Goal: Book appointment/travel/reservation: Book appointment/travel/reservation

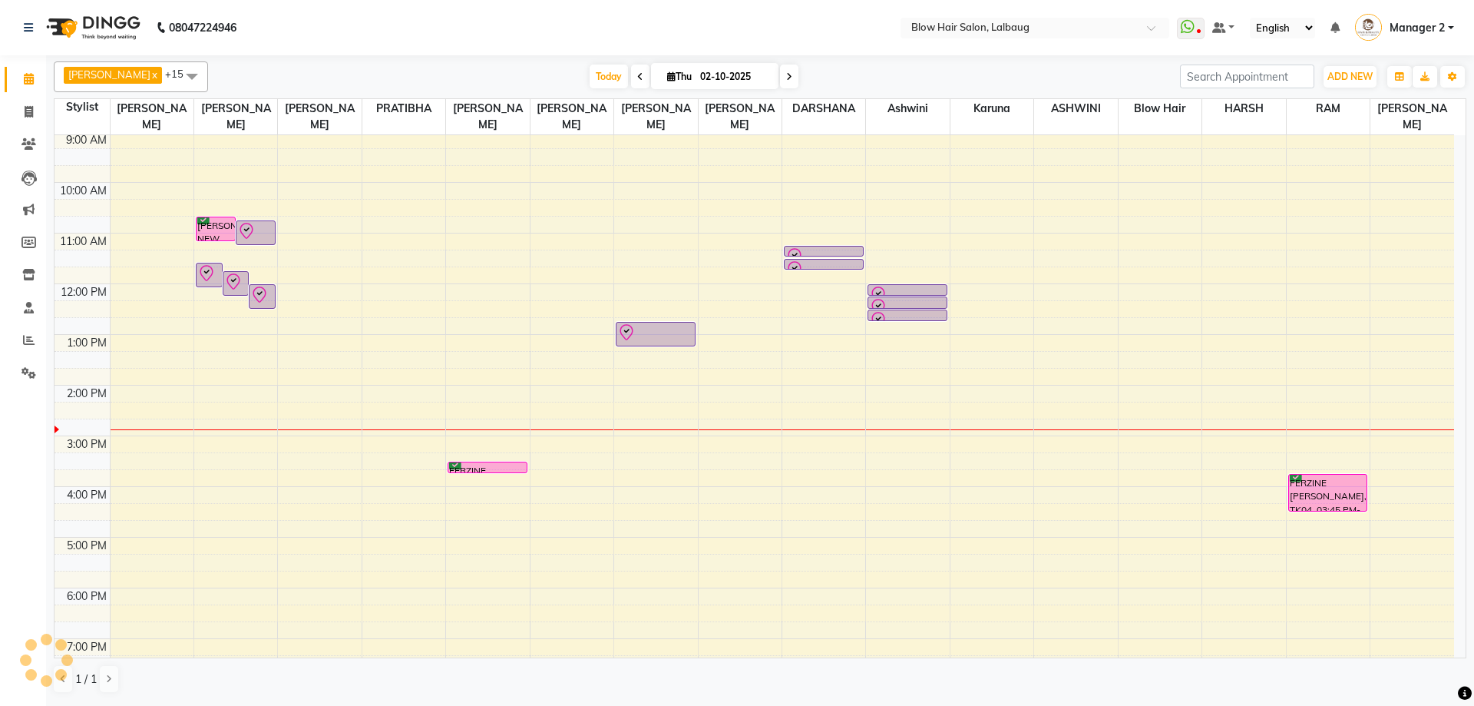
scroll to position [33, 0]
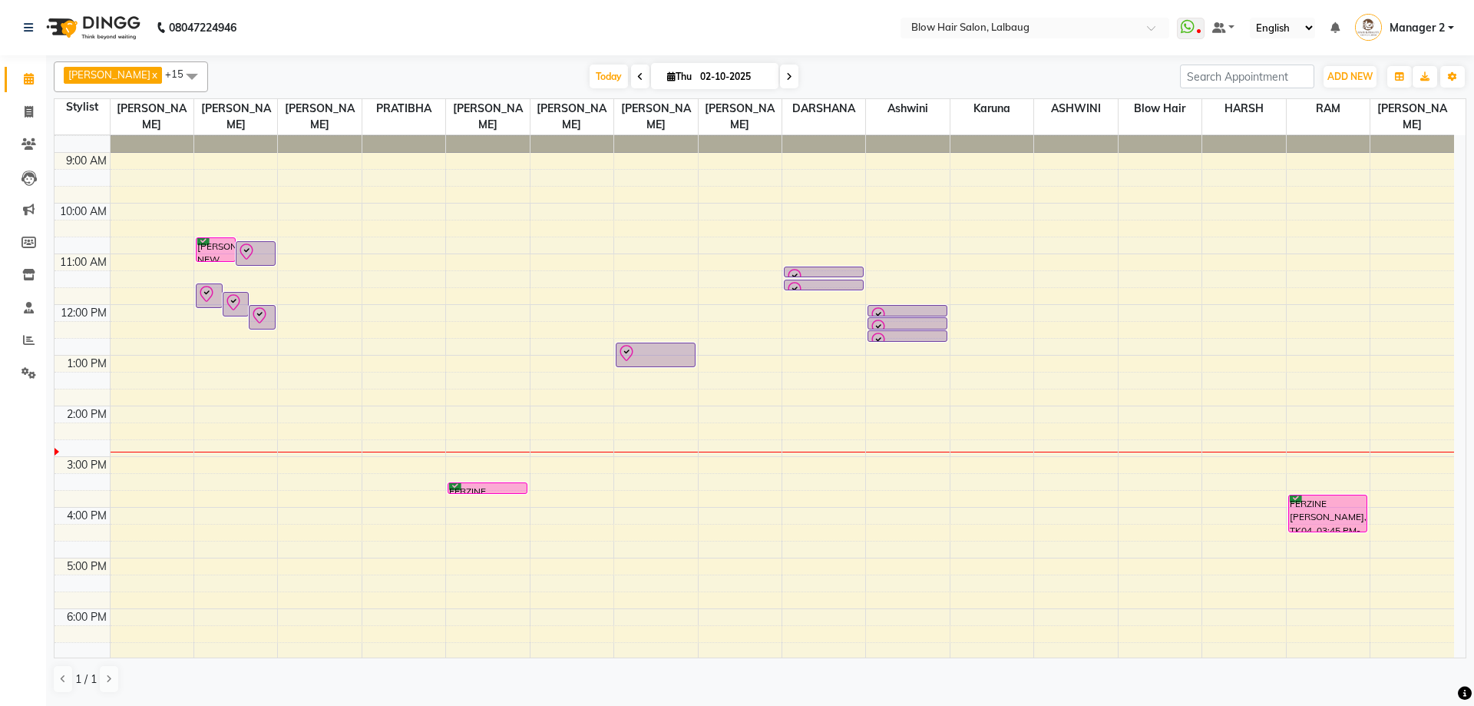
click at [403, 467] on div "8:00 AM 9:00 AM 10:00 AM 11:00 AM 12:00 PM 1:00 PM 2:00 PM 3:00 PM 4:00 PM 5:00…" at bounding box center [755, 456] width 1400 height 709
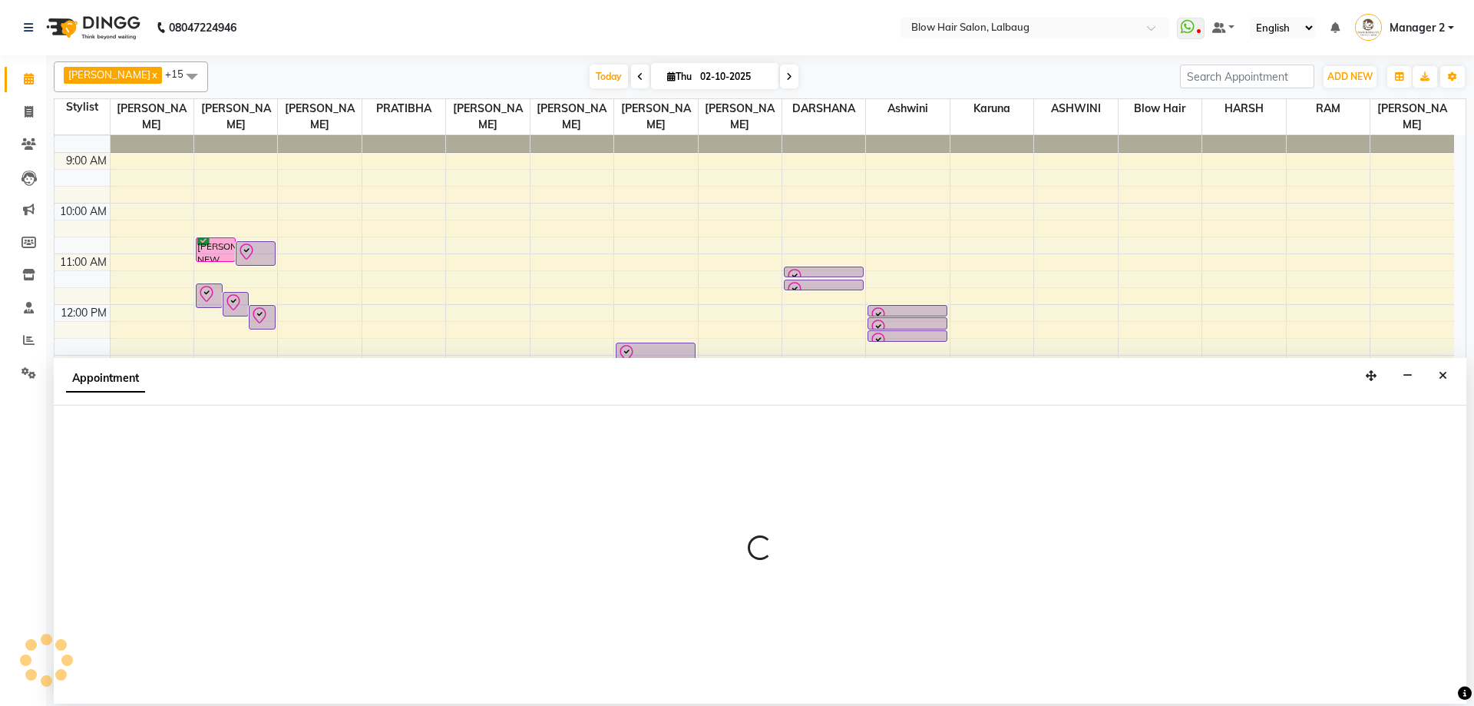
select select "33540"
select select "tentative"
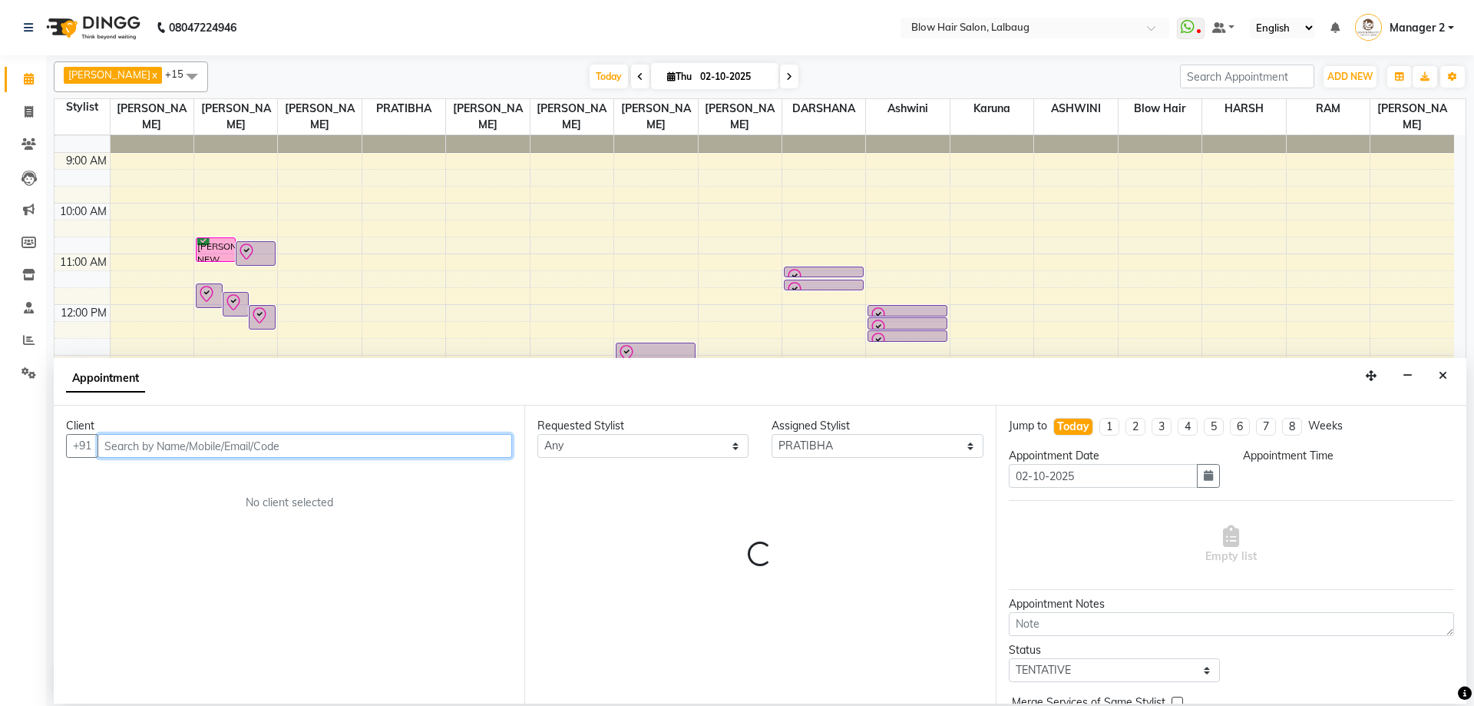
select select "900"
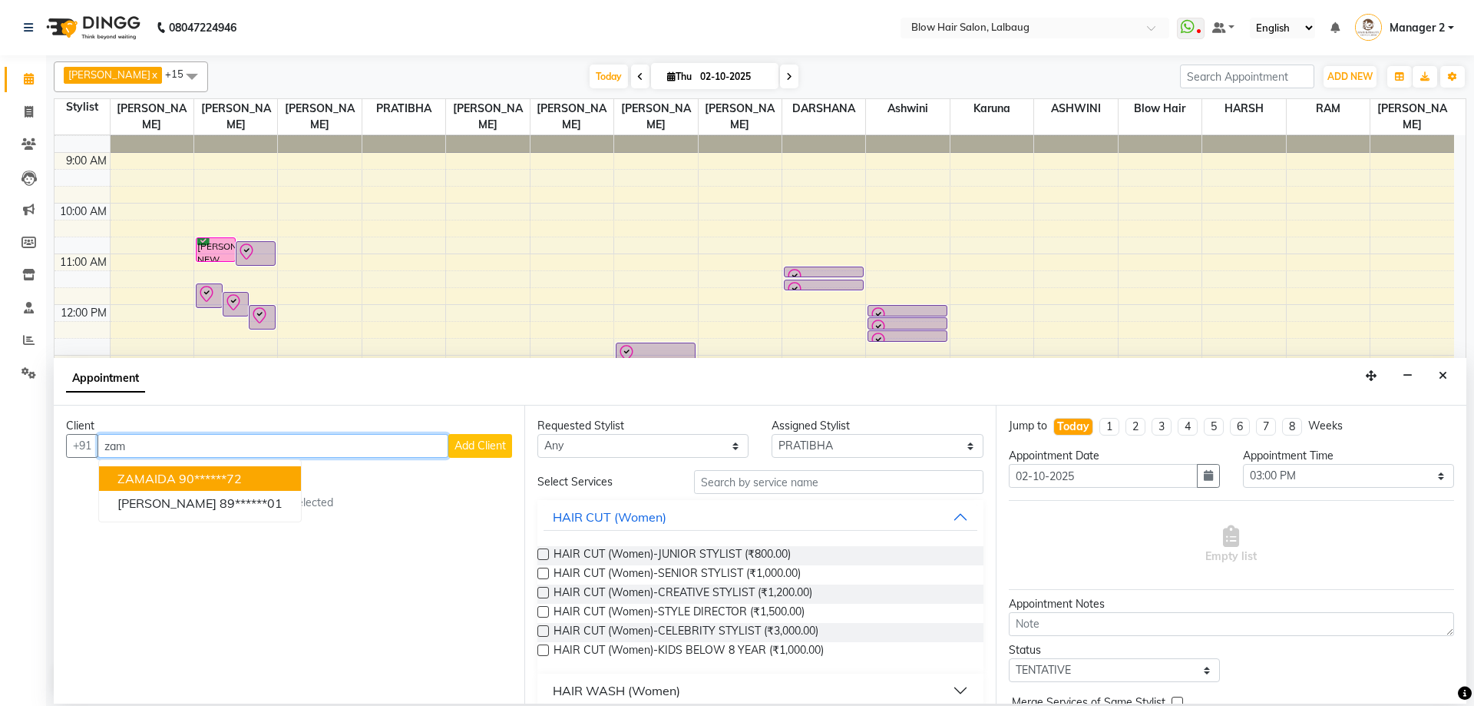
click at [226, 478] on ngb-highlight "90******72" at bounding box center [210, 478] width 63 height 15
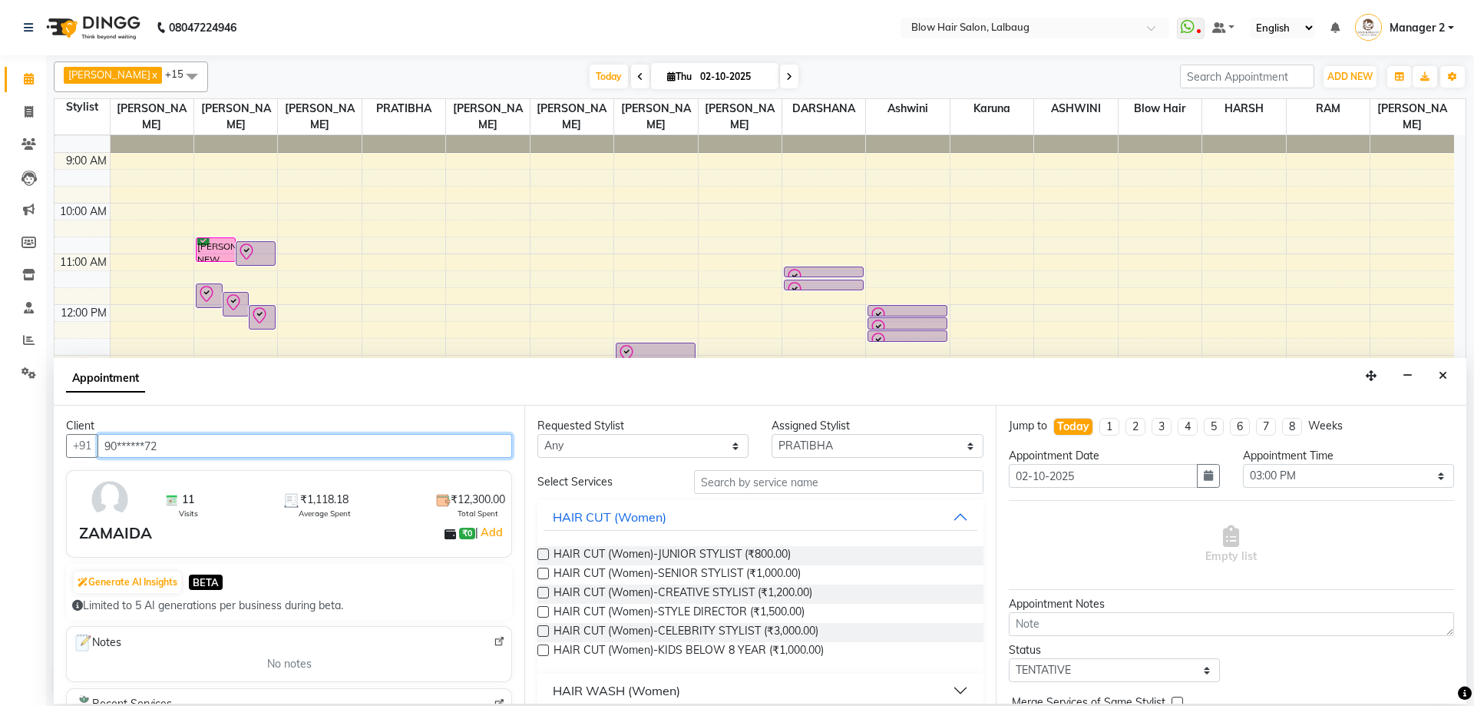
type input "90******72"
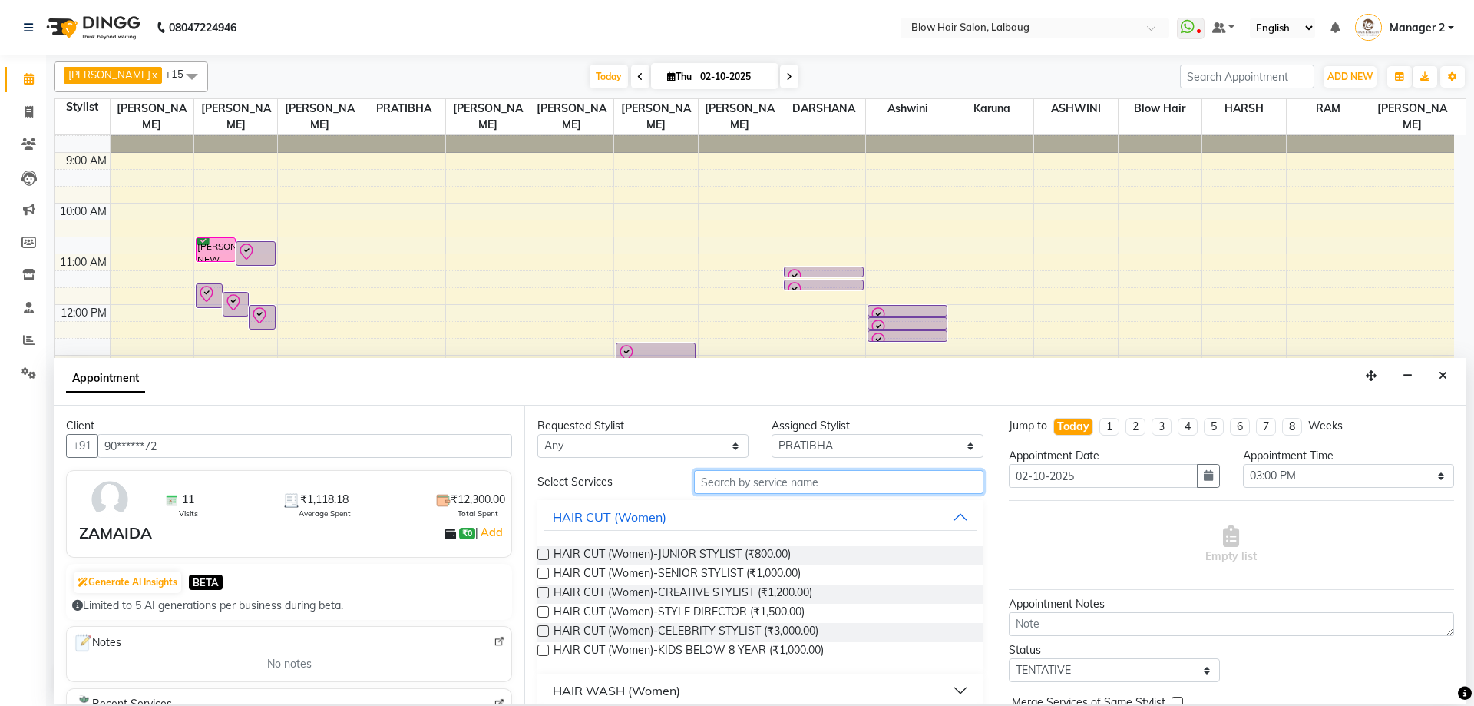
click at [694, 490] on input "text" at bounding box center [839, 482] width 290 height 24
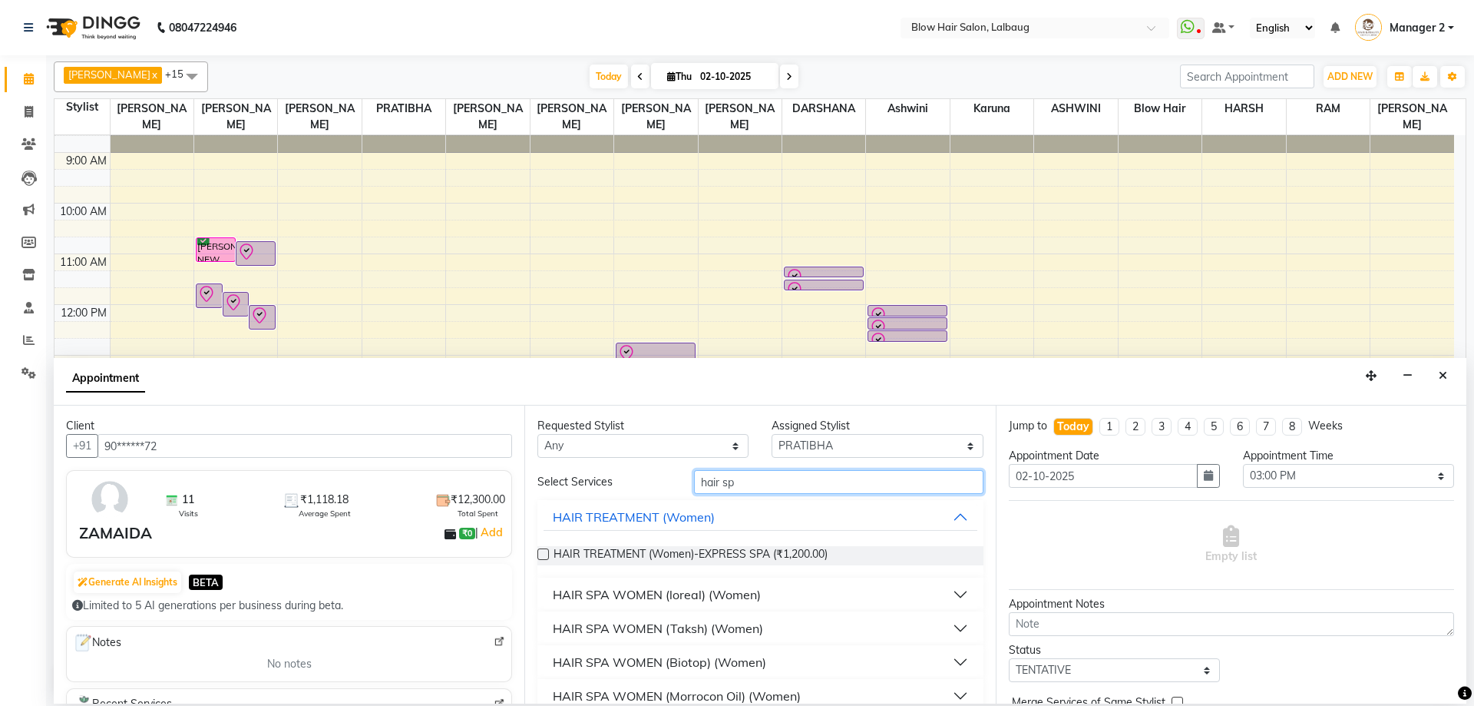
type input "hair sp"
click at [671, 658] on div "HAIR SPA WOMEN (Biotop) (Women)" at bounding box center [659, 662] width 213 height 18
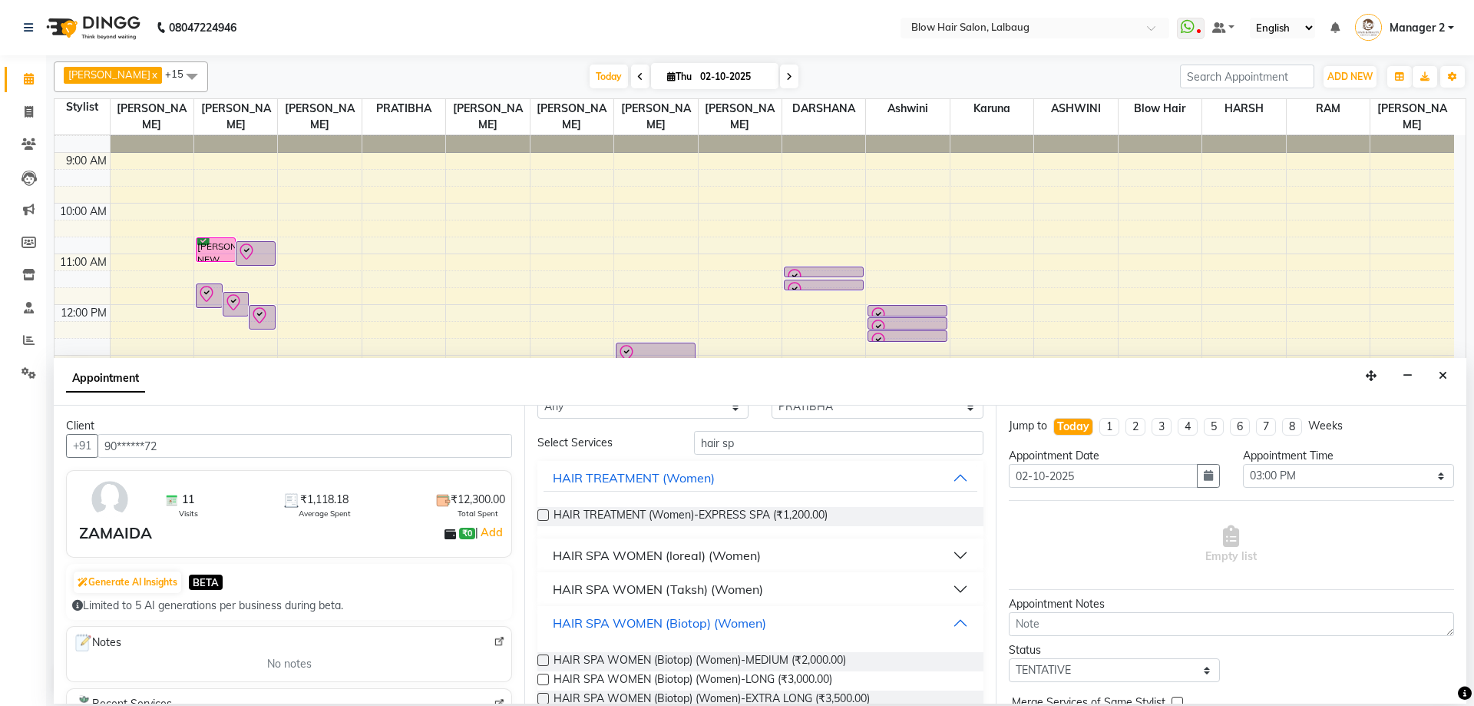
scroll to position [77, 0]
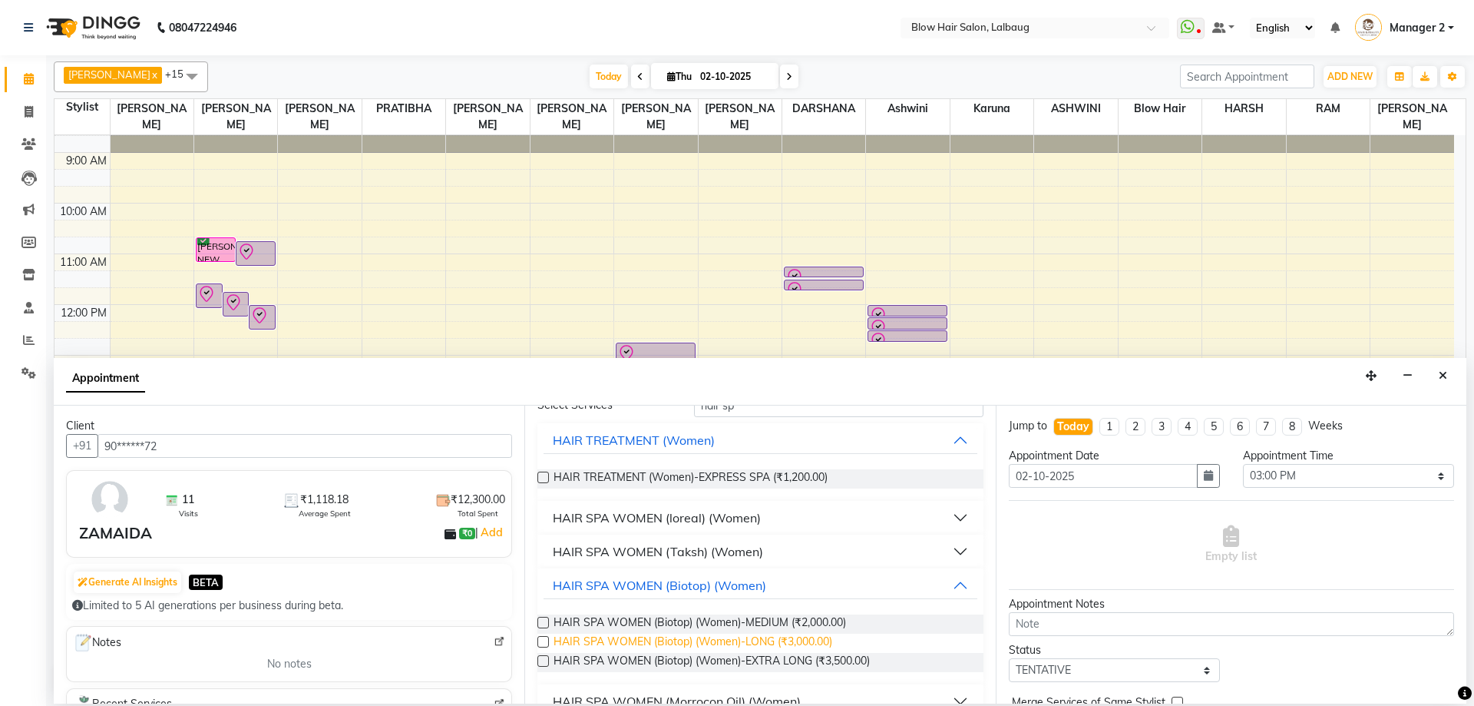
click at [696, 644] on span "HAIR SPA WOMEN (Biotop) (Women)-LONG (₹3,000.00)" at bounding box center [693, 643] width 279 height 19
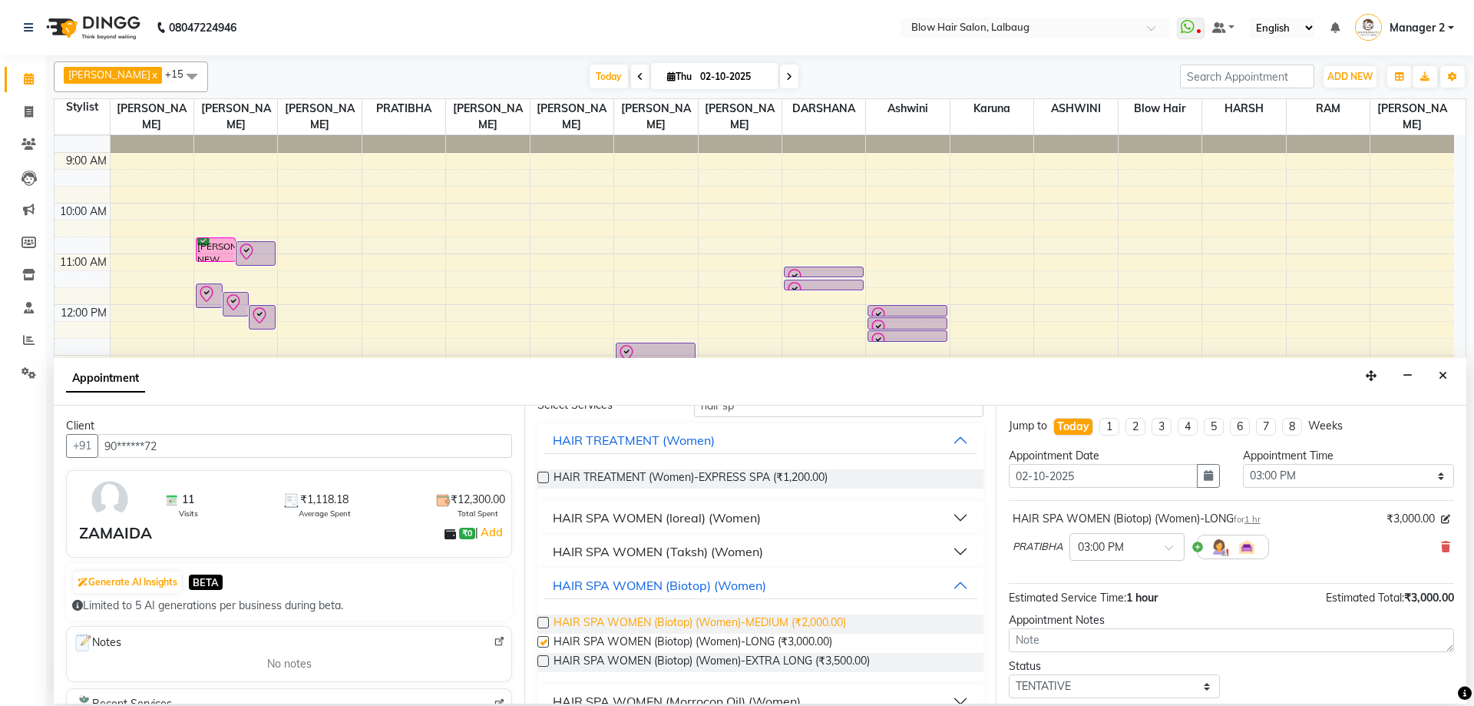
checkbox input "false"
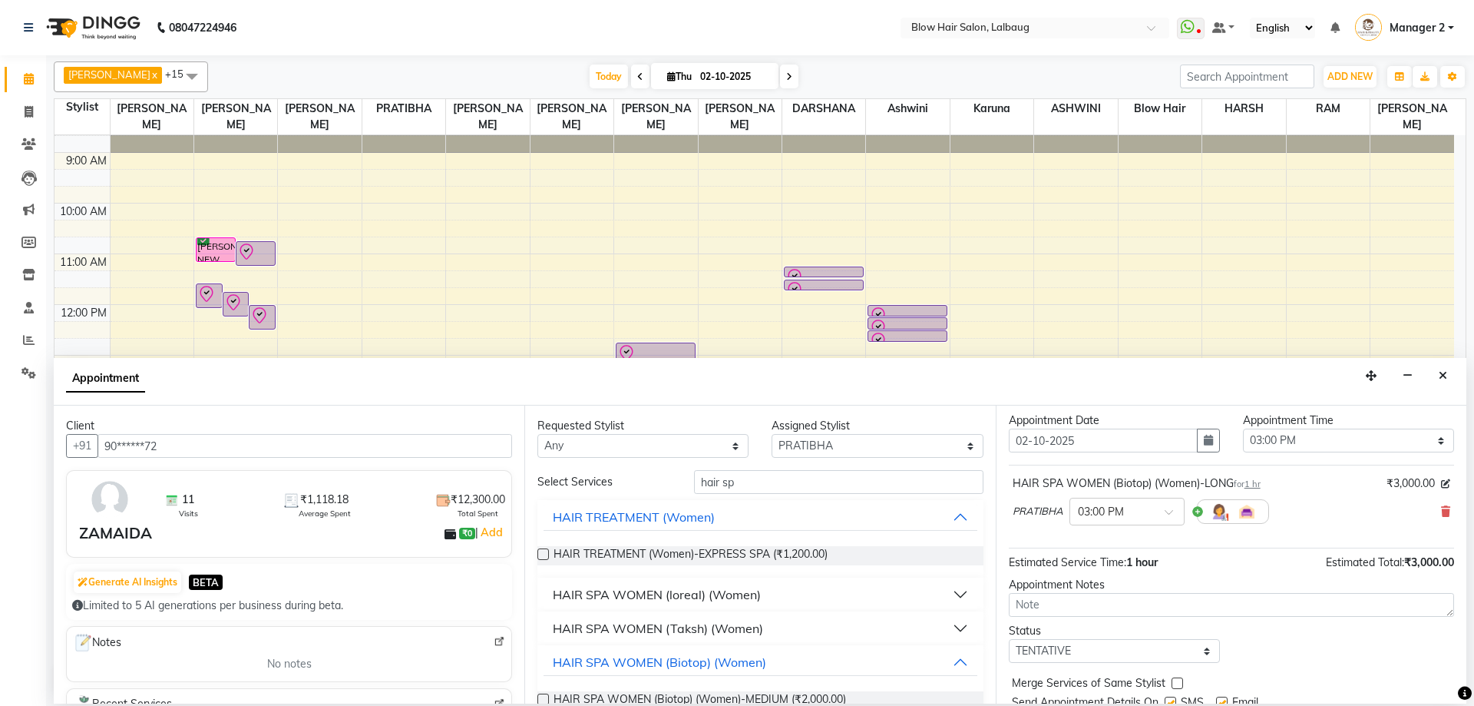
scroll to position [91, 0]
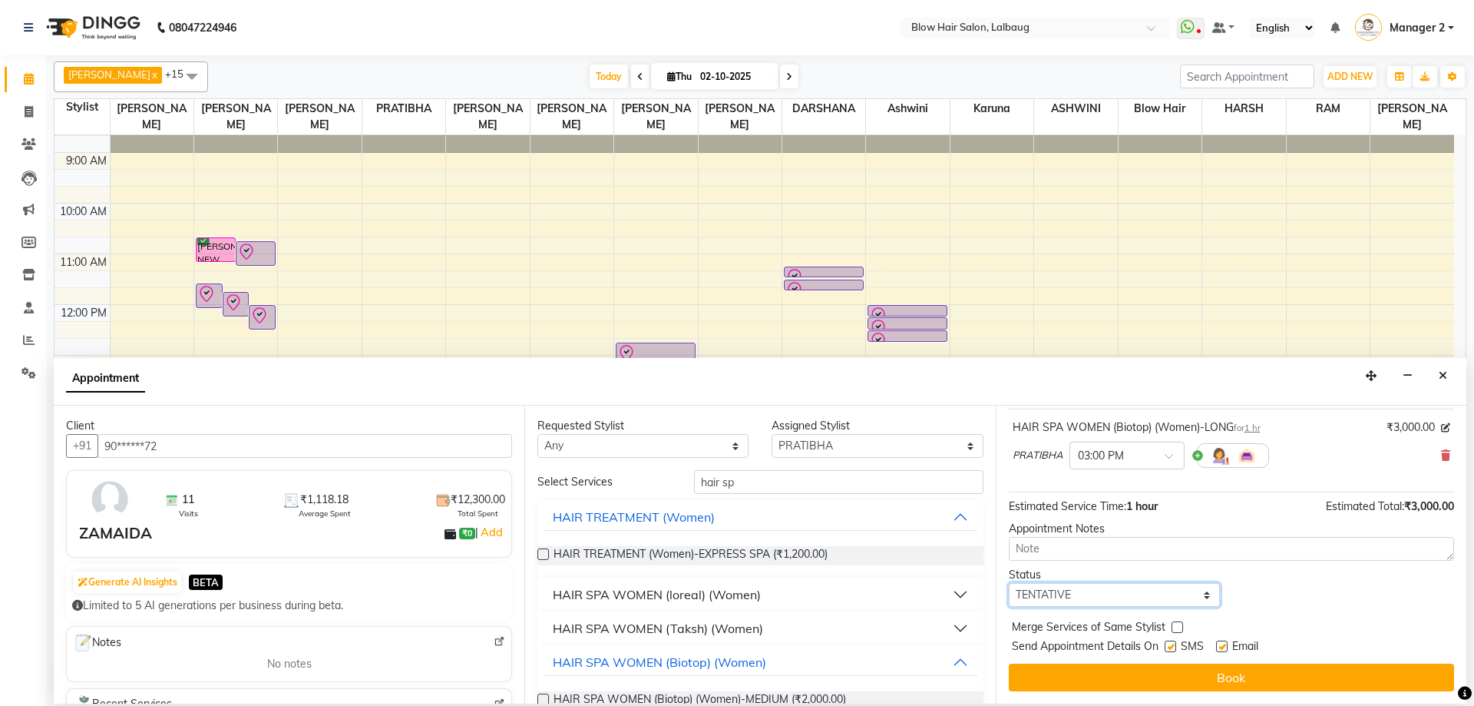
click at [1099, 597] on select "Select TENTATIVE CONFIRM CHECK-IN UPCOMING" at bounding box center [1114, 595] width 211 height 24
select select "confirm booking"
click at [1009, 583] on select "Select TENTATIVE CONFIRM CHECK-IN UPCOMING" at bounding box center [1114, 595] width 211 height 24
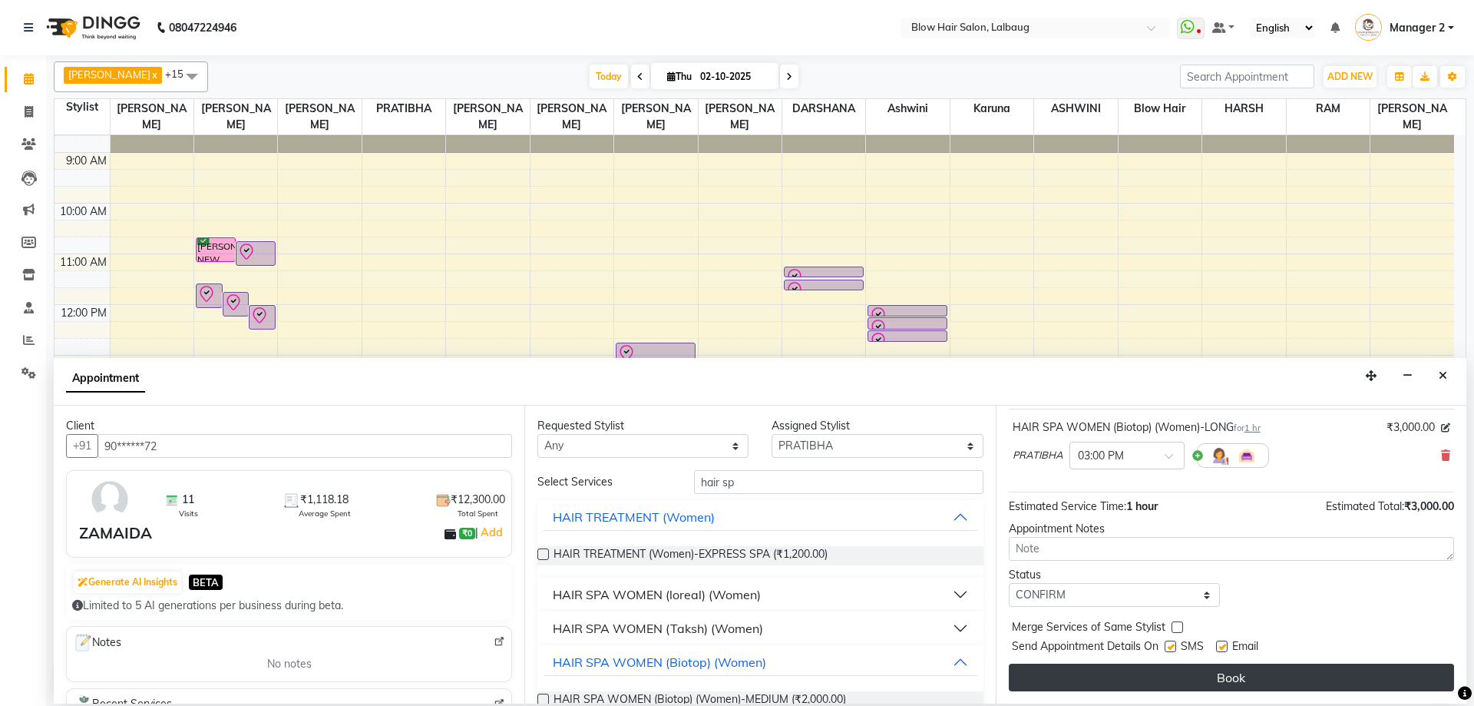
drag, startPoint x: 1067, startPoint y: 687, endPoint x: 1054, endPoint y: 634, distance: 54.6
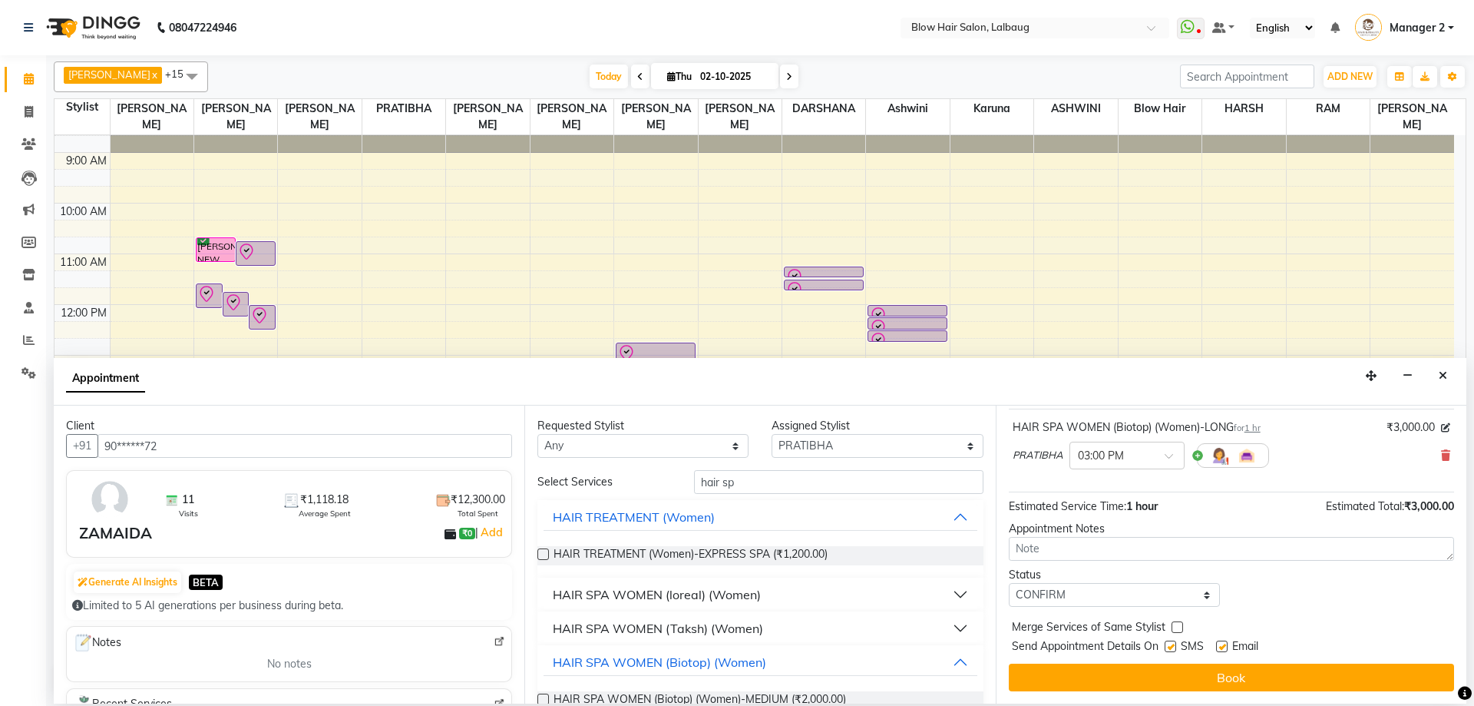
click at [1066, 684] on button "Book" at bounding box center [1231, 677] width 445 height 28
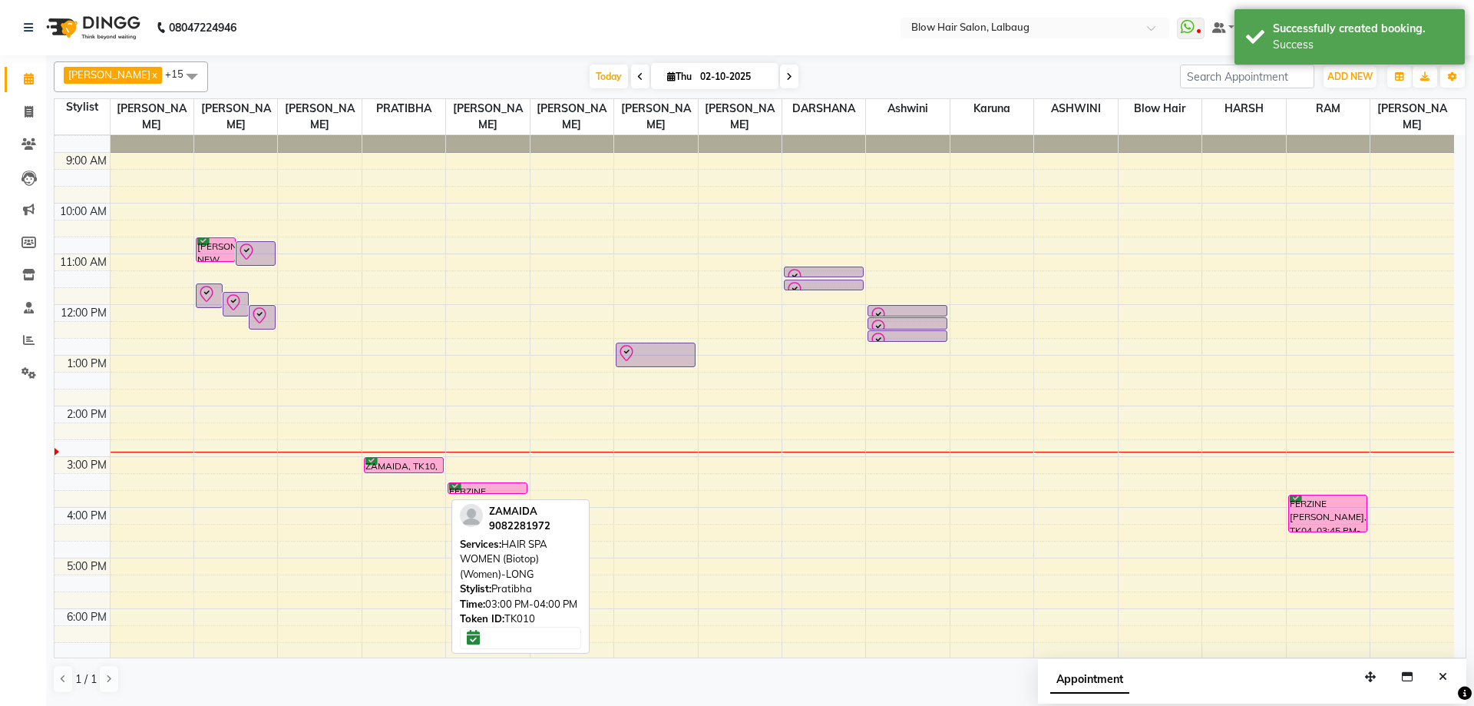
drag, startPoint x: 419, startPoint y: 508, endPoint x: 419, endPoint y: 488, distance: 19.2
click at [419, 488] on div "8:00 AM 9:00 AM 10:00 AM 11:00 AM 12:00 PM 1:00 PM 2:00 PM 3:00 PM 4:00 PM 5:00…" at bounding box center [755, 456] width 1400 height 709
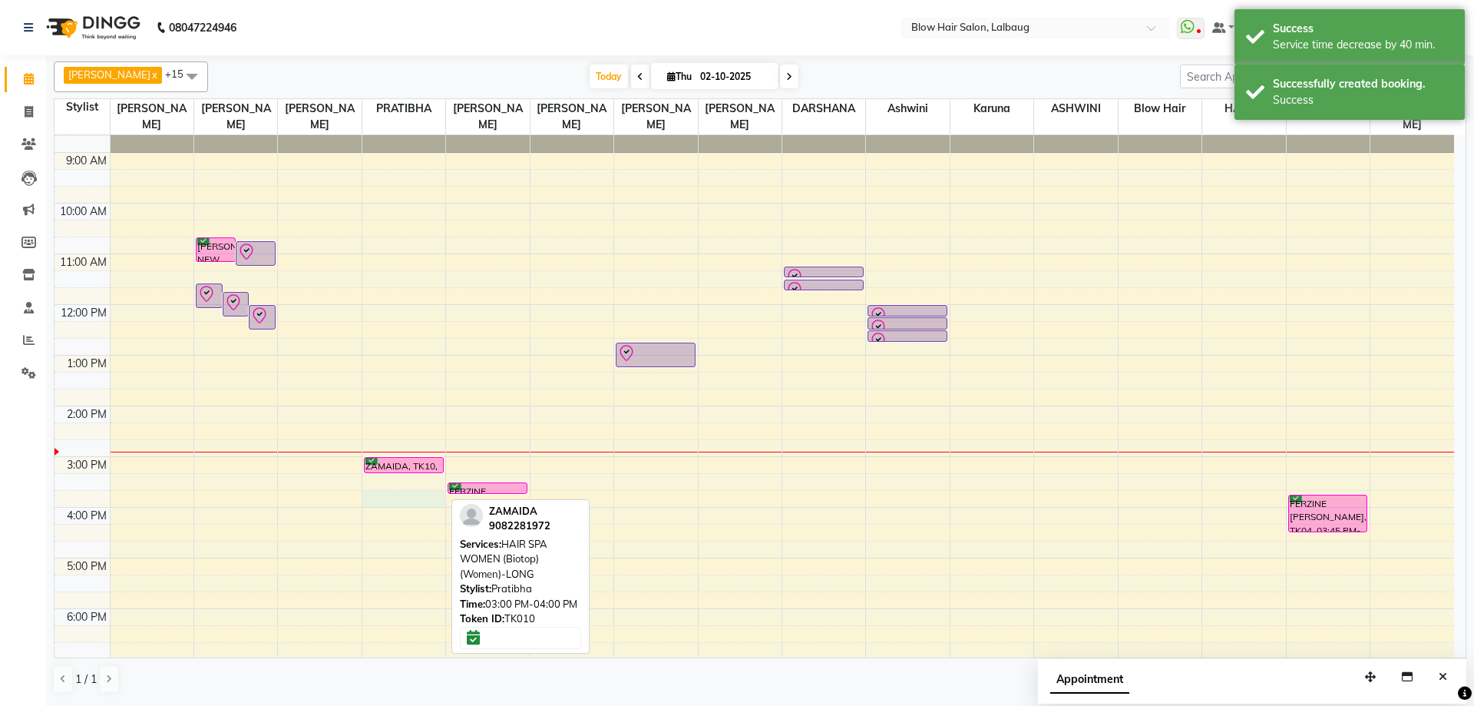
click at [409, 498] on div "8:00 AM 9:00 AM 10:00 AM 11:00 AM 12:00 PM 1:00 PM 2:00 PM 3:00 PM 4:00 PM 5:00…" at bounding box center [755, 456] width 1400 height 709
select select "33540"
select select "945"
select select "tentative"
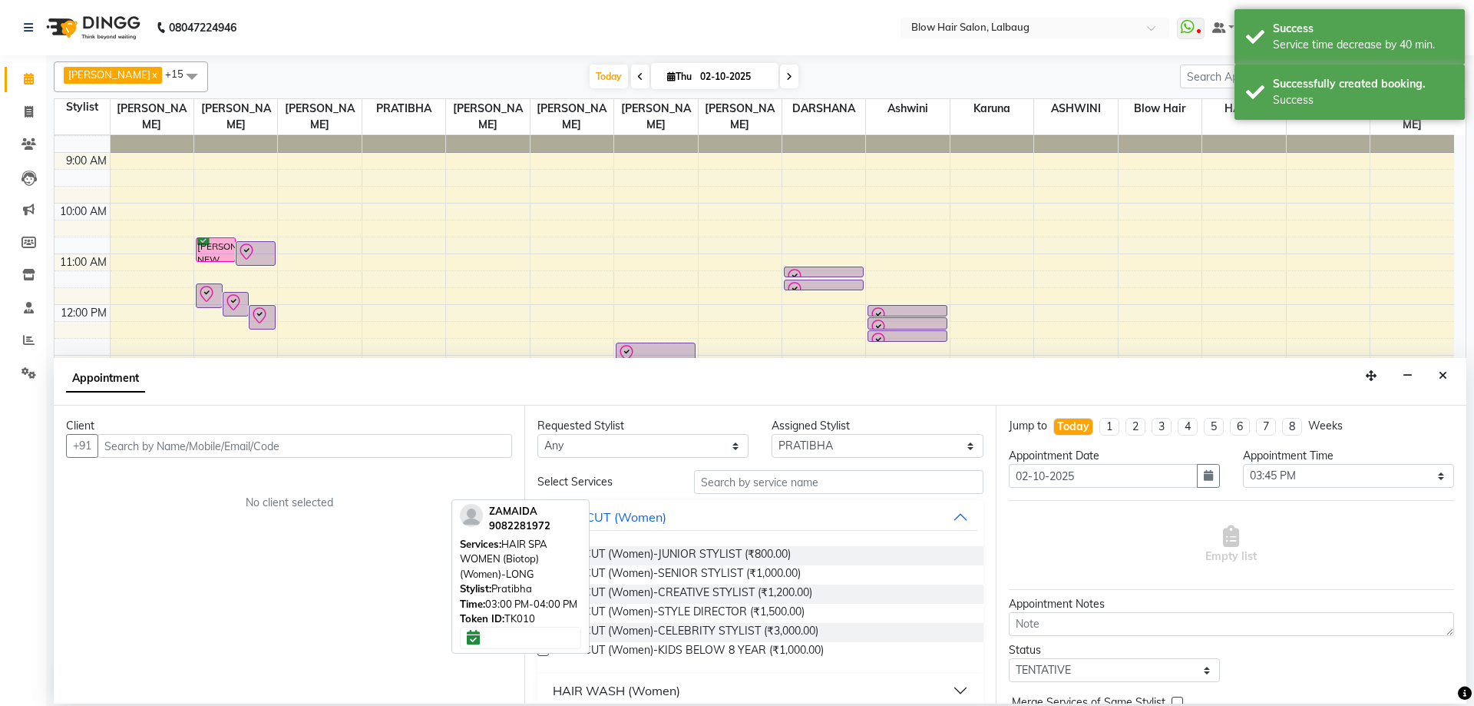
drag, startPoint x: 384, startPoint y: 445, endPoint x: 388, endPoint y: 435, distance: 10.7
click at [384, 444] on input "text" at bounding box center [305, 446] width 415 height 24
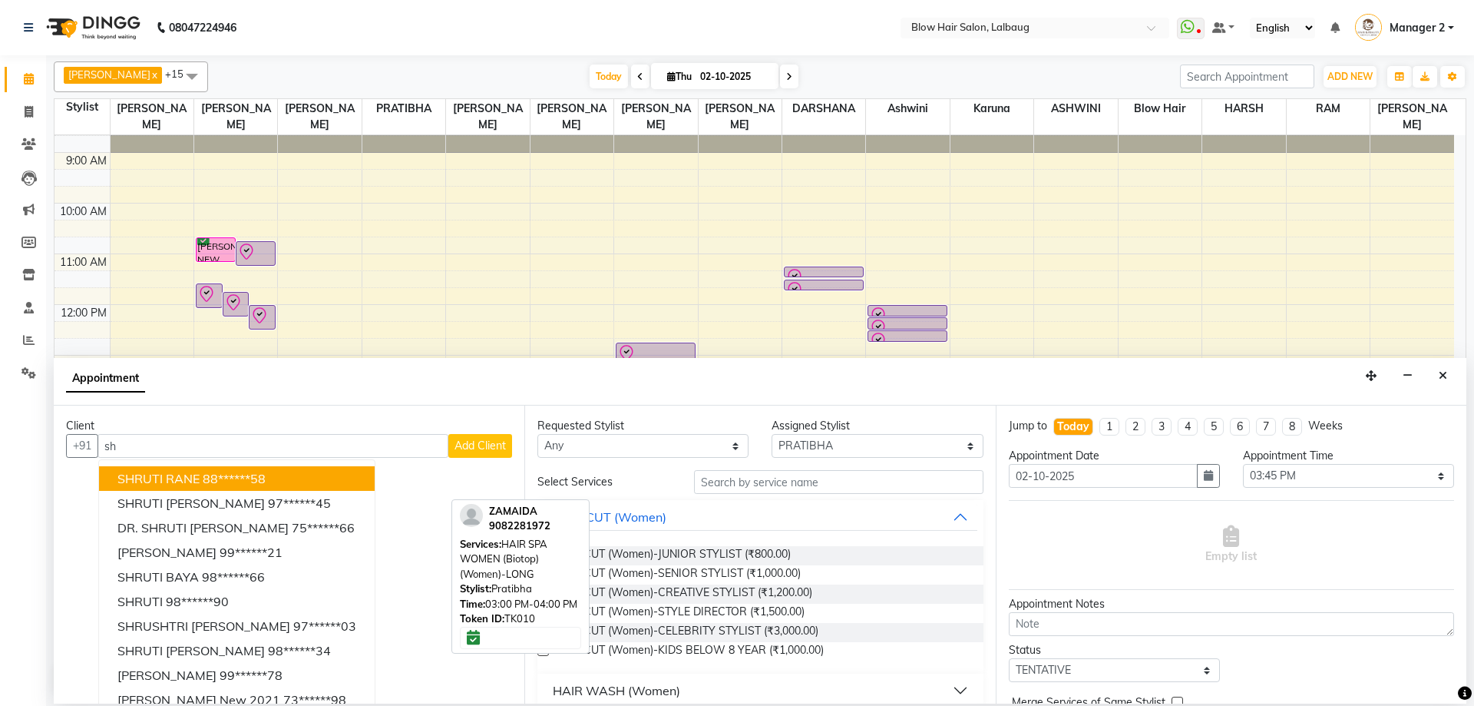
type input "s"
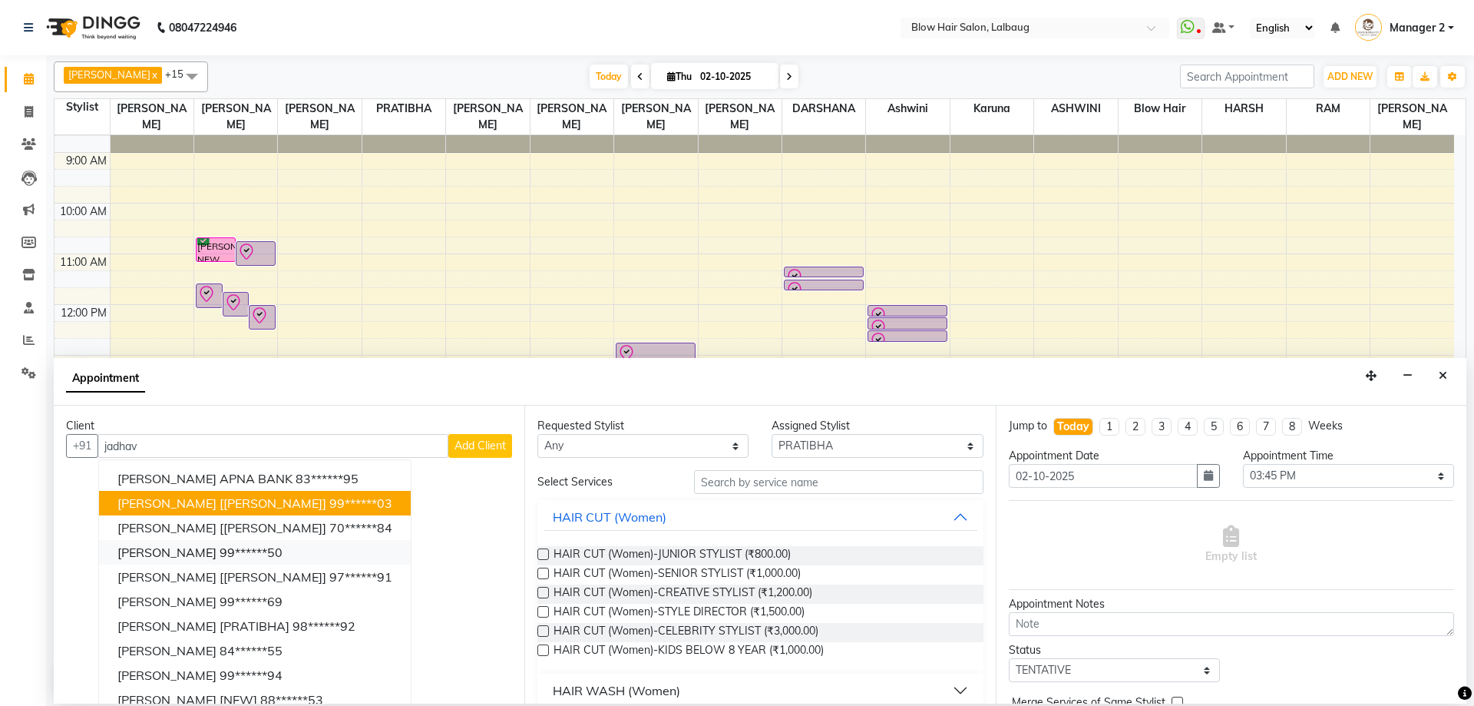
scroll to position [15, 0]
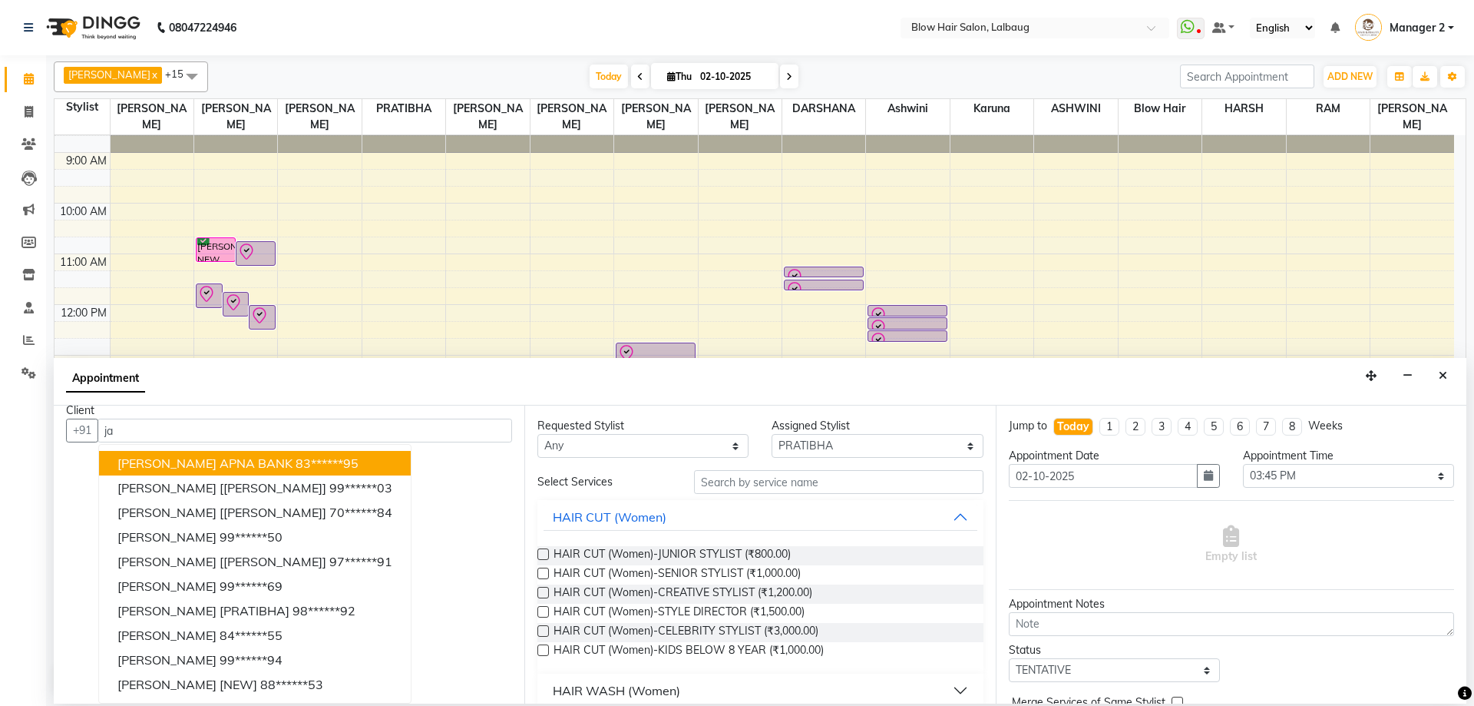
type input "j"
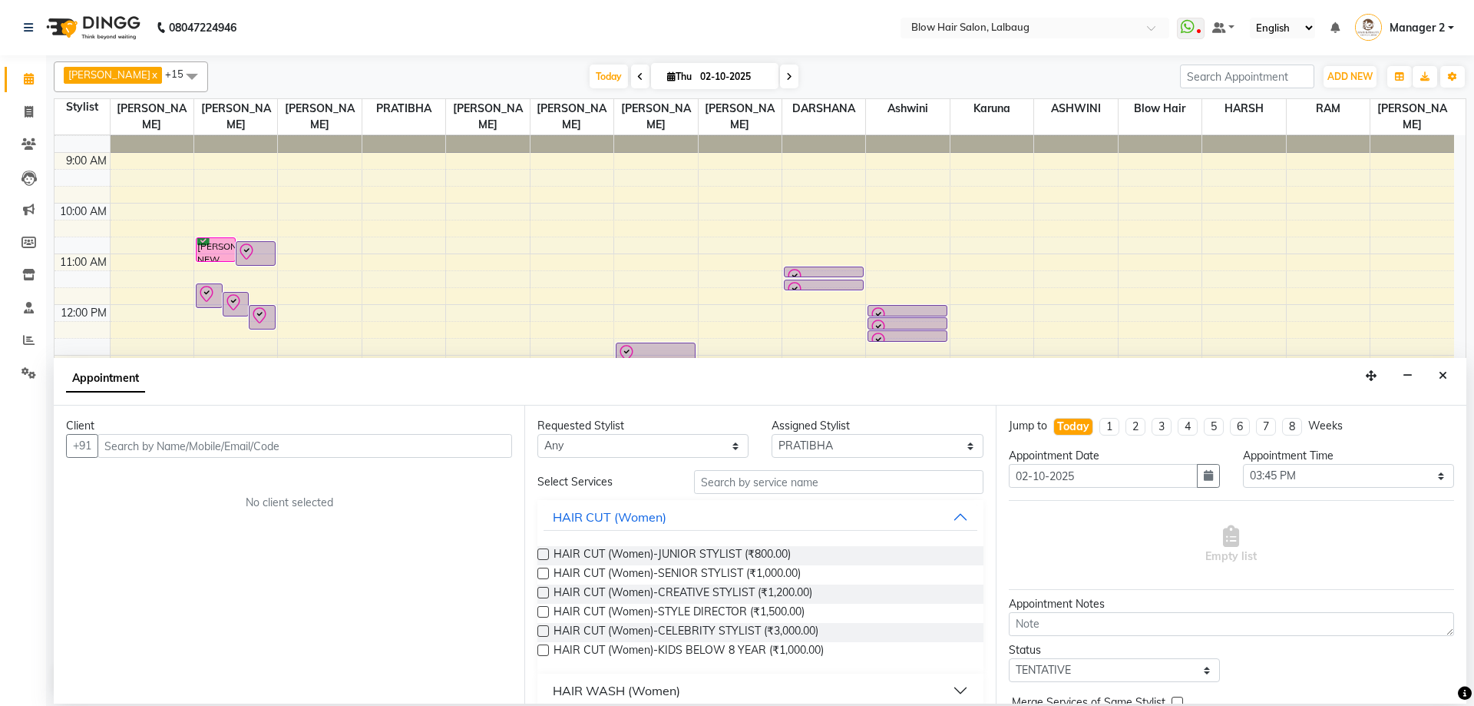
scroll to position [0, 0]
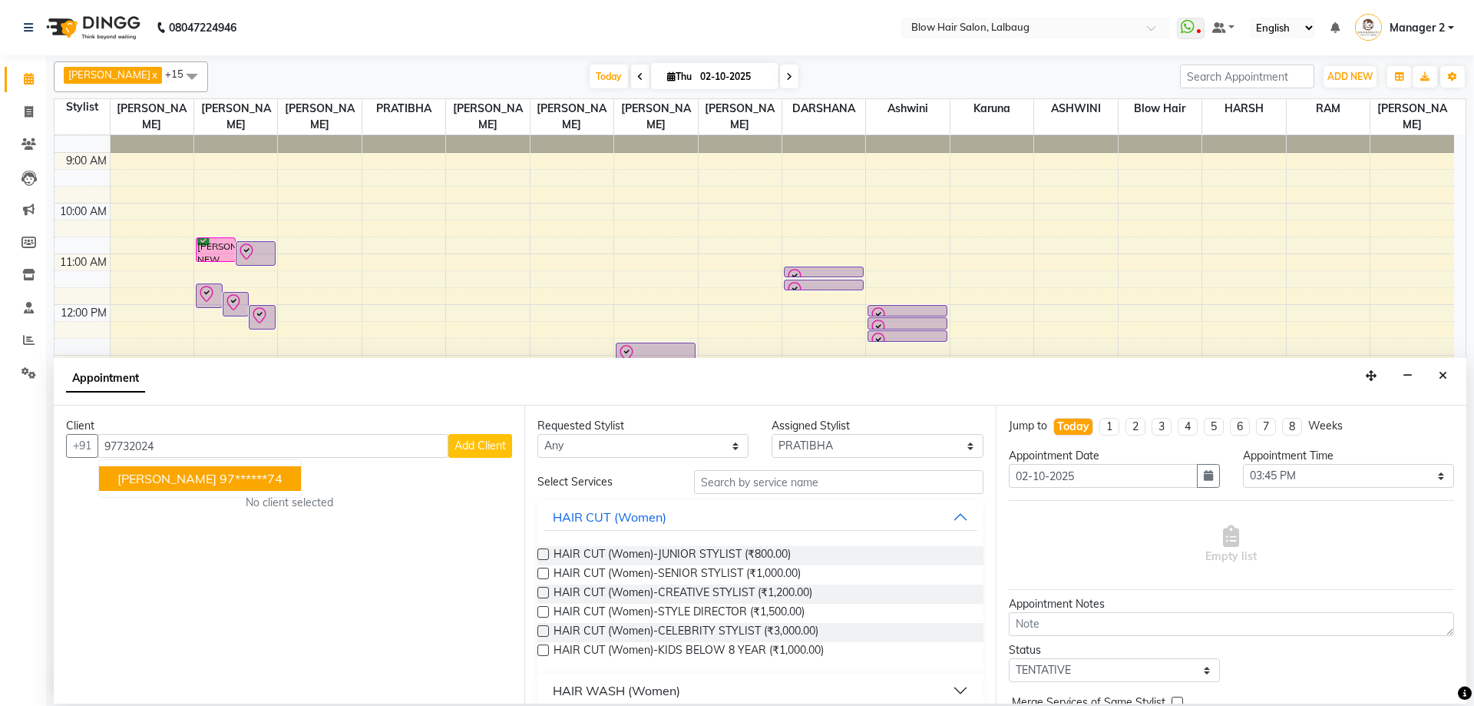
click at [214, 472] on span "[PERSON_NAME]" at bounding box center [166, 478] width 99 height 15
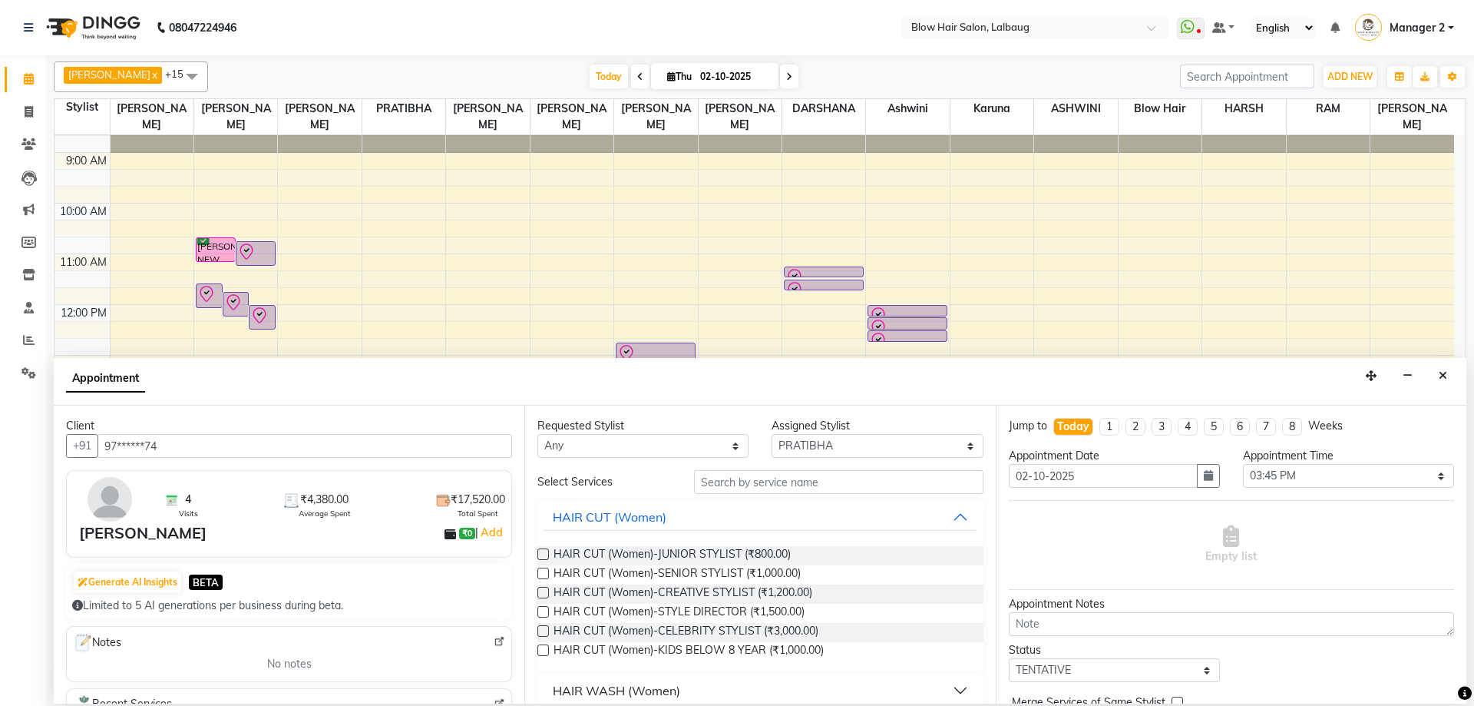
type input "97******74"
click at [726, 471] on input "text" at bounding box center [839, 482] width 290 height 24
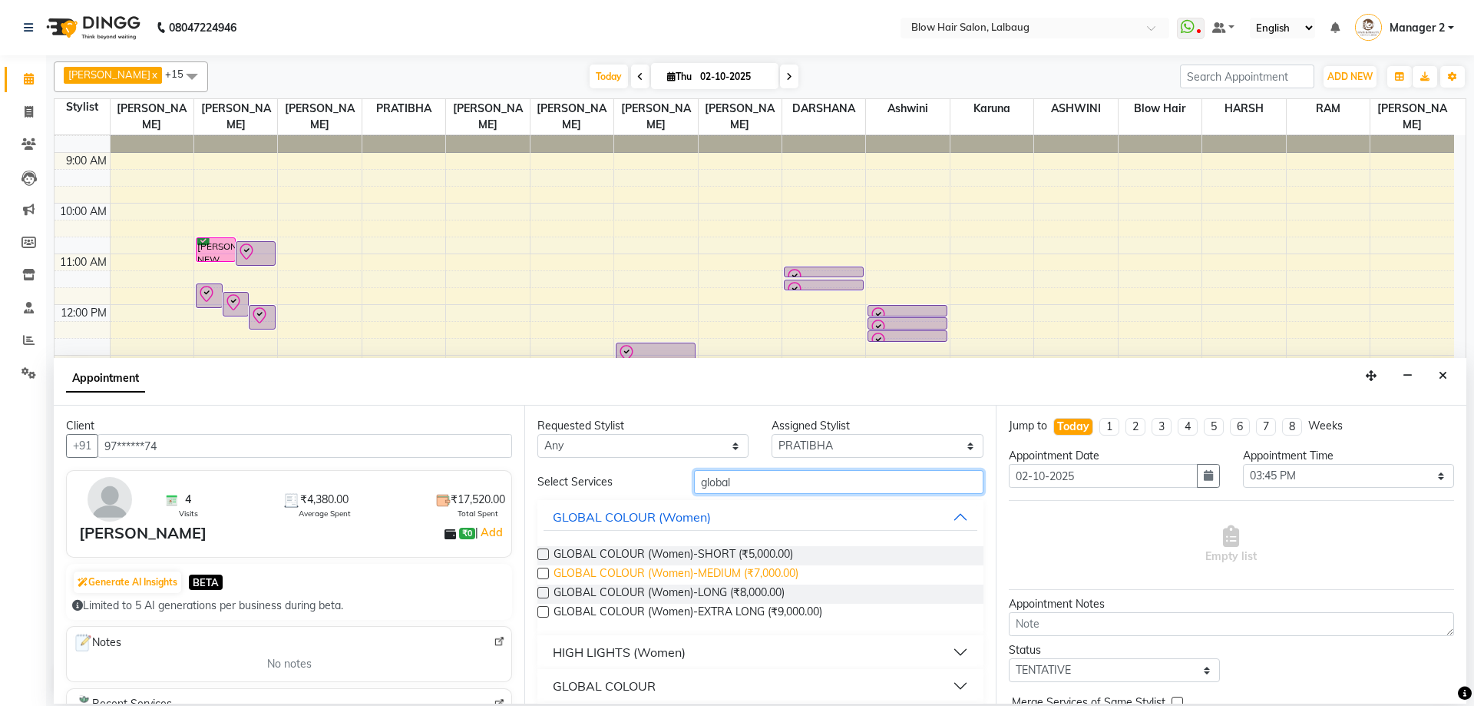
type input "global"
click at [762, 567] on span "GLOBAL COLOUR (Women)-MEDIUM (₹7,000.00)" at bounding box center [676, 574] width 245 height 19
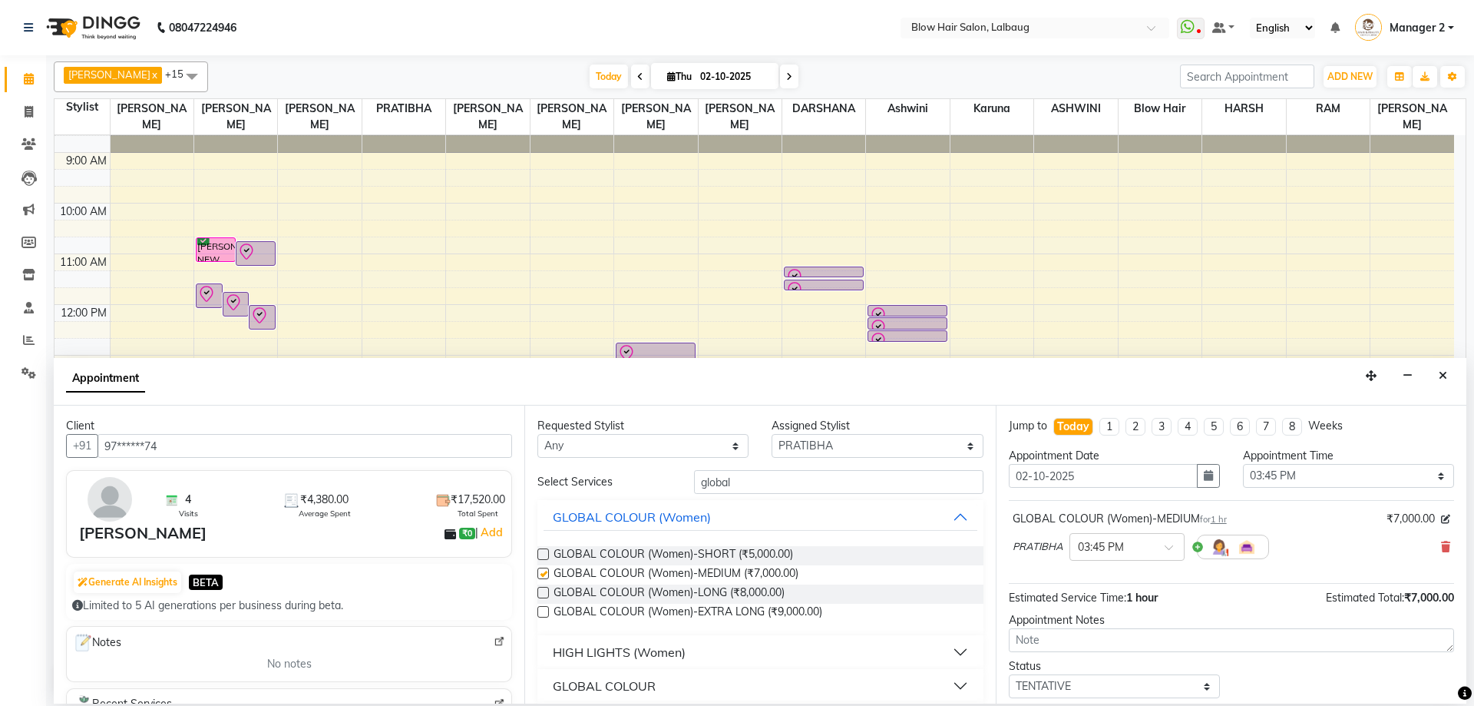
checkbox input "false"
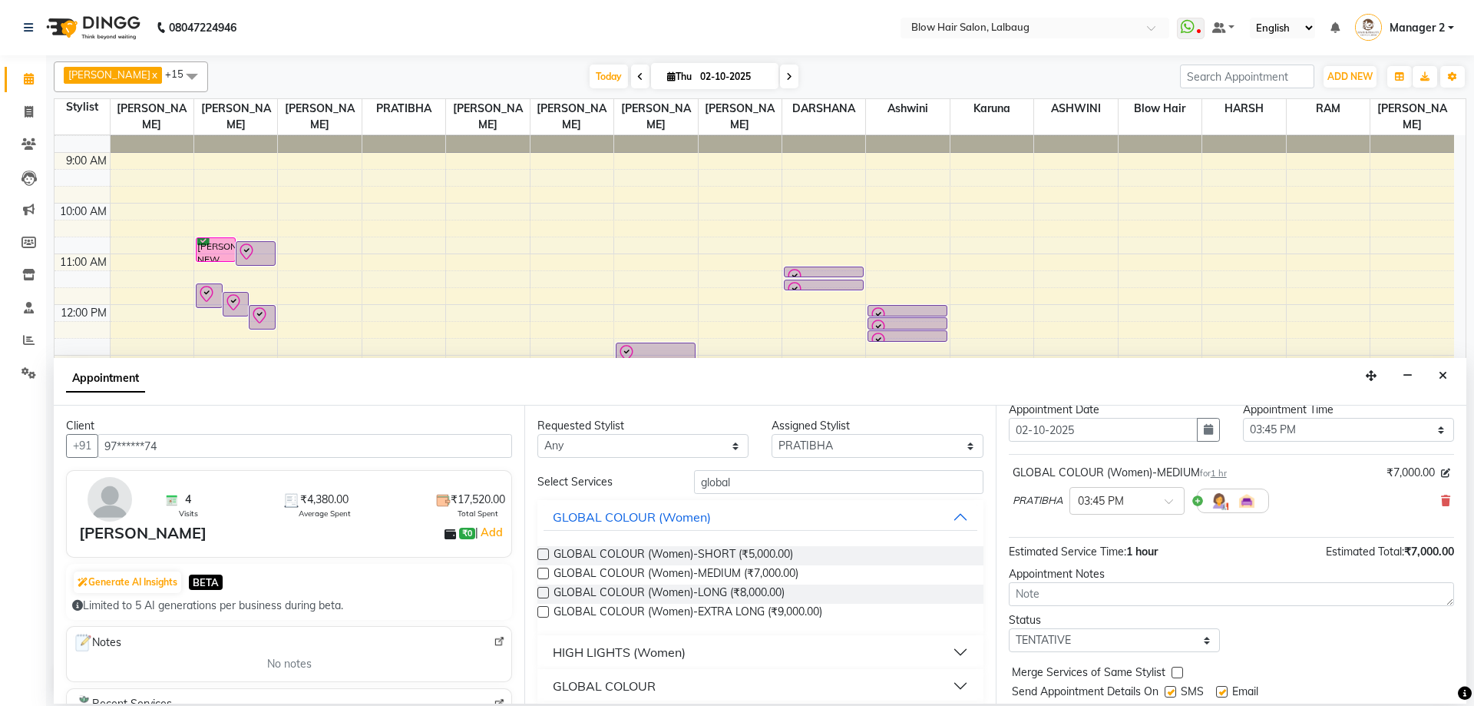
scroll to position [91, 0]
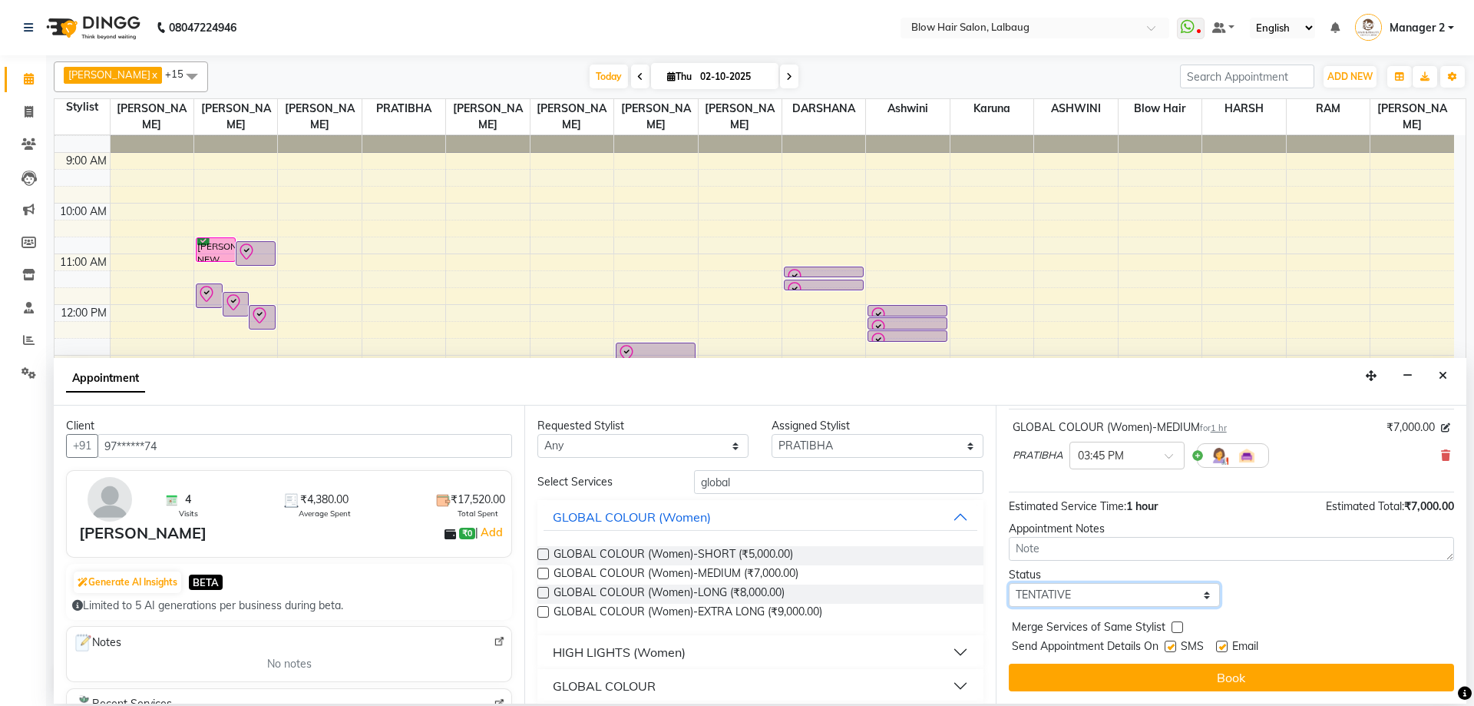
click at [1107, 591] on select "Select TENTATIVE CONFIRM CHECK-IN UPCOMING" at bounding box center [1114, 595] width 211 height 24
select select "confirm booking"
click at [1009, 583] on select "Select TENTATIVE CONFIRM CHECK-IN UPCOMING" at bounding box center [1114, 595] width 211 height 24
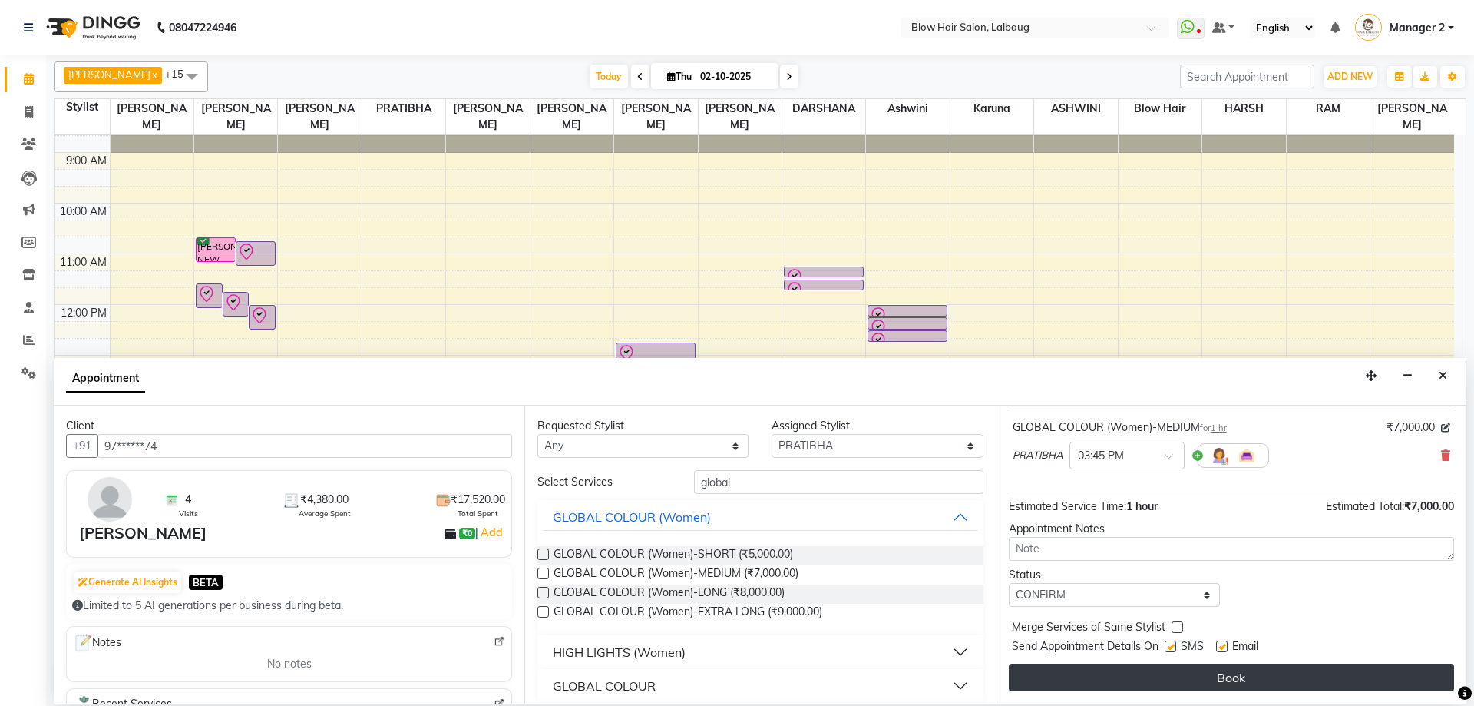
click at [1060, 683] on button "Book" at bounding box center [1231, 677] width 445 height 28
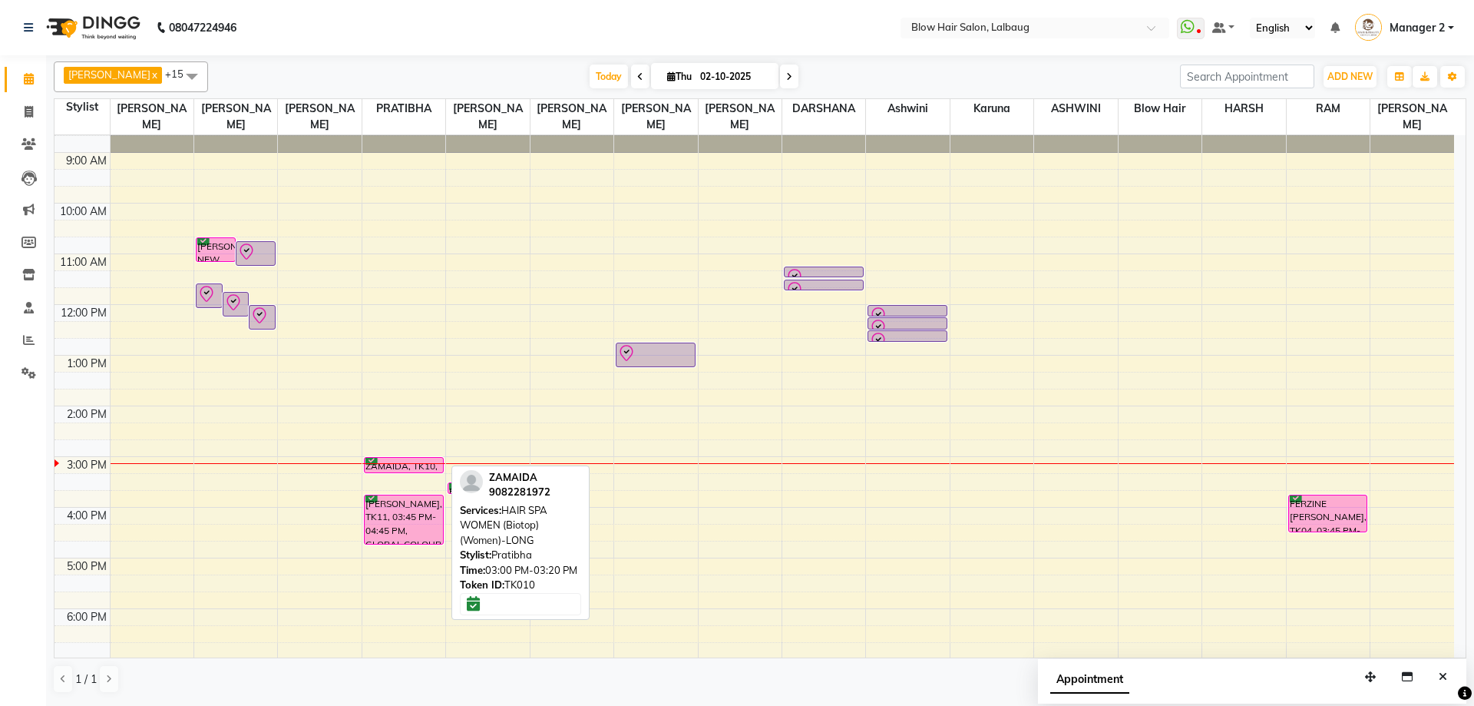
click at [426, 465] on div "ZAMAIDA, TK10, 03:00 PM-03:20 PM, HAIR SPA WOMEN (Biotop) (Women)-LONG" at bounding box center [404, 465] width 78 height 15
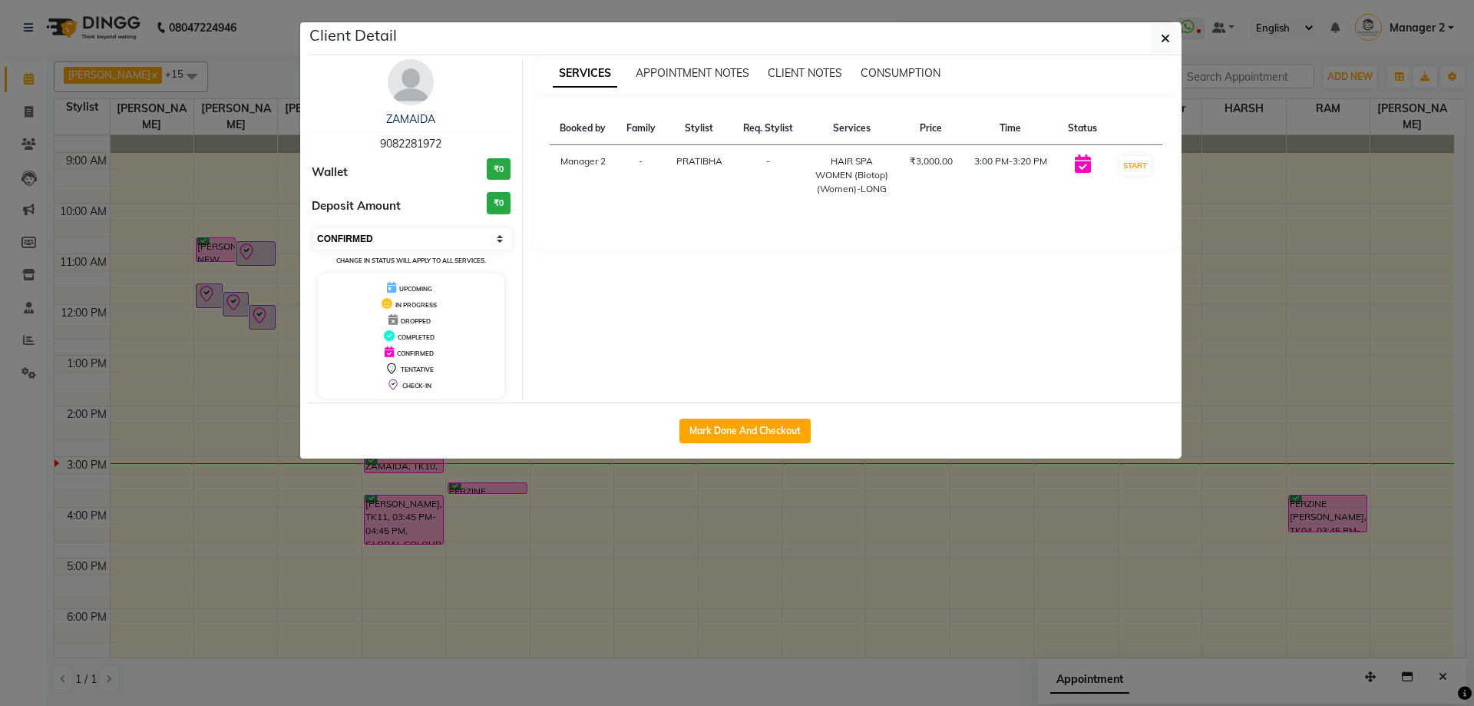
drag, startPoint x: 441, startPoint y: 237, endPoint x: 435, endPoint y: 248, distance: 12.4
click at [441, 237] on select "Select IN SERVICE CONFIRMED TENTATIVE CHECK IN MARK DONE DROPPED UPCOMING" at bounding box center [412, 239] width 199 height 22
select select "8"
click at [313, 228] on select "Select IN SERVICE CONFIRMED TENTATIVE CHECK IN MARK DONE DROPPED UPCOMING" at bounding box center [412, 239] width 199 height 22
click at [1173, 37] on button "button" at bounding box center [1165, 38] width 29 height 29
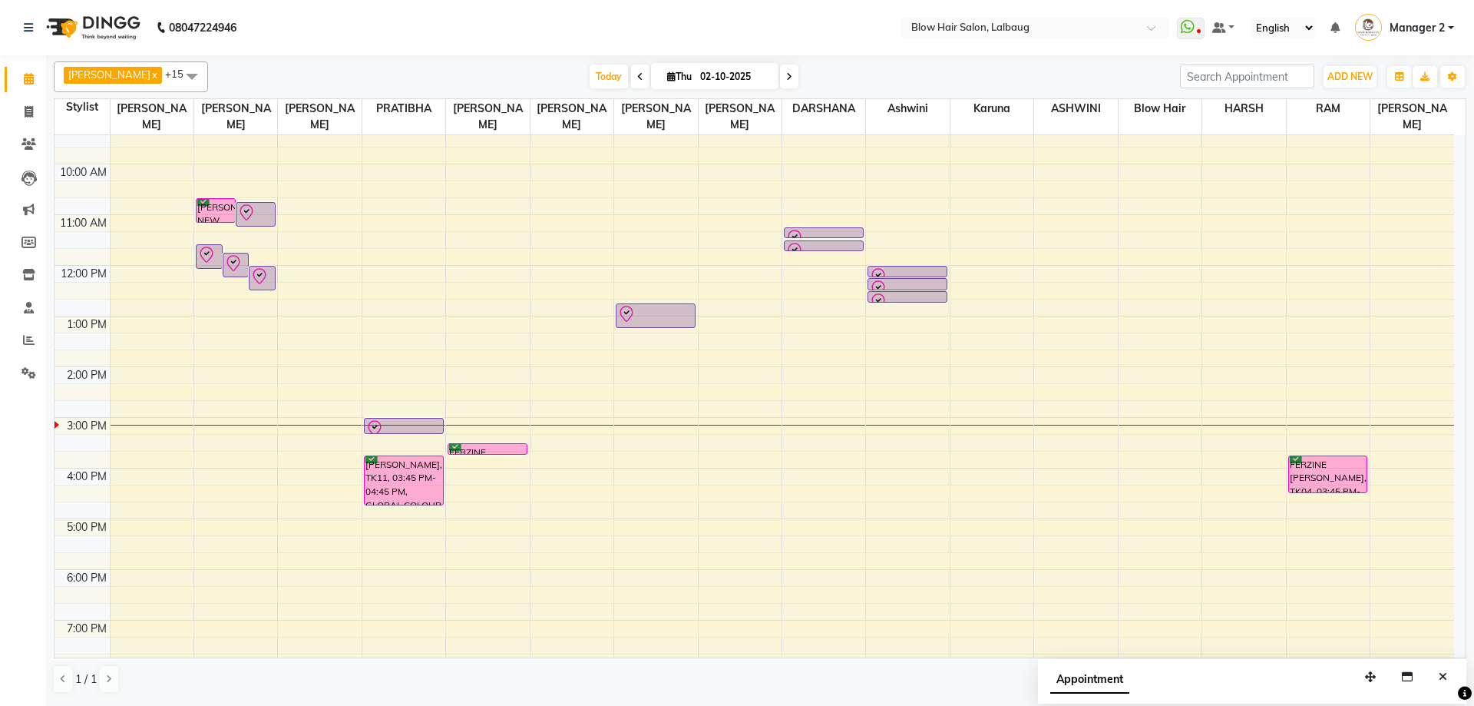
scroll to position [110, 0]
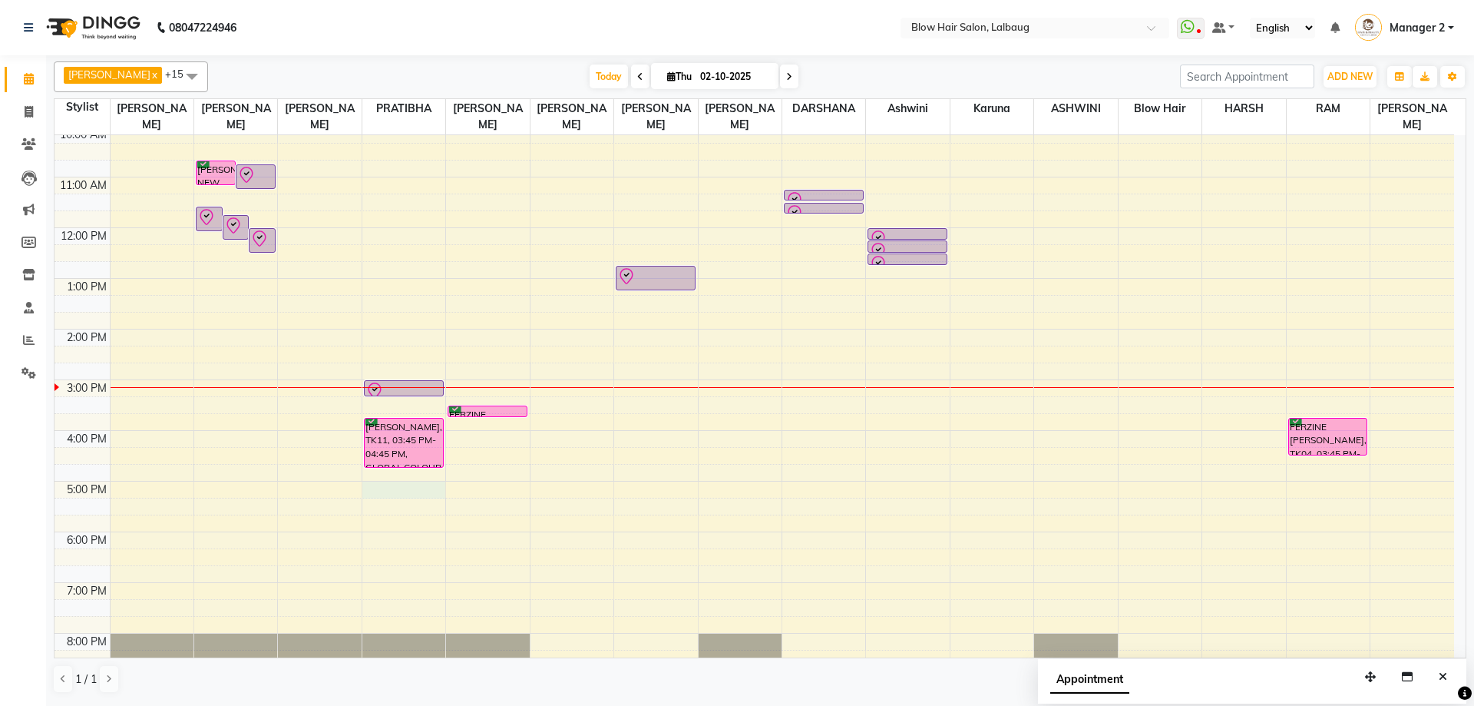
click at [401, 483] on div "8:00 AM 9:00 AM 10:00 AM 11:00 AM 12:00 PM 1:00 PM 2:00 PM 3:00 PM 4:00 PM 5:00…" at bounding box center [755, 379] width 1400 height 709
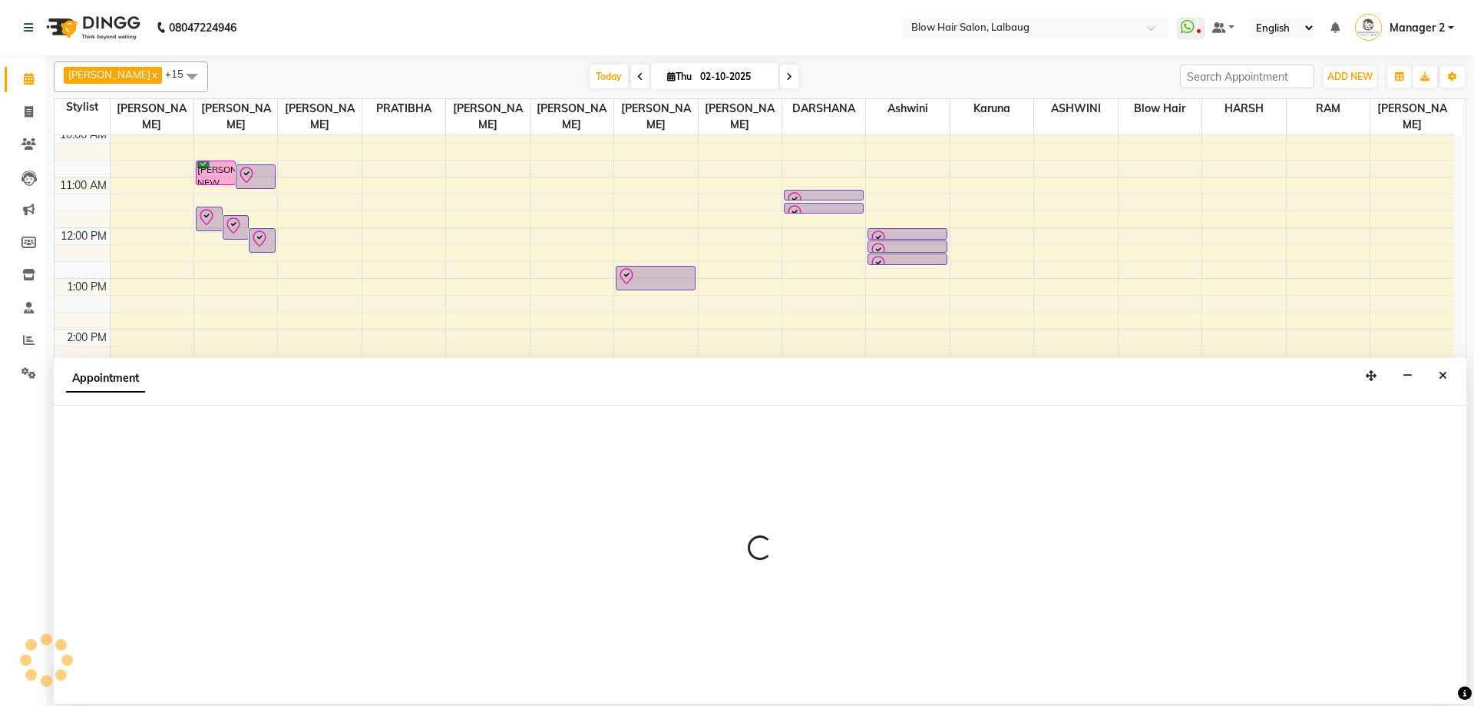
select select "33540"
select select "tentative"
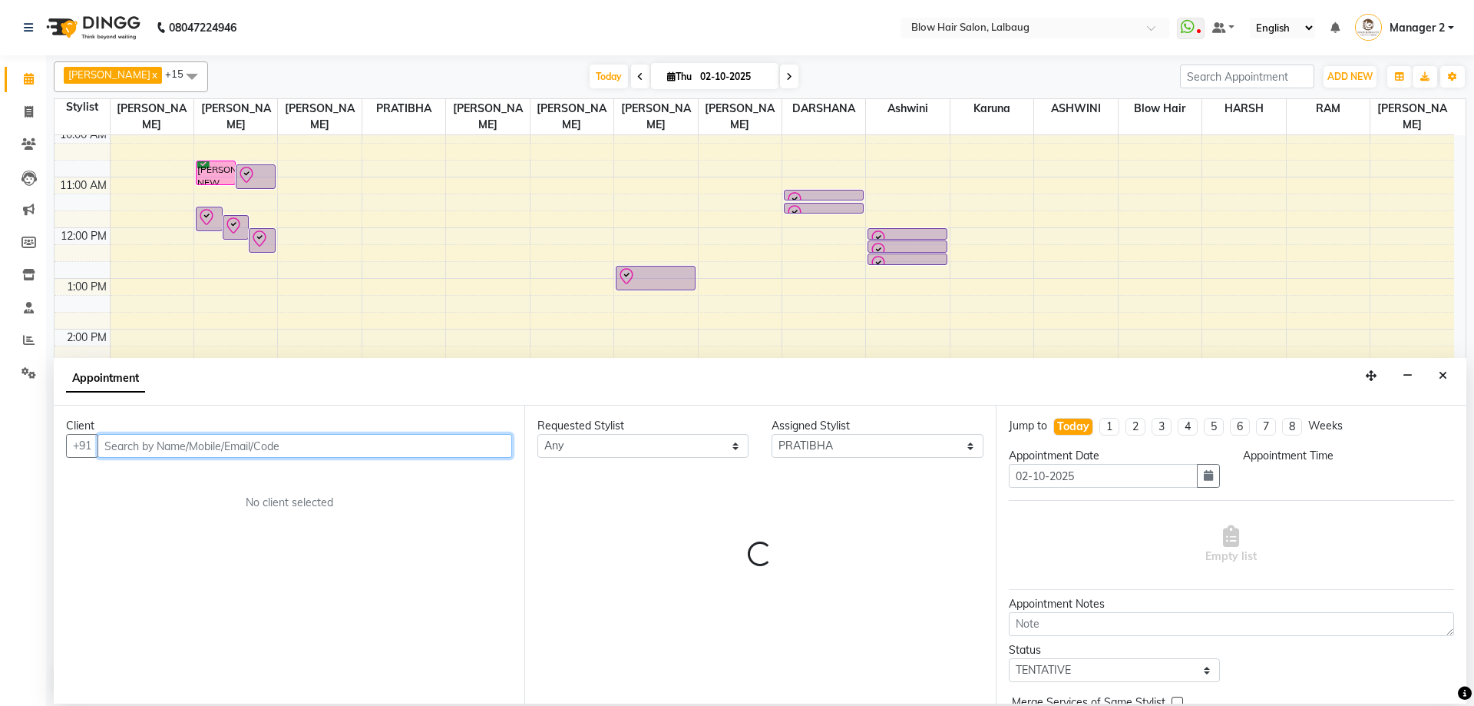
select select "1020"
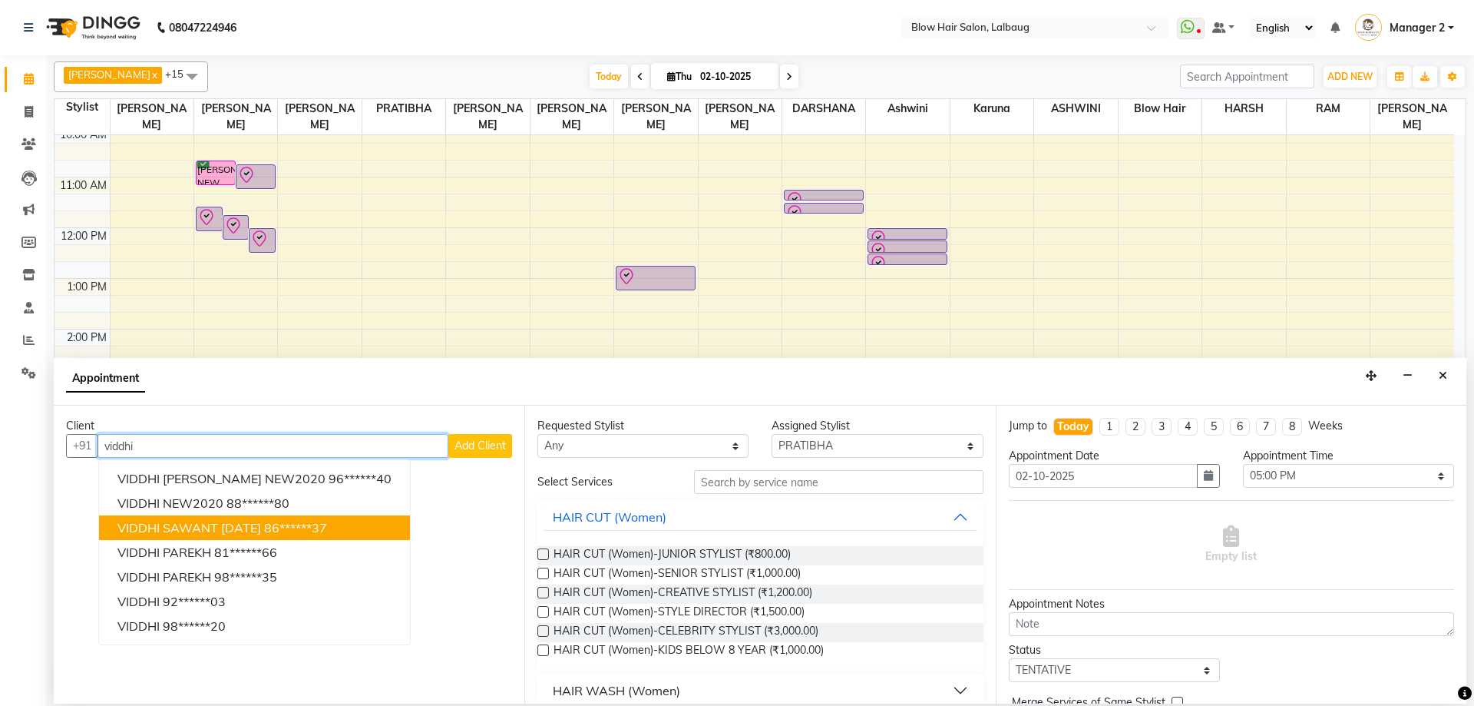
type input "viddhi"
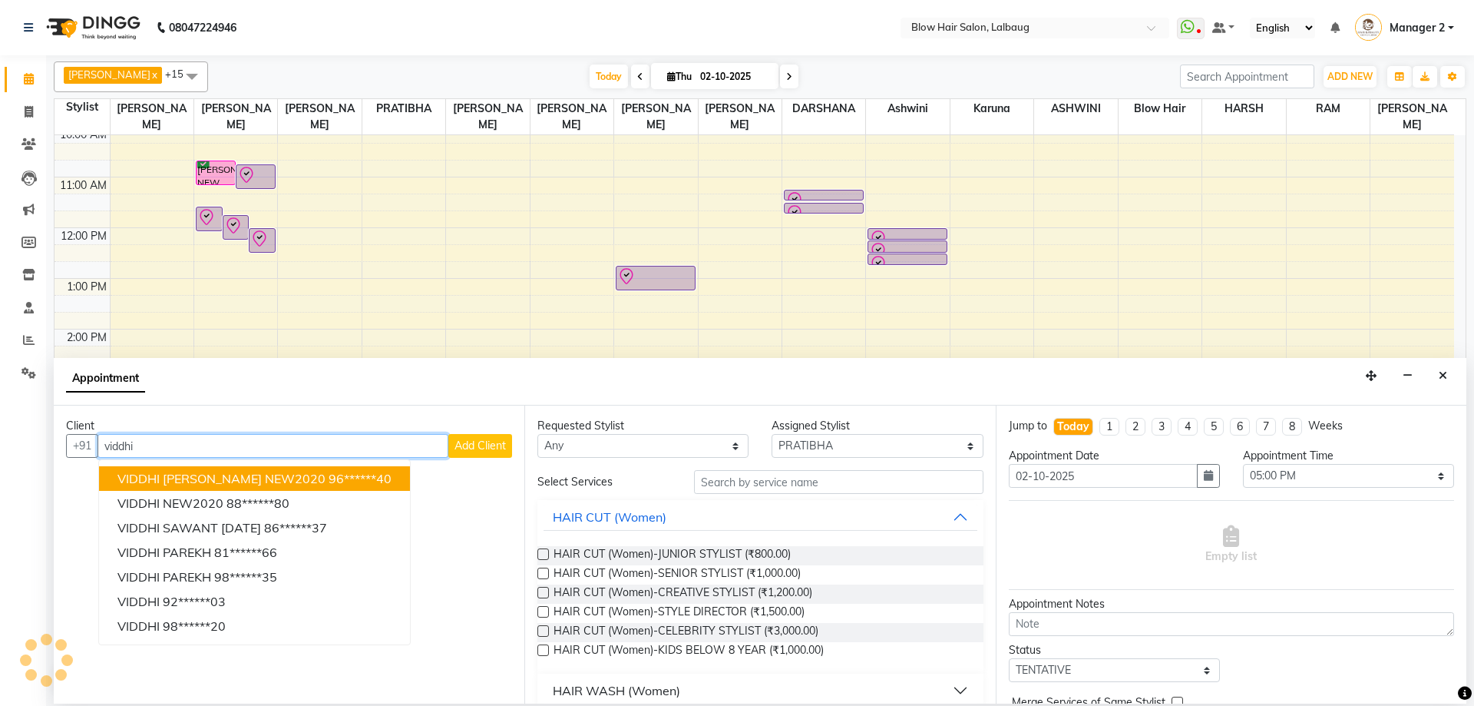
drag, startPoint x: 156, startPoint y: 448, endPoint x: 0, endPoint y: 445, distance: 155.9
click at [0, 445] on app-home "08047224946 Select Location × Blow Hair Salon, Lalbaug WhatsApp Status ✕ Status…" at bounding box center [737, 351] width 1474 height 703
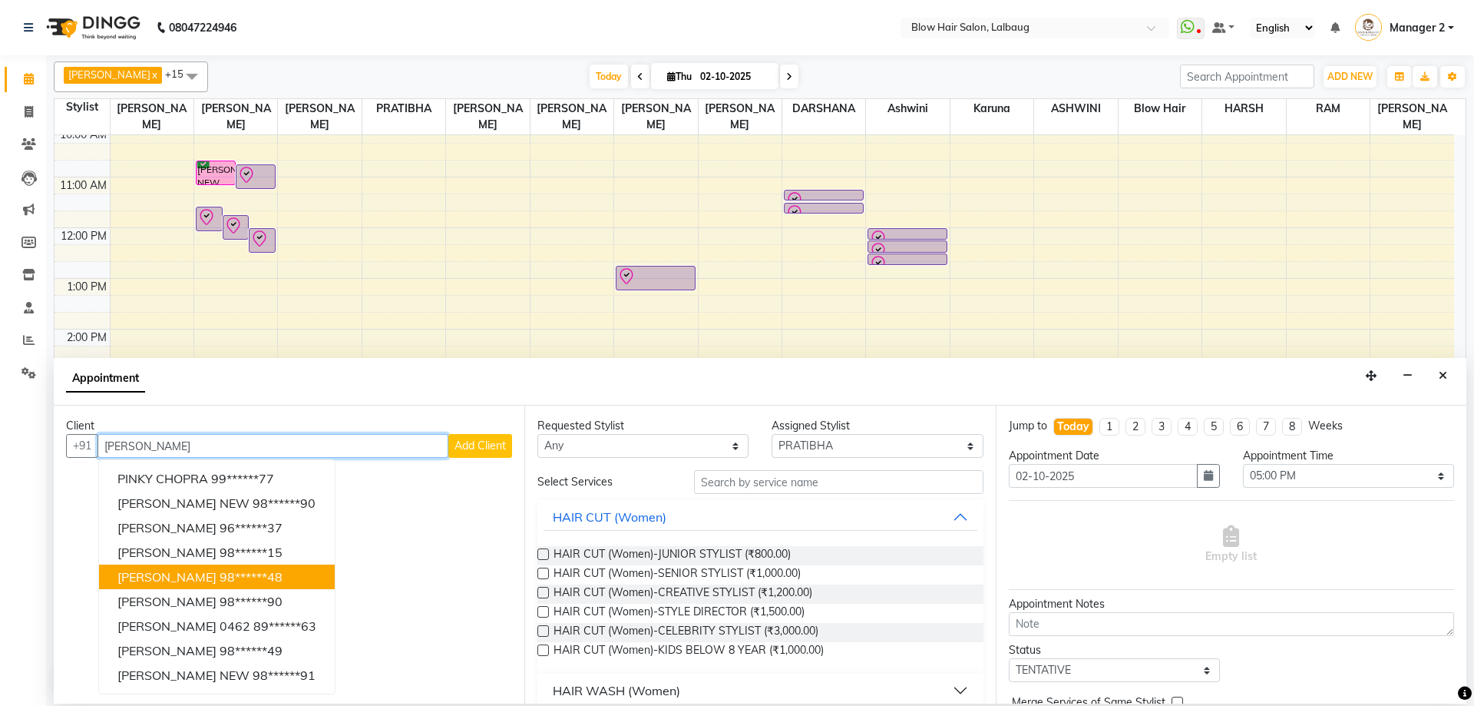
click at [220, 578] on ngb-highlight "98******48" at bounding box center [251, 576] width 63 height 15
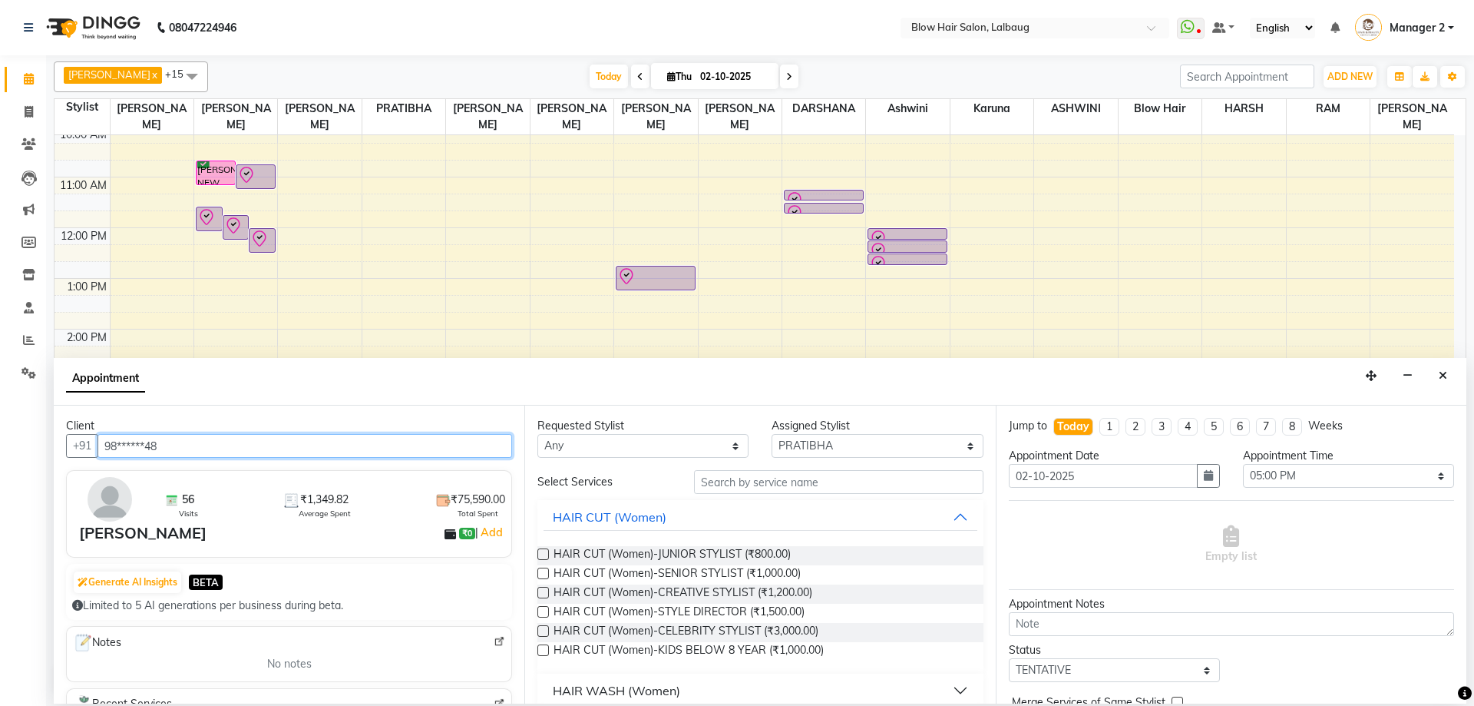
type input "98******48"
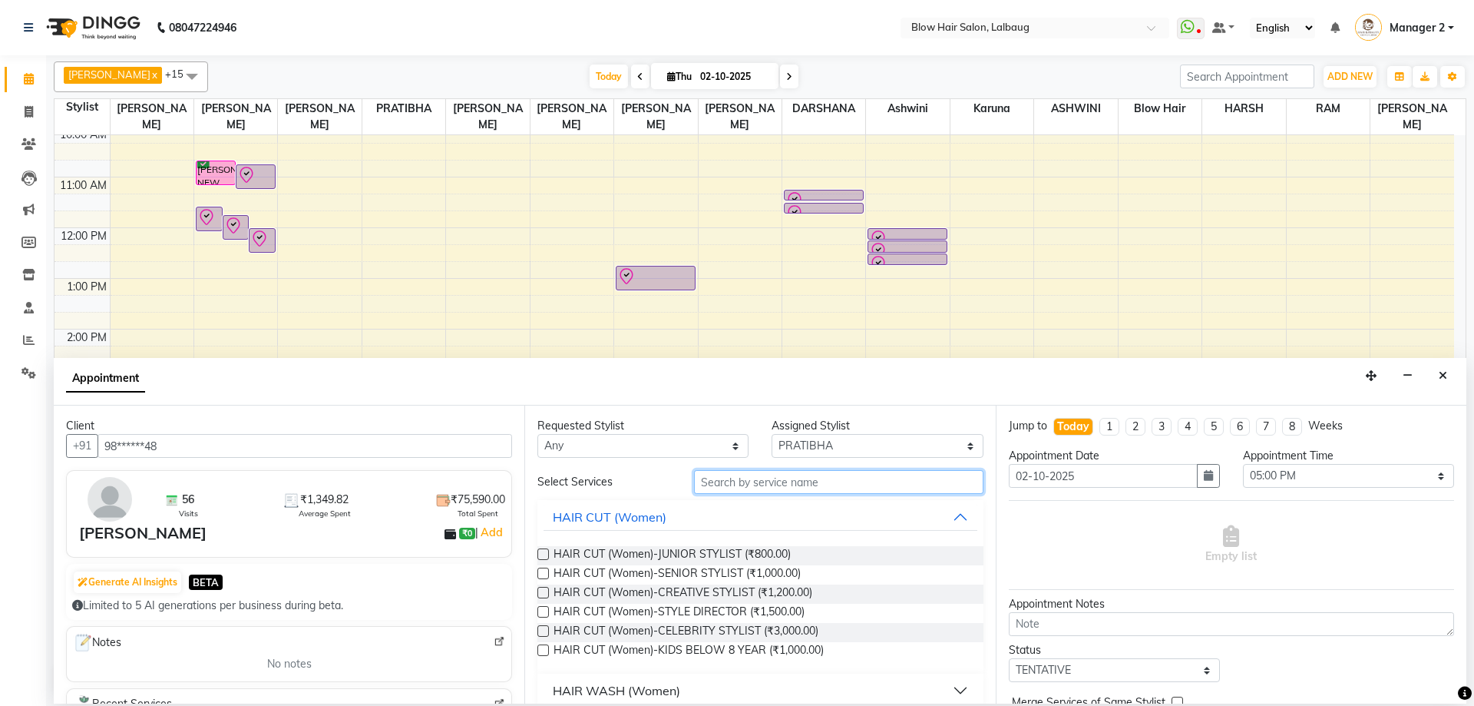
click at [760, 485] on input "text" at bounding box center [839, 482] width 290 height 24
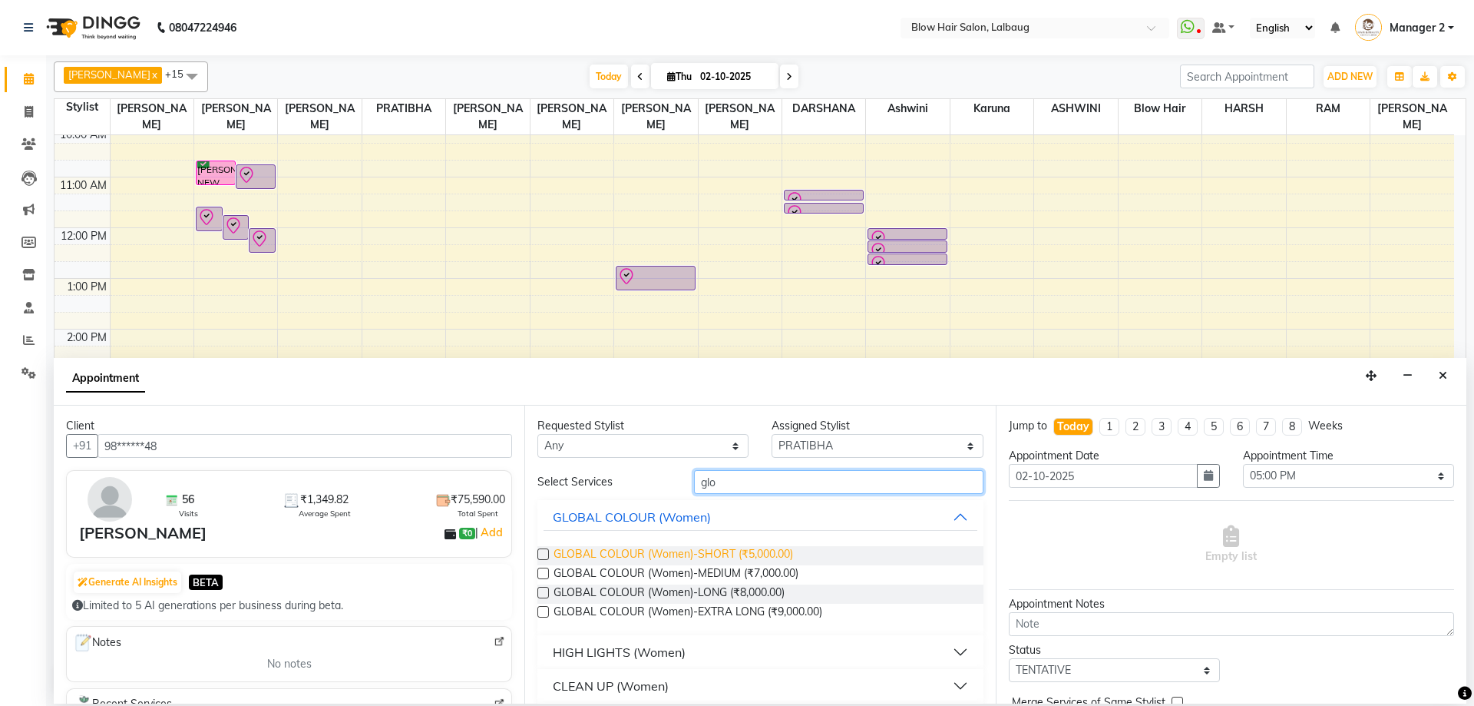
type input "glo"
click at [644, 559] on span "GLOBAL COLOUR (Women)-SHORT (₹5,000.00)" at bounding box center [674, 555] width 240 height 19
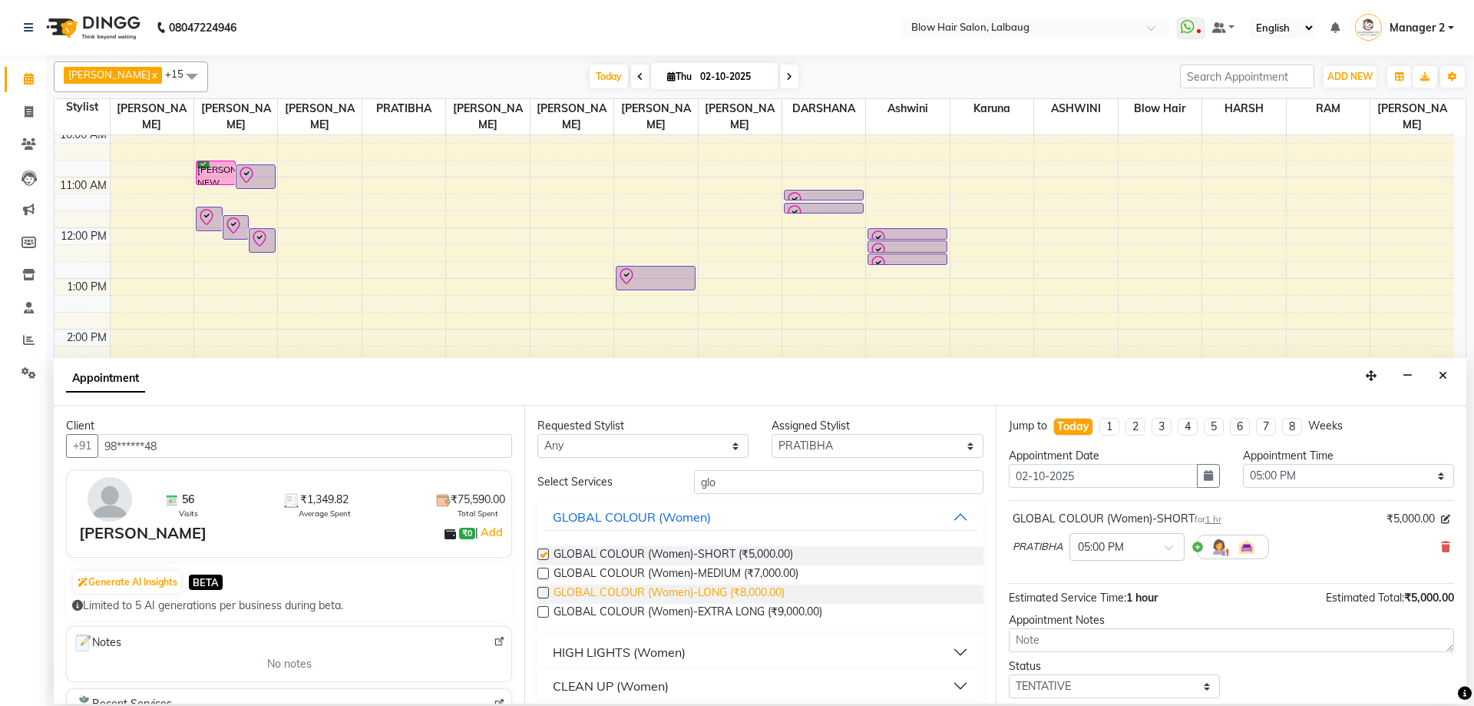
checkbox input "false"
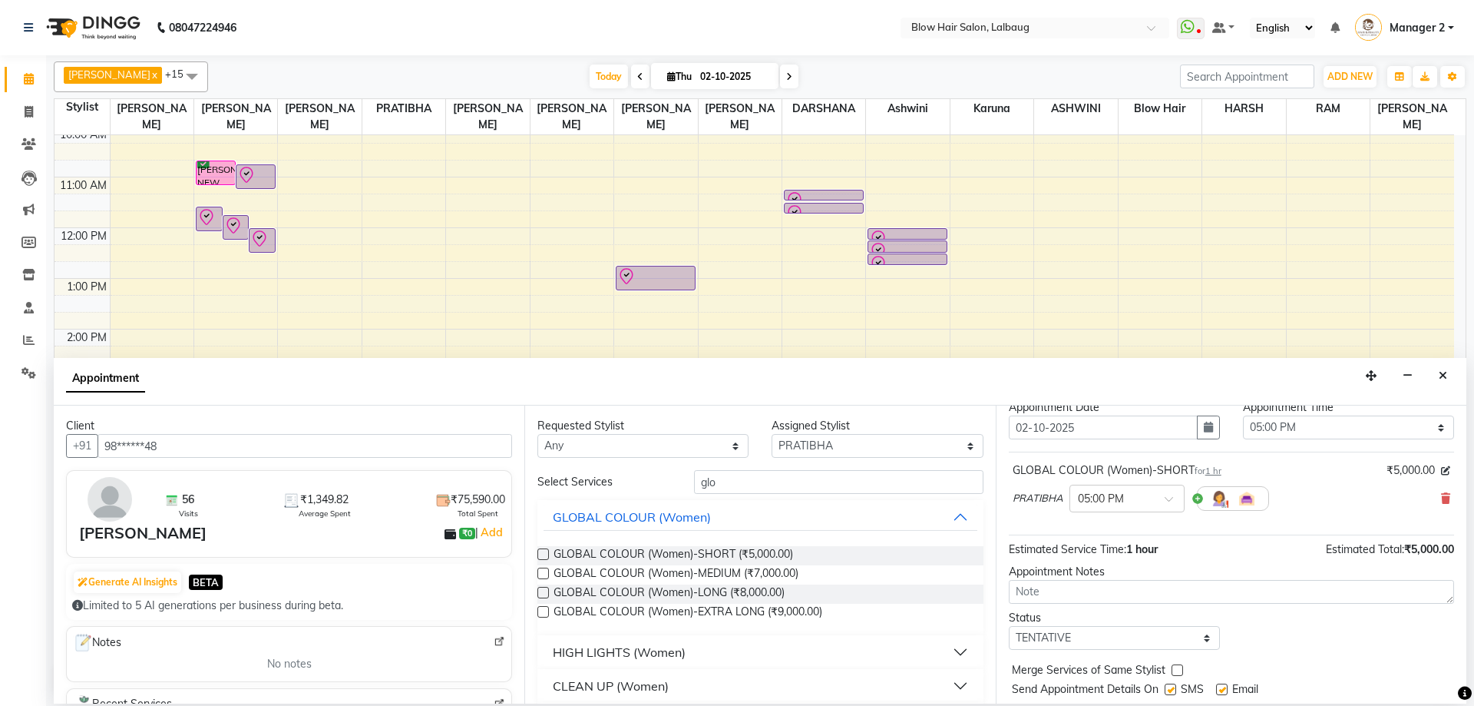
scroll to position [91, 0]
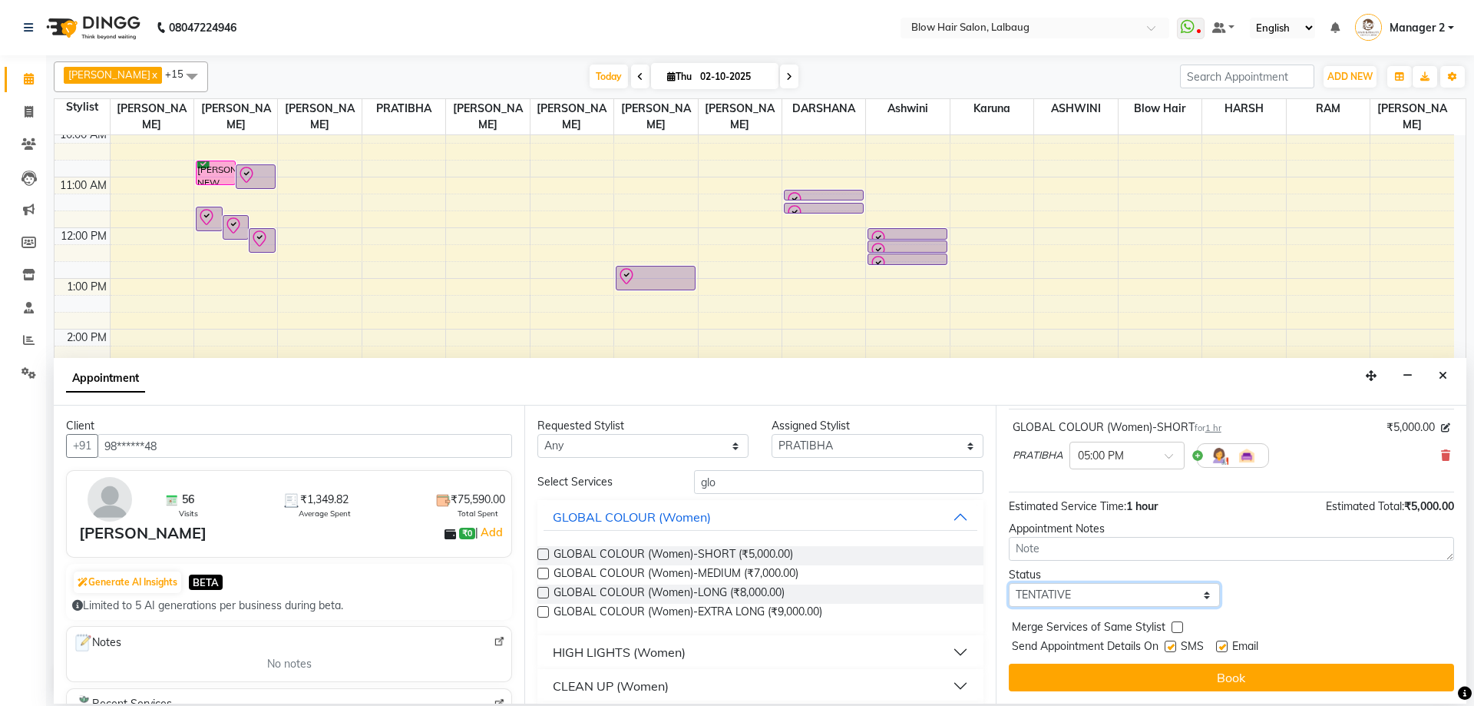
click at [1127, 597] on select "Select TENTATIVE CONFIRM CHECK-IN UPCOMING" at bounding box center [1114, 595] width 211 height 24
select select "confirm booking"
click at [1009, 583] on select "Select TENTATIVE CONFIRM CHECK-IN UPCOMING" at bounding box center [1114, 595] width 211 height 24
click at [1063, 696] on div "Jump to [DATE] 1 2 3 4 5 6 7 8 Weeks Appointment Date [DATE] Appointment Time S…" at bounding box center [1231, 554] width 471 height 298
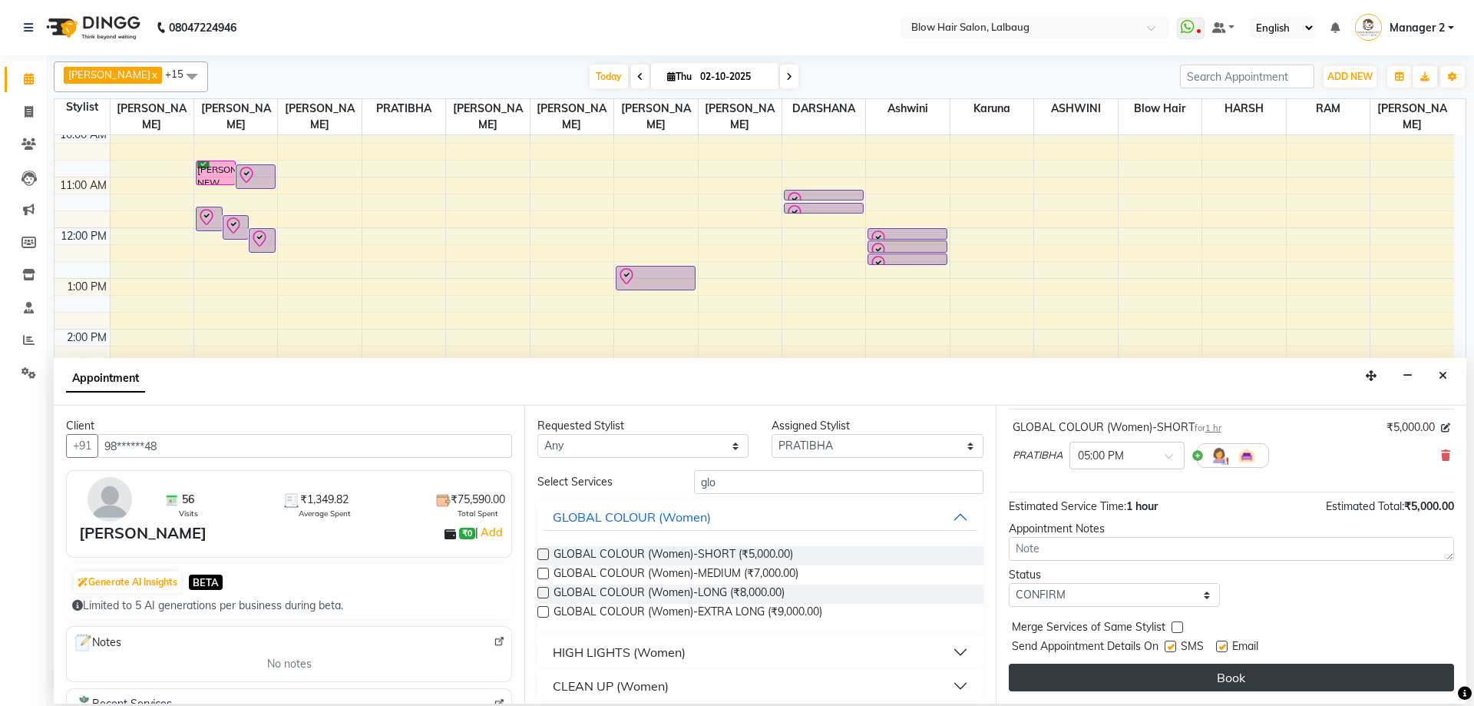
click at [1059, 686] on button "Book" at bounding box center [1231, 677] width 445 height 28
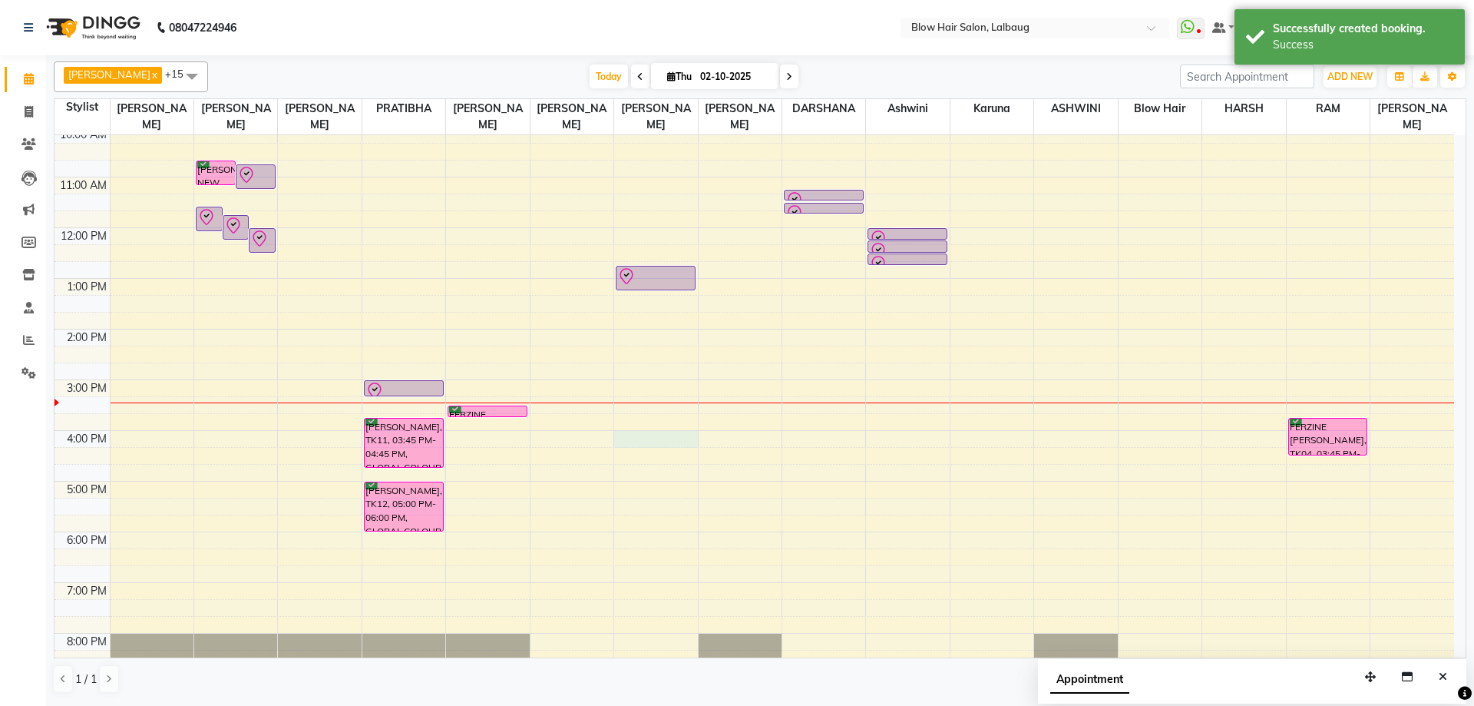
click at [666, 438] on div "8:00 AM 9:00 AM 10:00 AM 11:00 AM 12:00 PM 1:00 PM 2:00 PM 3:00 PM 4:00 PM 5:00…" at bounding box center [755, 379] width 1400 height 709
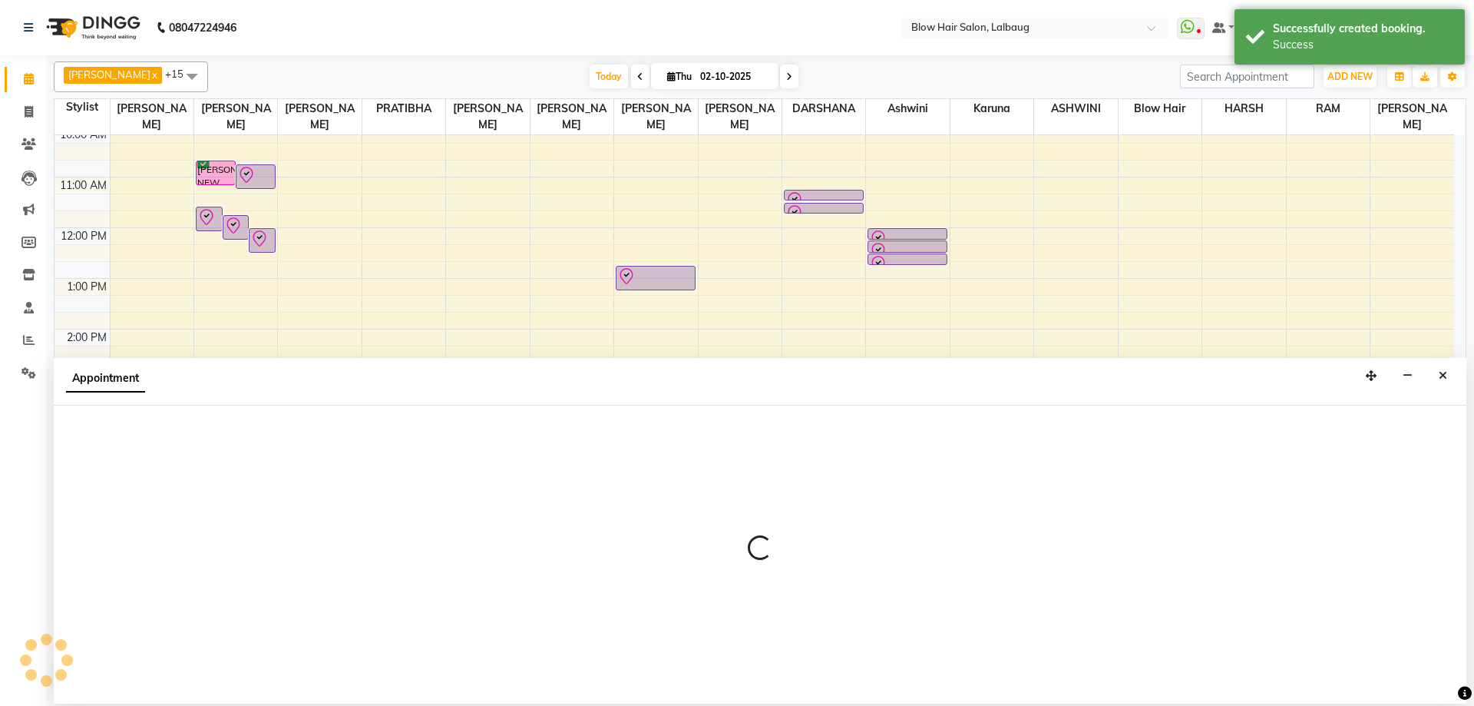
select select "76491"
select select "960"
select select "tentative"
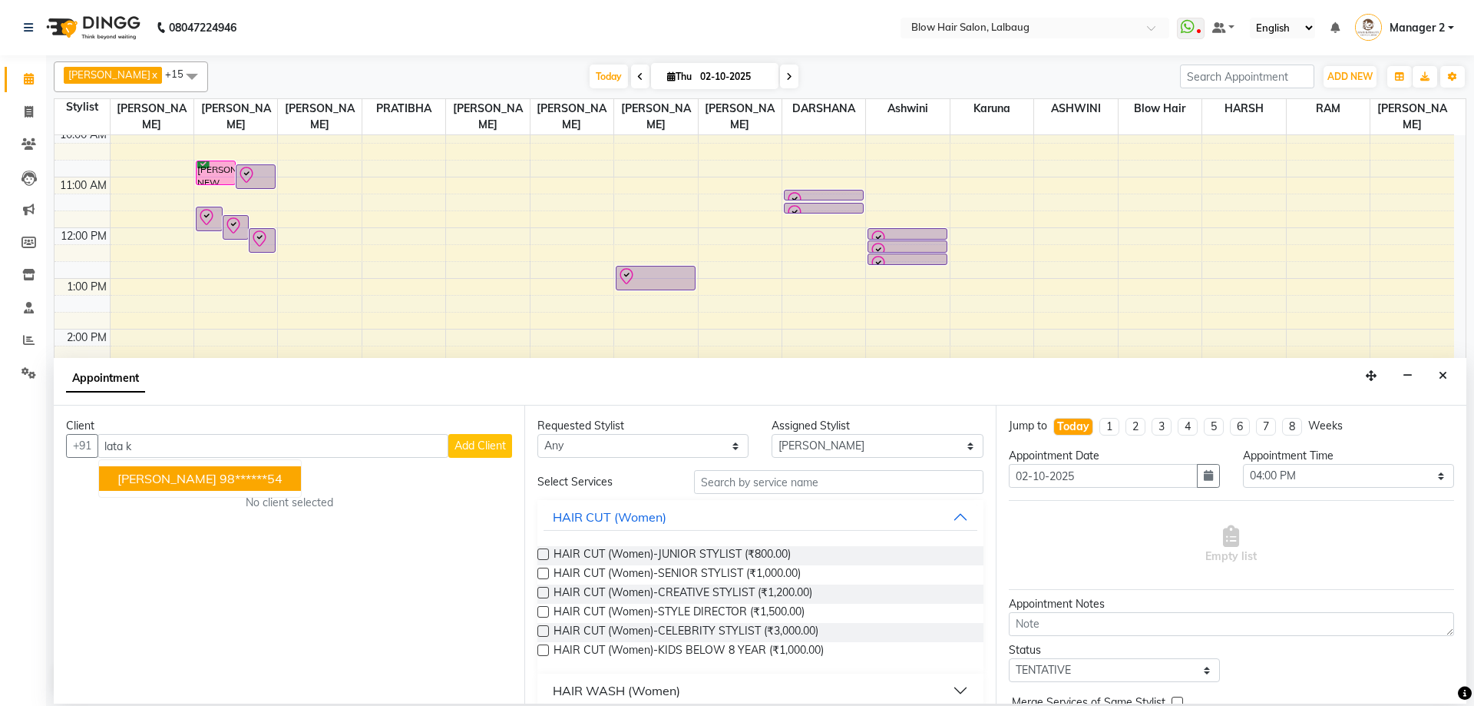
click at [158, 486] on button "LATA K 98******54" at bounding box center [200, 478] width 202 height 25
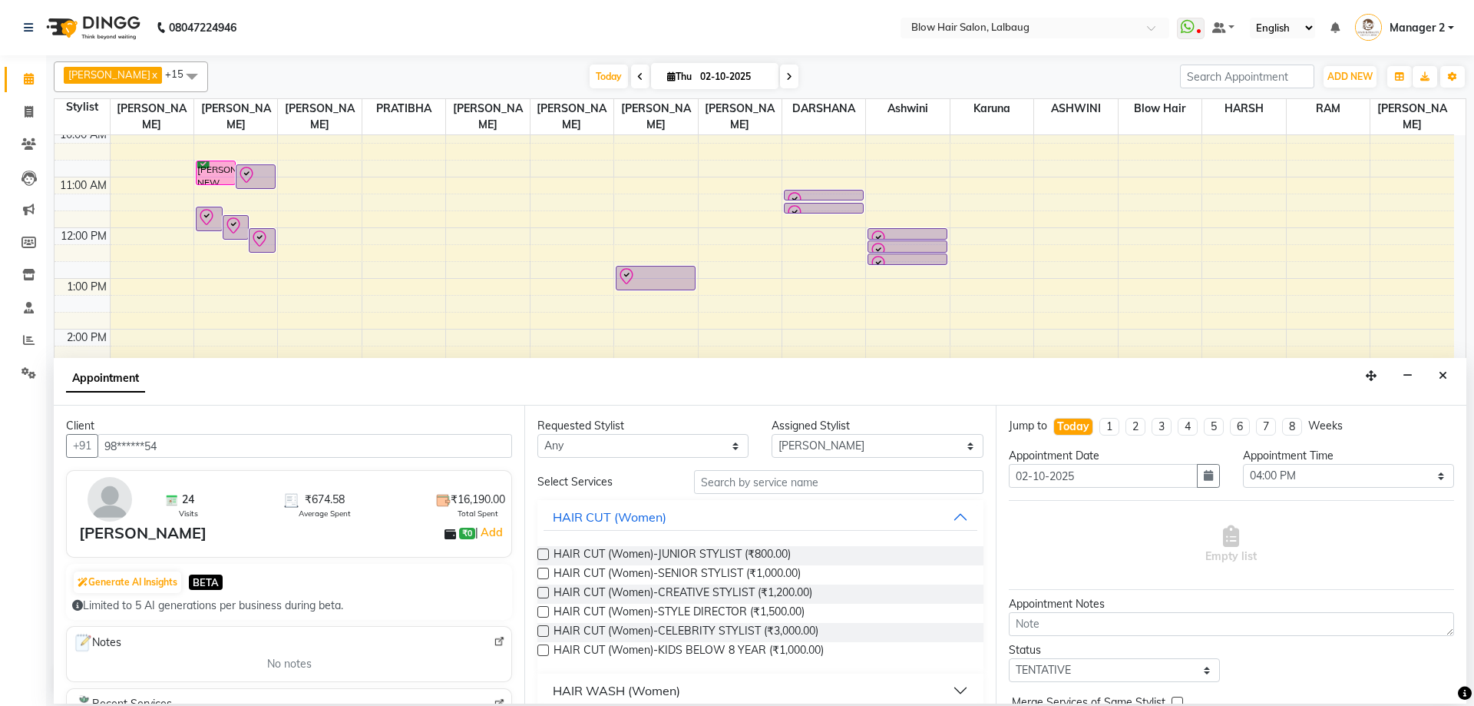
type input "98******54"
click at [788, 487] on input "text" at bounding box center [839, 482] width 290 height 24
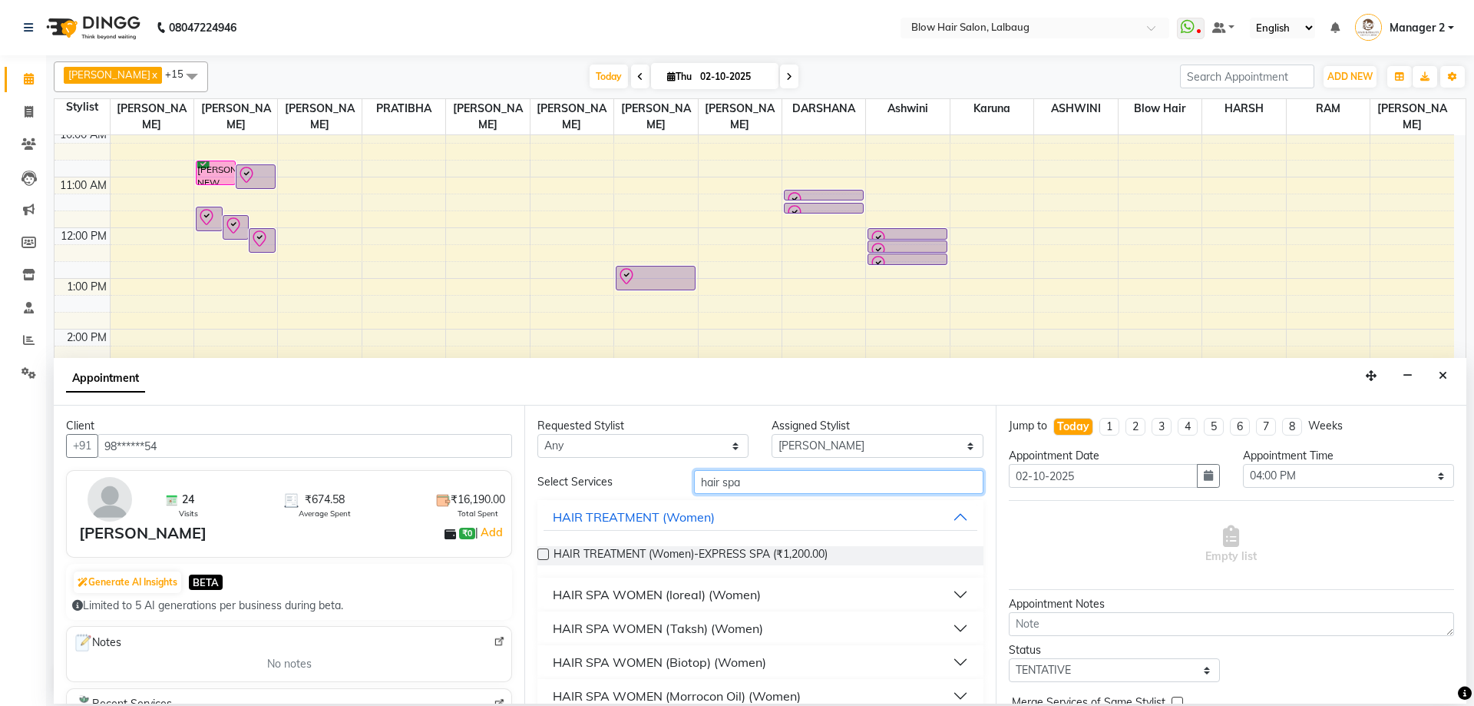
type input "hair spa"
click at [638, 661] on div "HAIR SPA WOMEN (Biotop) (Women)" at bounding box center [659, 662] width 213 height 18
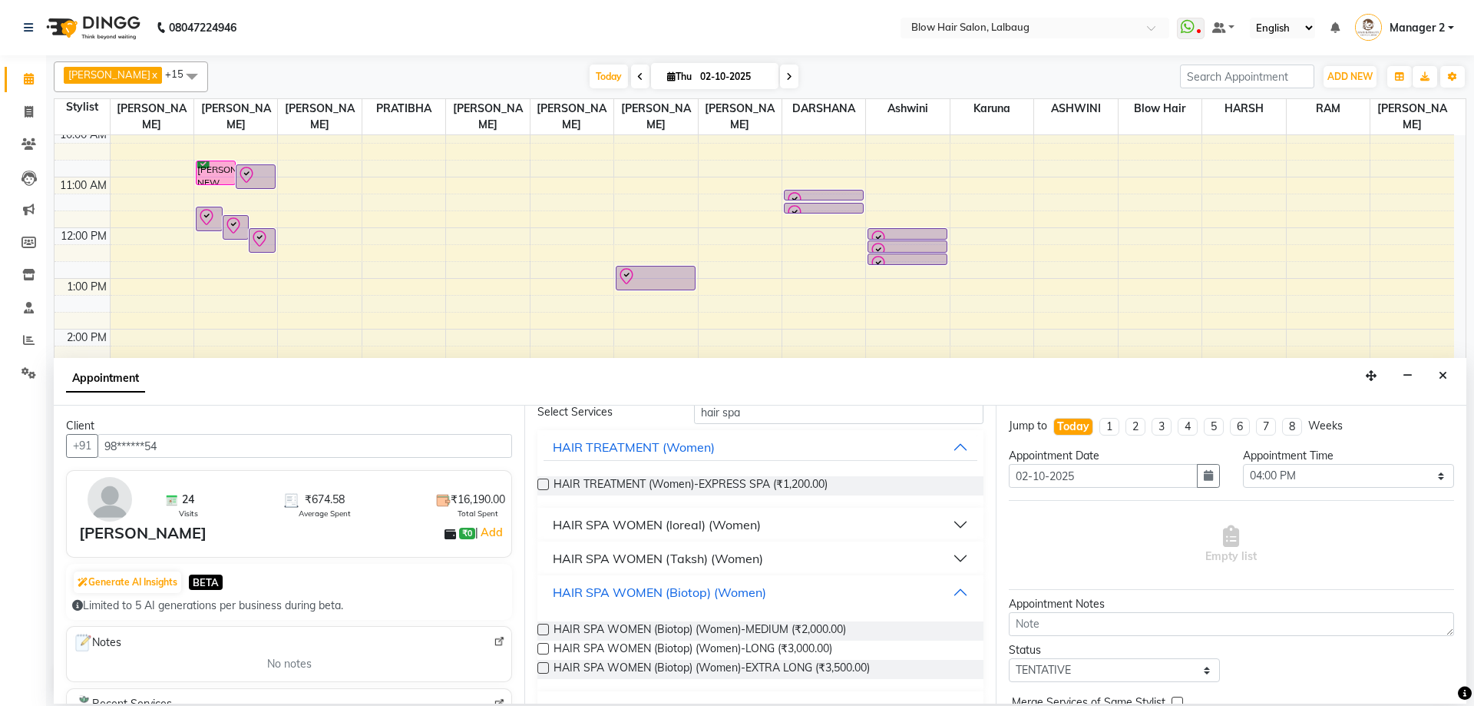
scroll to position [154, 0]
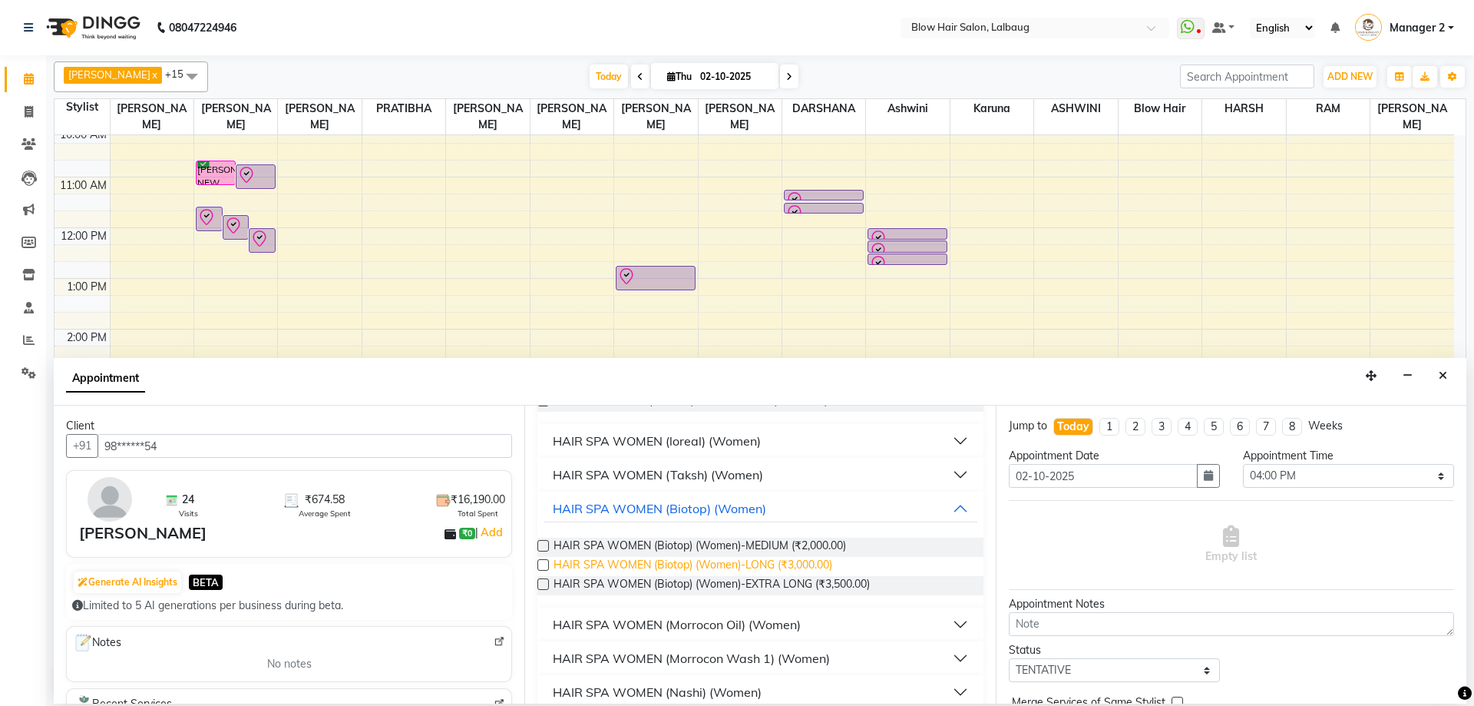
click at [700, 561] on span "HAIR SPA WOMEN (Biotop) (Women)-LONG (₹3,000.00)" at bounding box center [693, 566] width 279 height 19
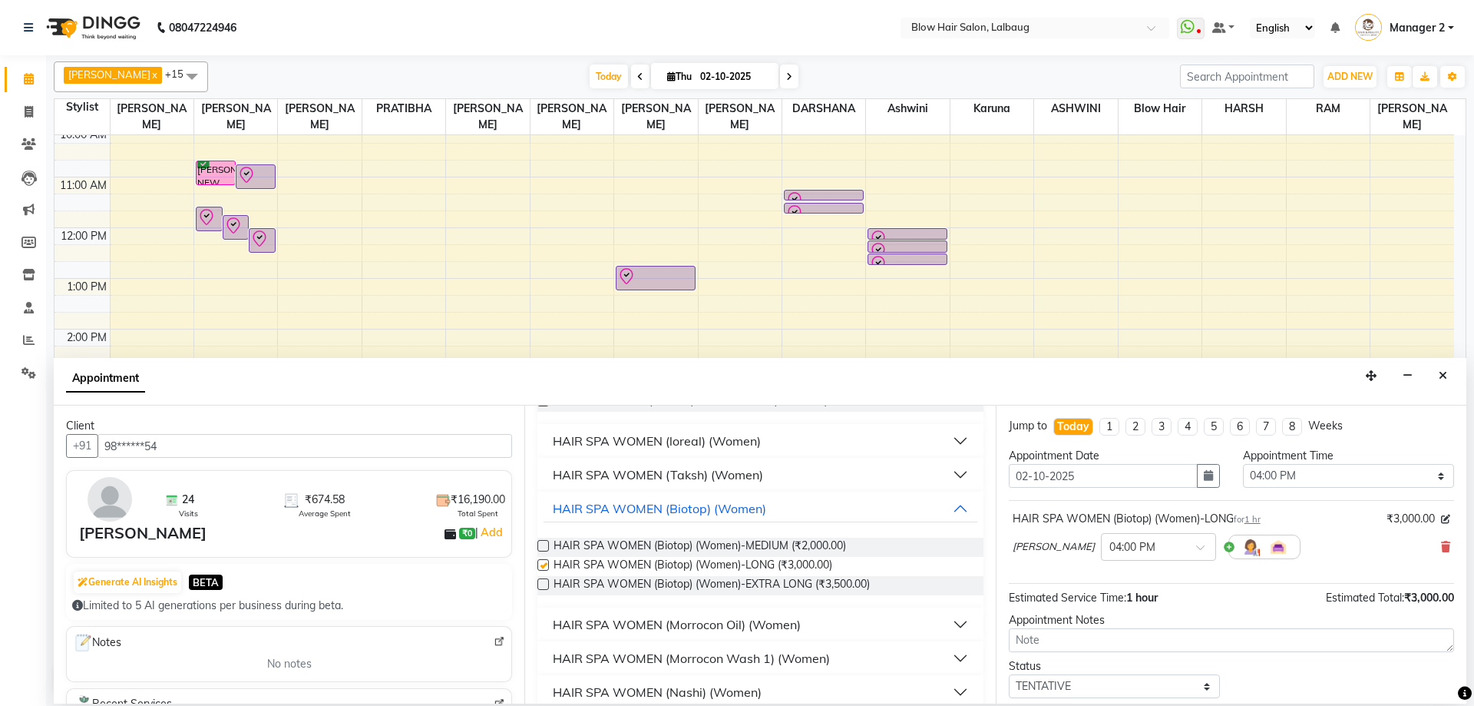
checkbox input "false"
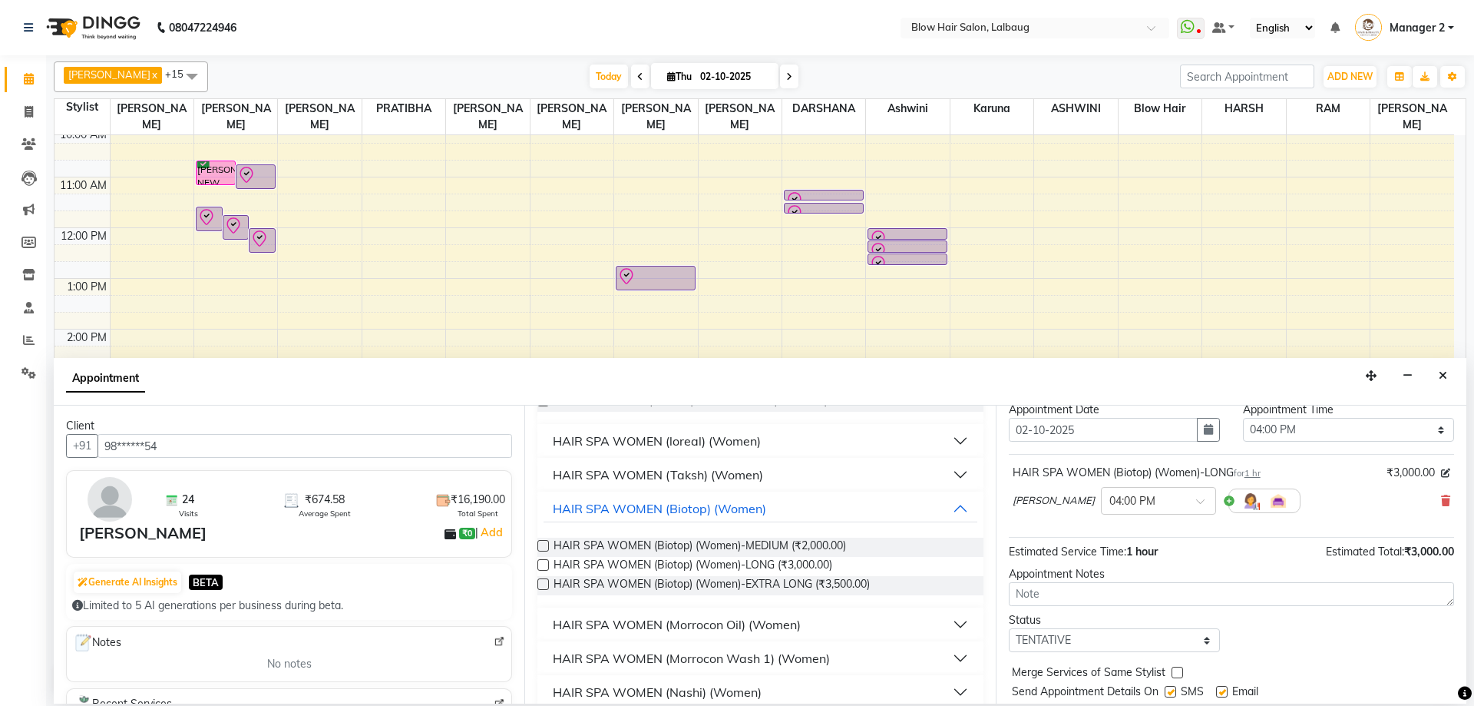
scroll to position [91, 0]
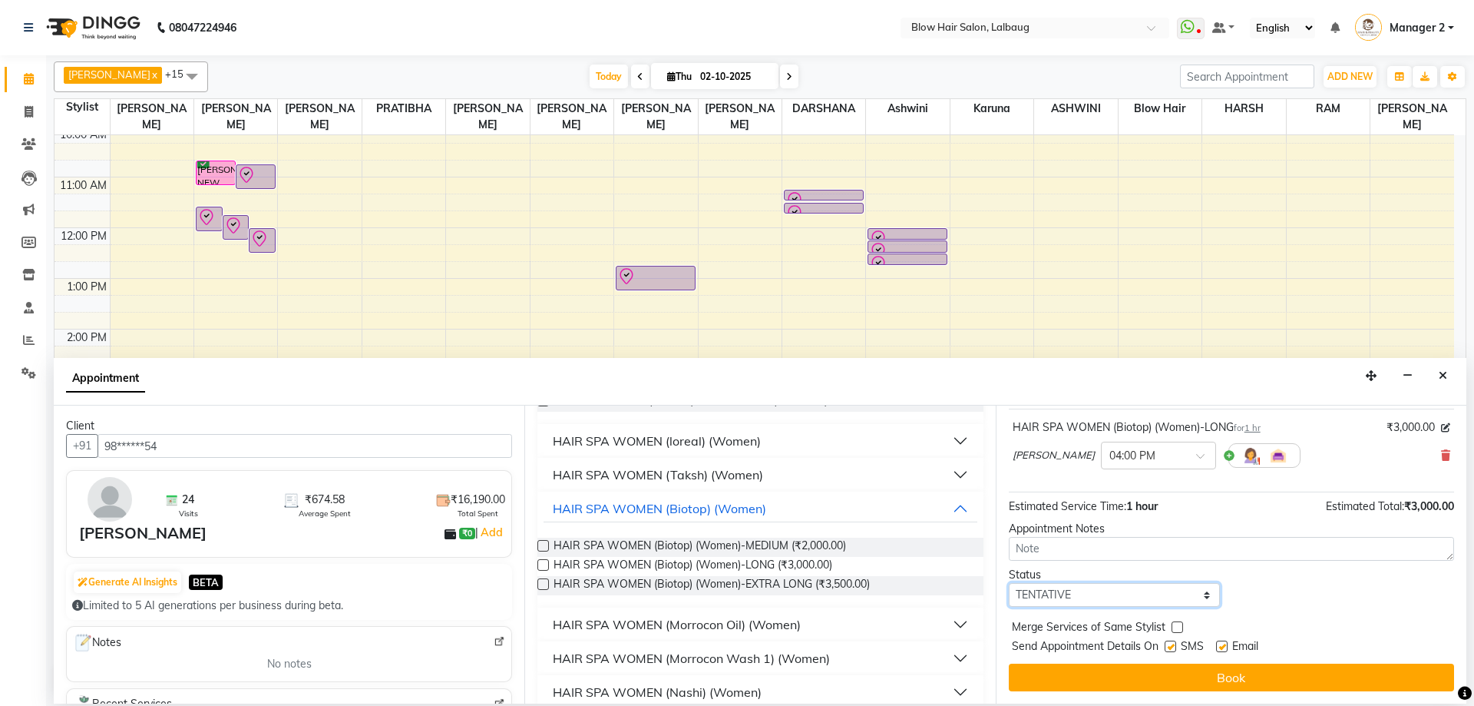
click at [1143, 605] on select "Select TENTATIVE CONFIRM CHECK-IN UPCOMING" at bounding box center [1114, 595] width 211 height 24
select select "confirm booking"
click at [1009, 583] on select "Select TENTATIVE CONFIRM CHECK-IN UPCOMING" at bounding box center [1114, 595] width 211 height 24
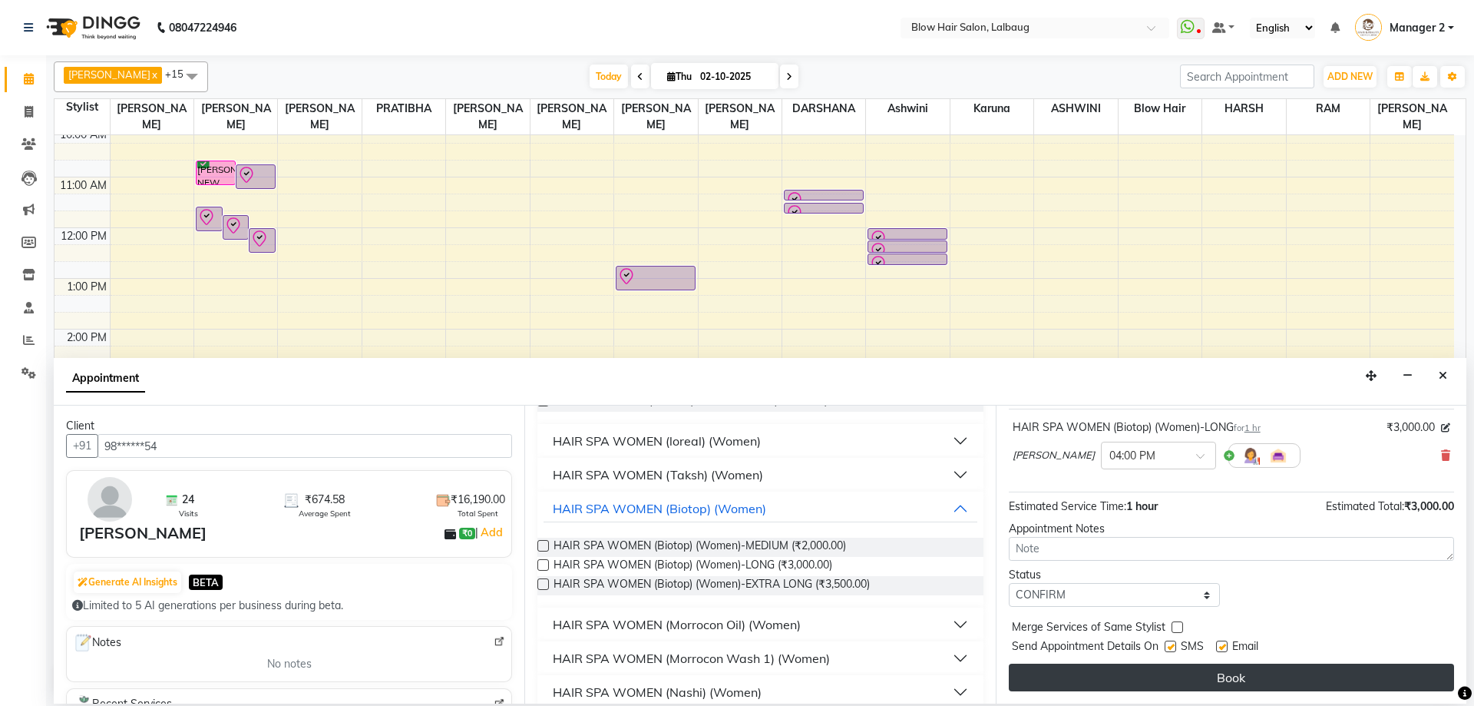
click at [1040, 688] on button "Book" at bounding box center [1231, 677] width 445 height 28
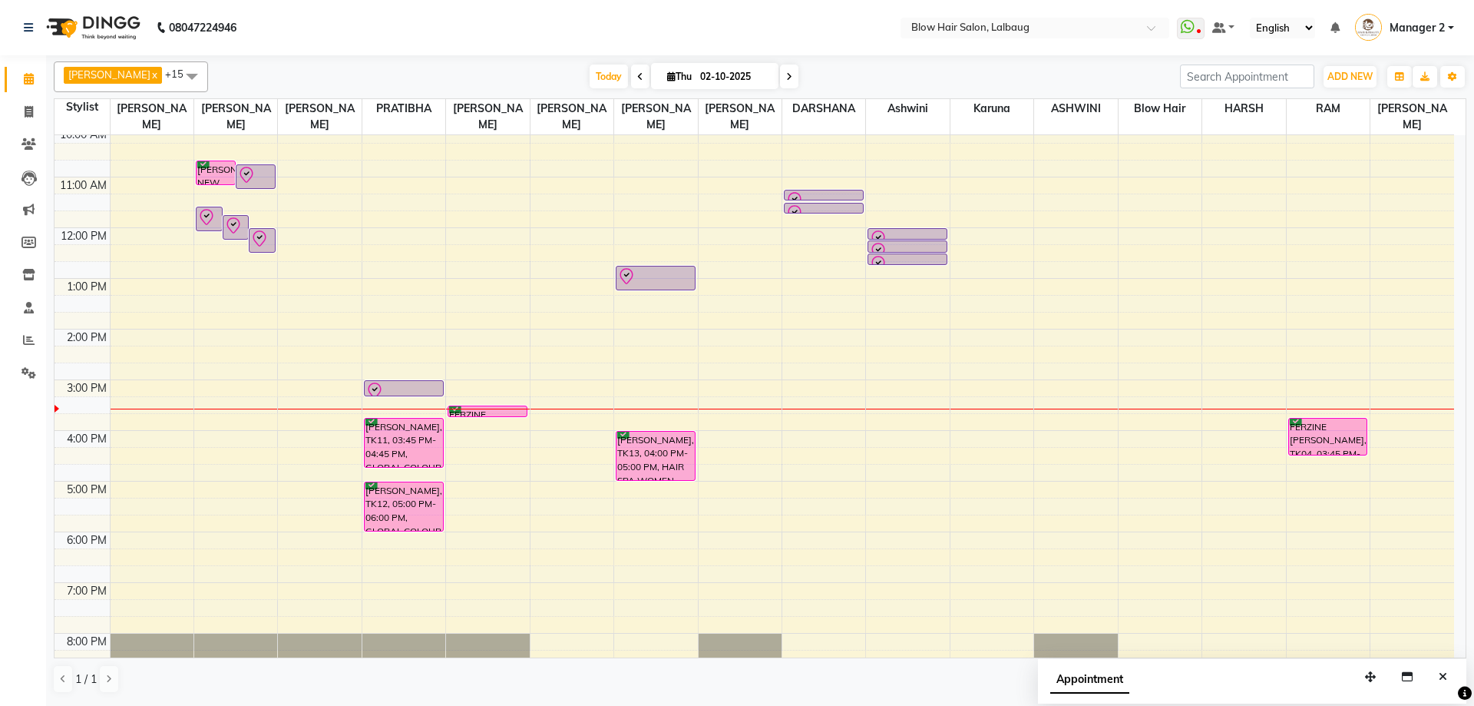
click at [984, 488] on div "8:00 AM 9:00 AM 10:00 AM 11:00 AM 12:00 PM 1:00 PM 2:00 PM 3:00 PM 4:00 PM 5:00…" at bounding box center [755, 379] width 1400 height 709
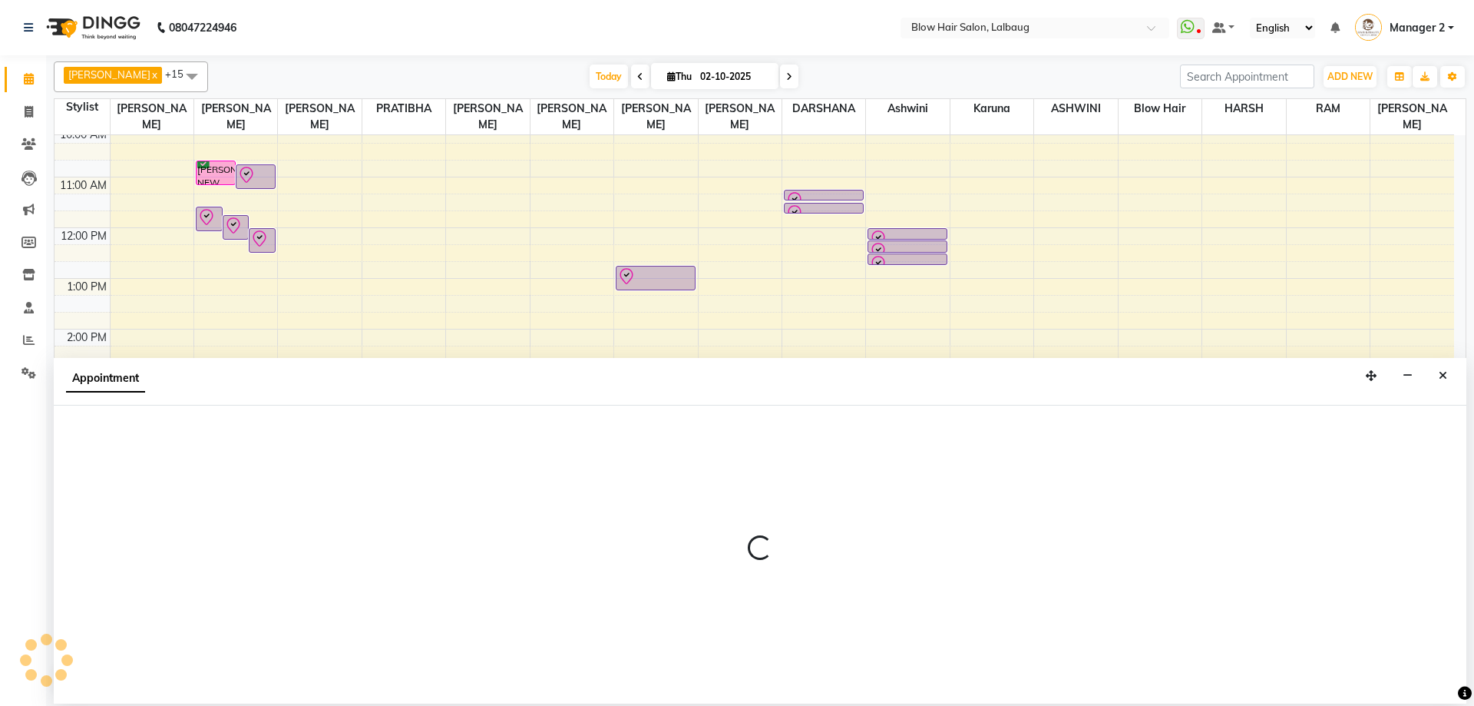
select select "79643"
select select "1020"
select select "tentative"
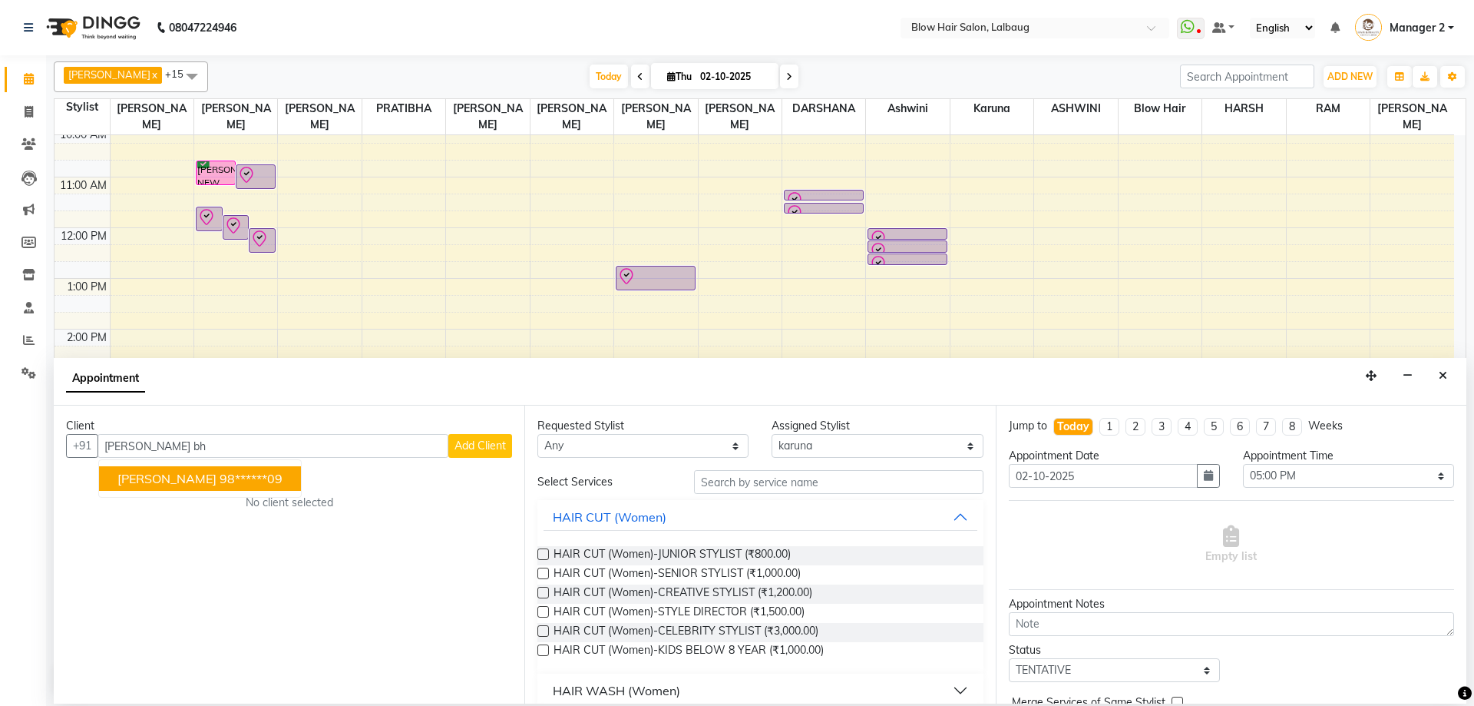
click at [180, 487] on button "[PERSON_NAME] 98******09" at bounding box center [200, 478] width 202 height 25
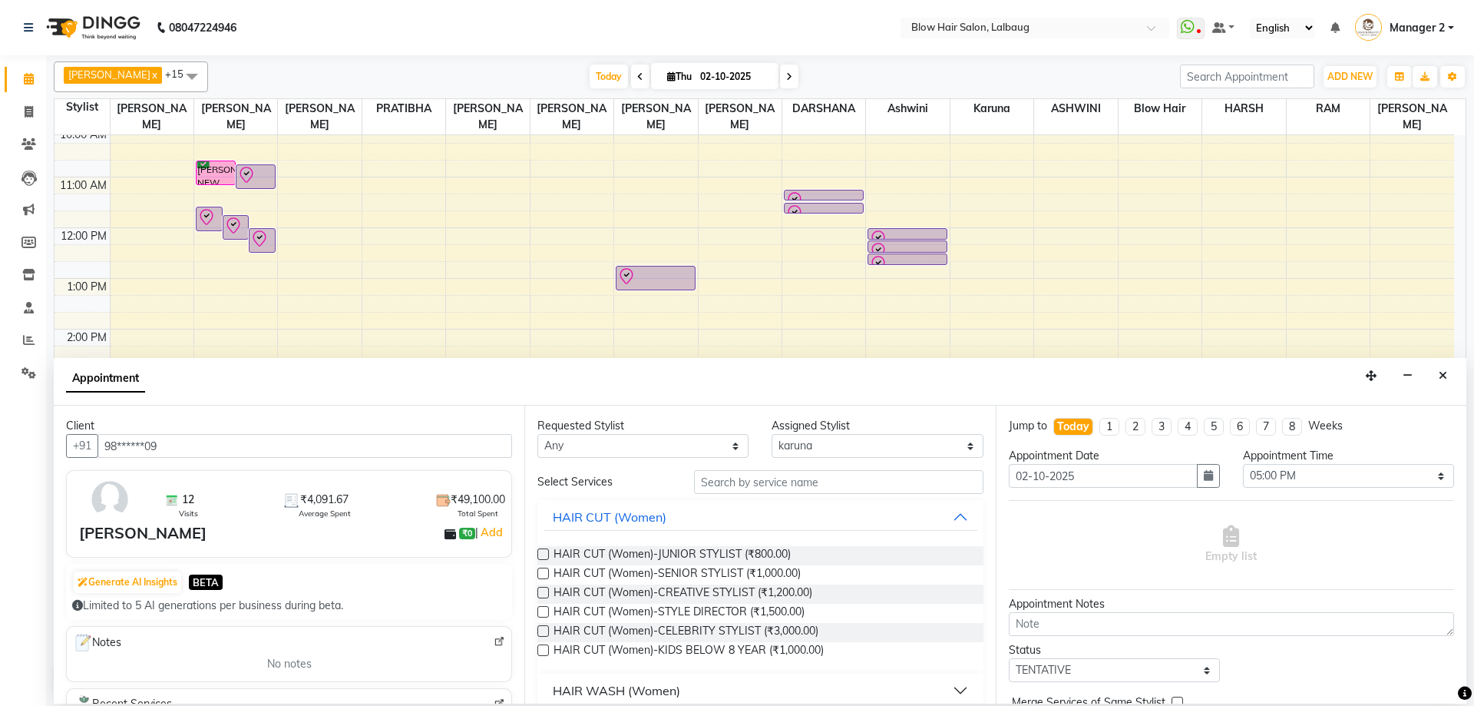
type input "98******09"
click at [707, 487] on input "text" at bounding box center [839, 482] width 290 height 24
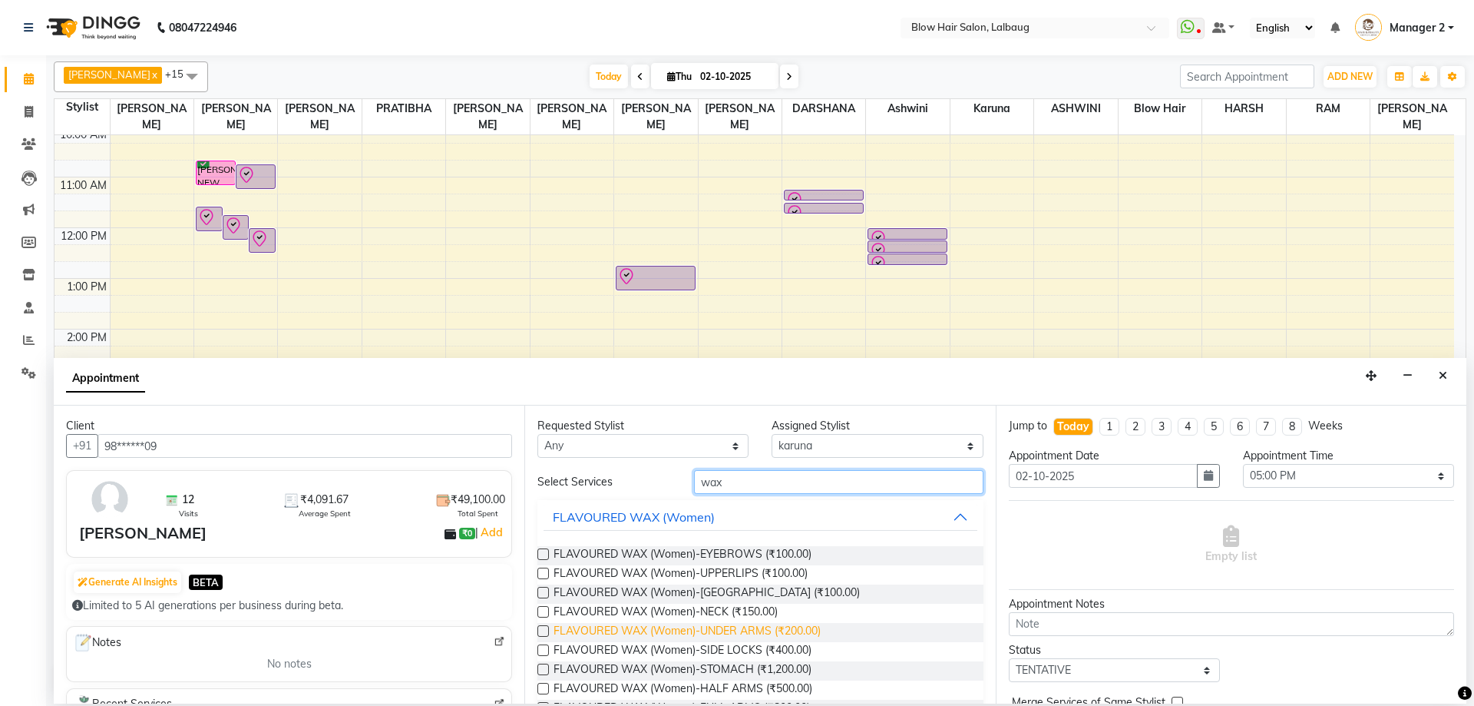
type input "wax"
click at [734, 629] on span "FLAVOURED WAX (Women)-UNDER ARMS (₹200.00)" at bounding box center [687, 632] width 267 height 19
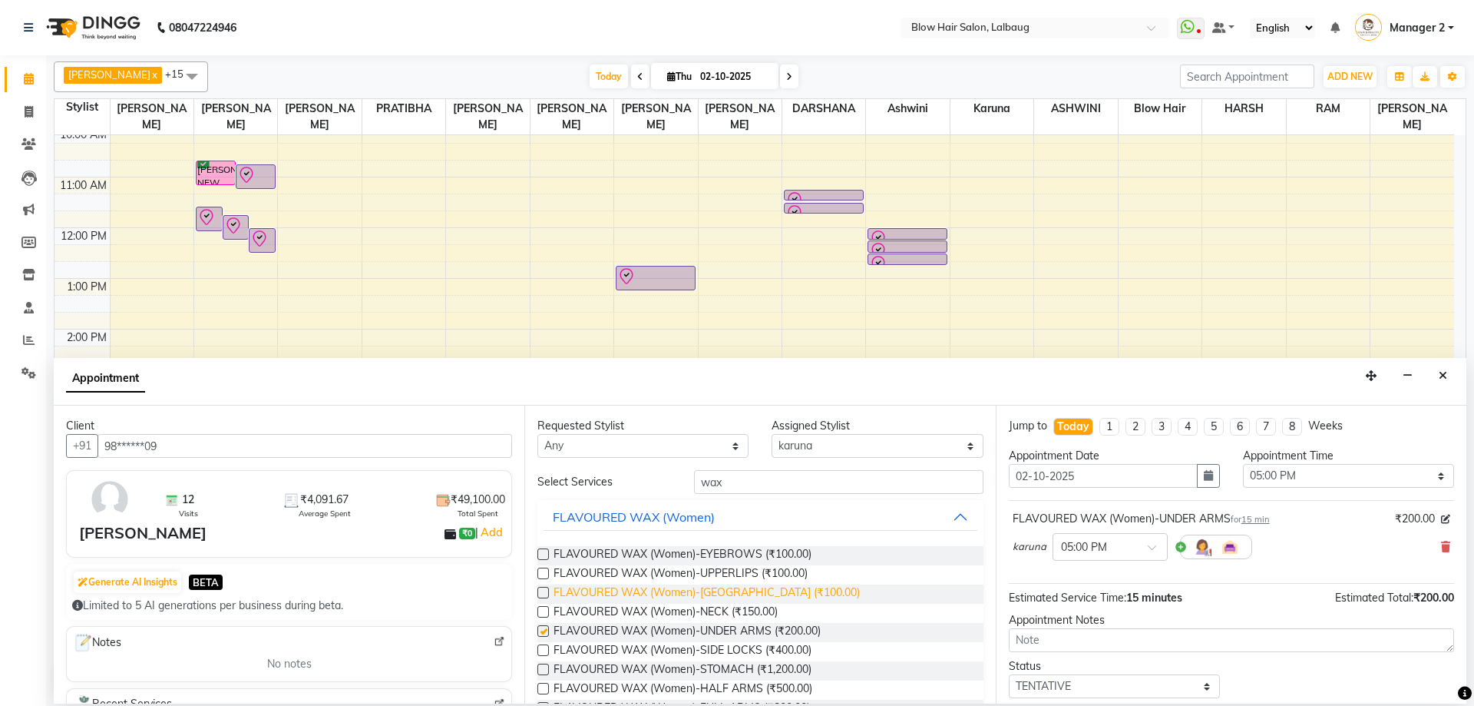
checkbox input "false"
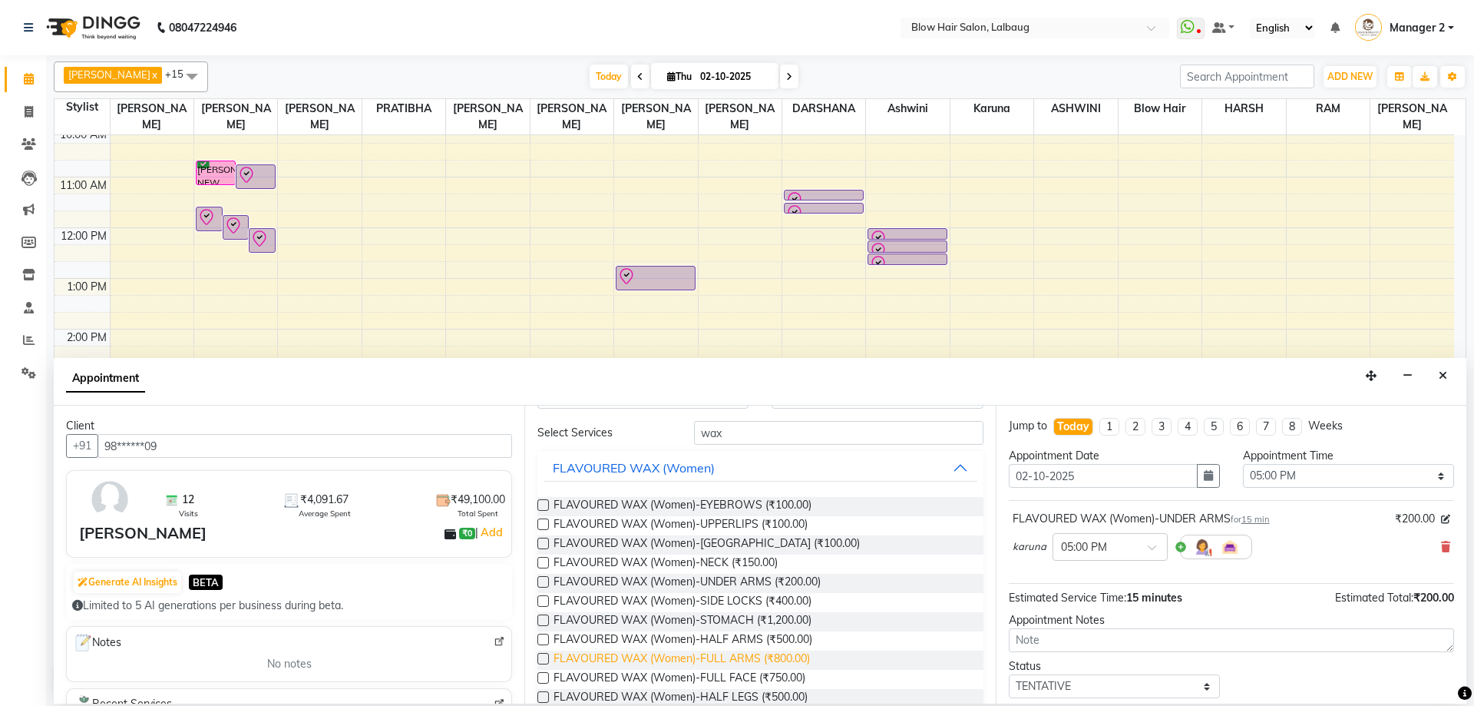
scroll to position [77, 0]
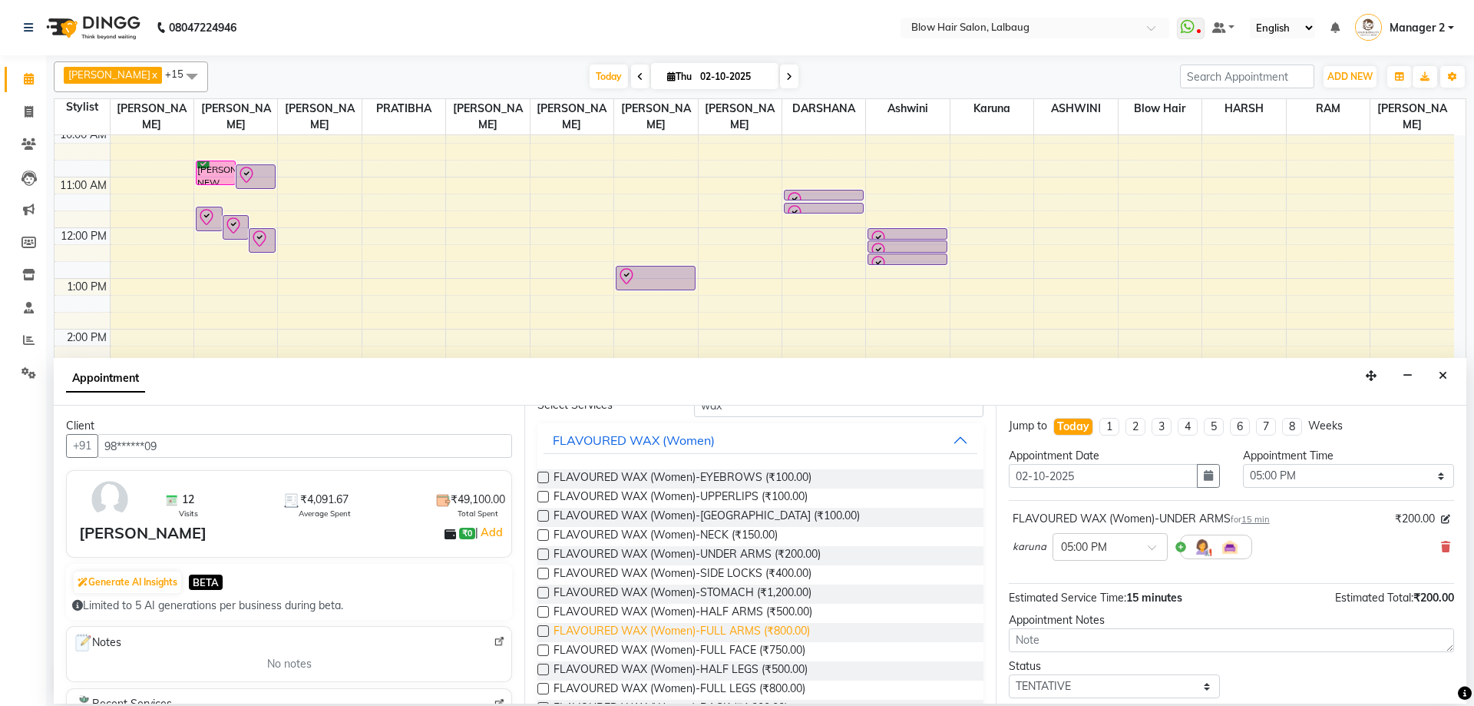
click at [736, 632] on span "FLAVOURED WAX (Women)-FULL ARMS (₹800.00)" at bounding box center [682, 632] width 256 height 19
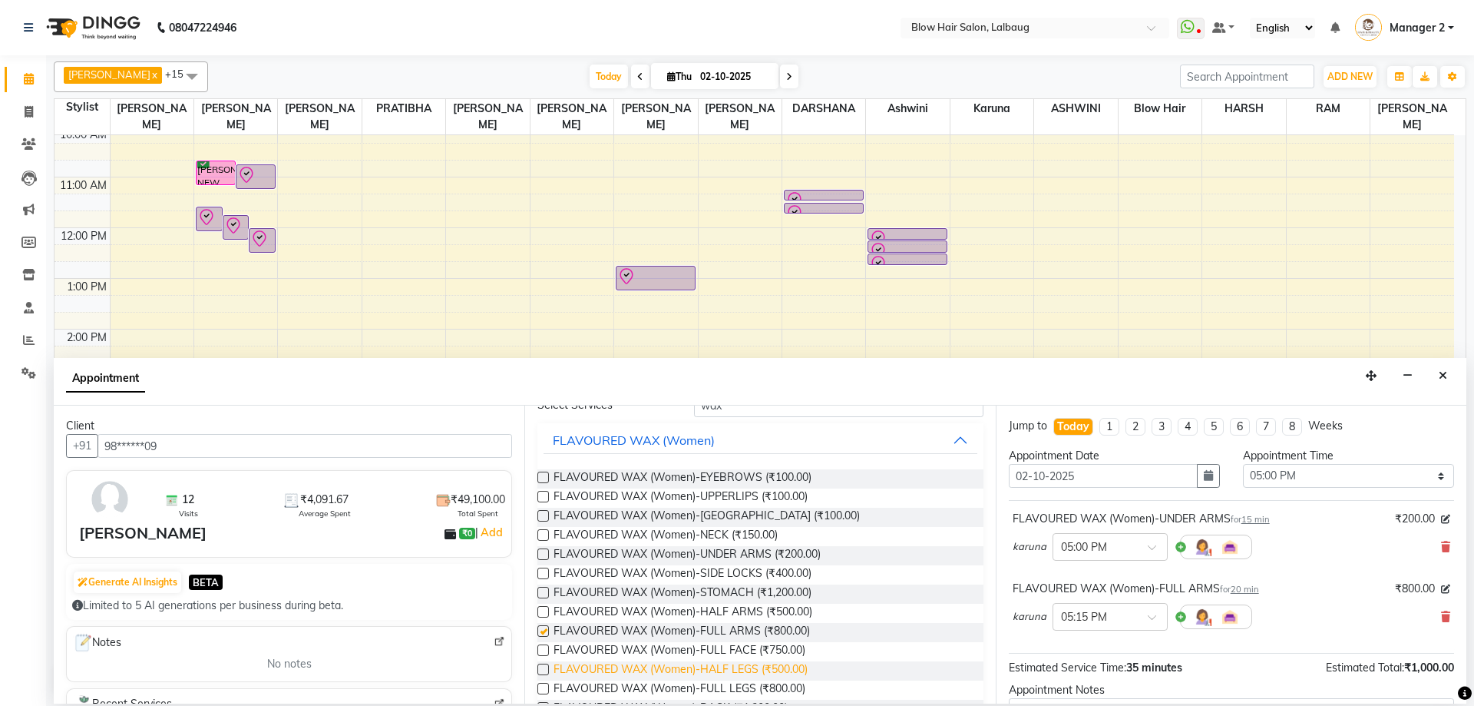
checkbox input "false"
click at [739, 669] on span "FLAVOURED WAX (Women)-HALF LEGS (₹500.00)" at bounding box center [681, 670] width 254 height 19
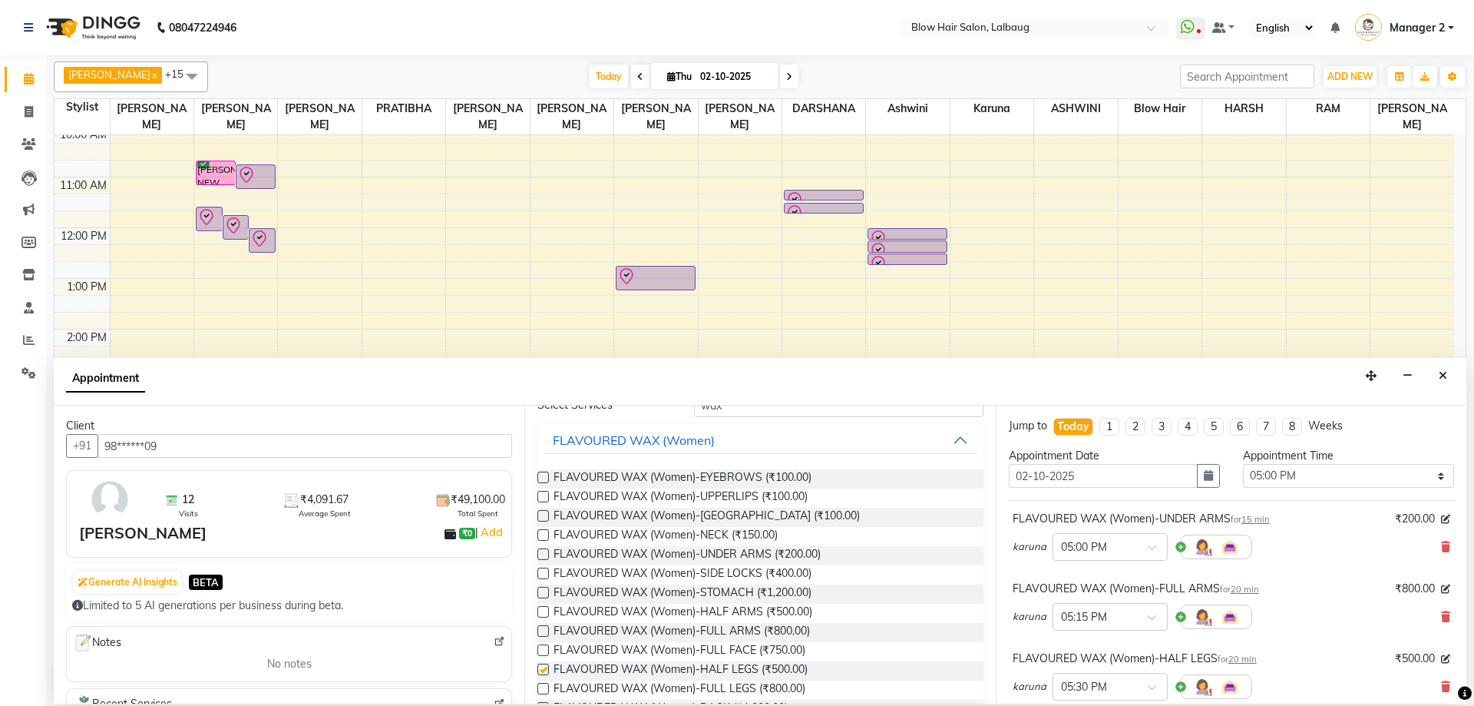
checkbox input "false"
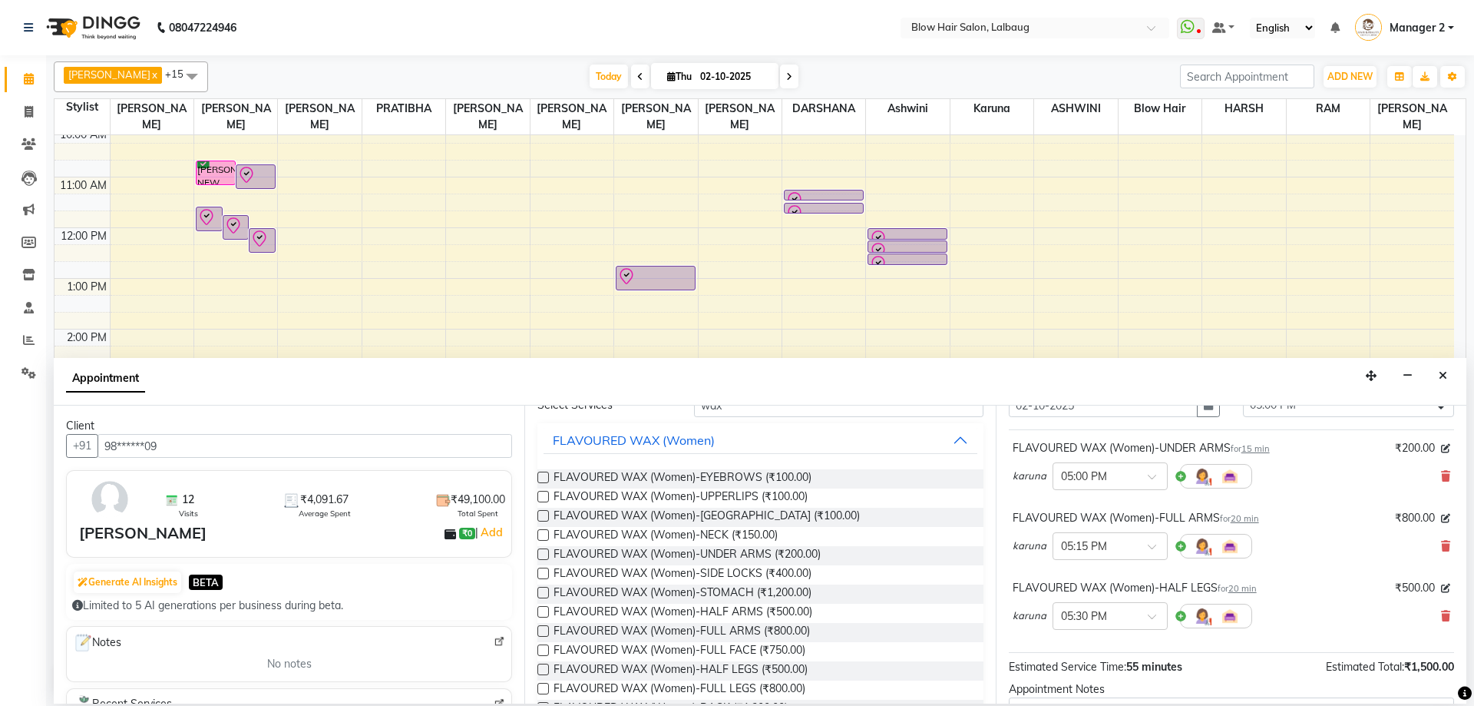
scroll to position [230, 0]
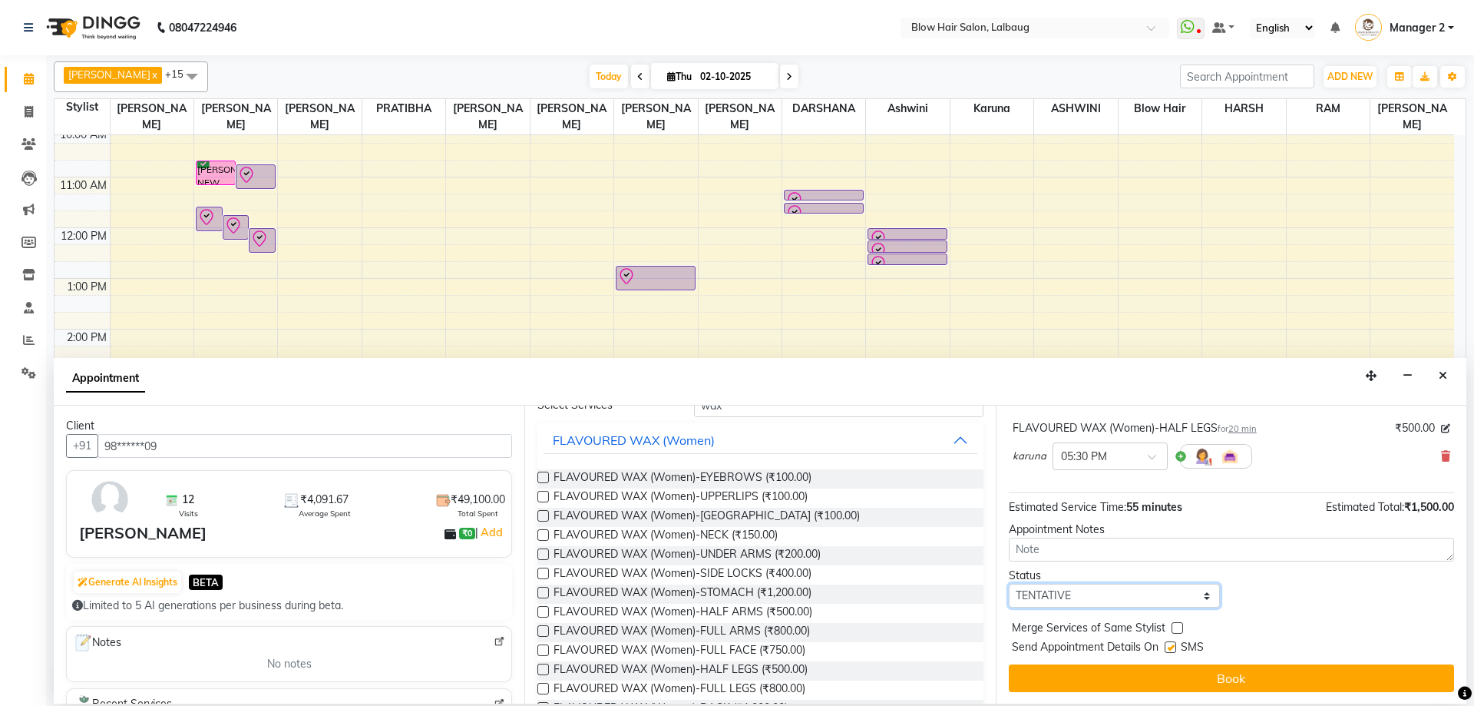
click at [1114, 591] on select "Select TENTATIVE CONFIRM CHECK-IN UPCOMING" at bounding box center [1114, 596] width 211 height 24
select select "confirm booking"
click at [1009, 584] on select "Select TENTATIVE CONFIRM CHECK-IN UPCOMING" at bounding box center [1114, 596] width 211 height 24
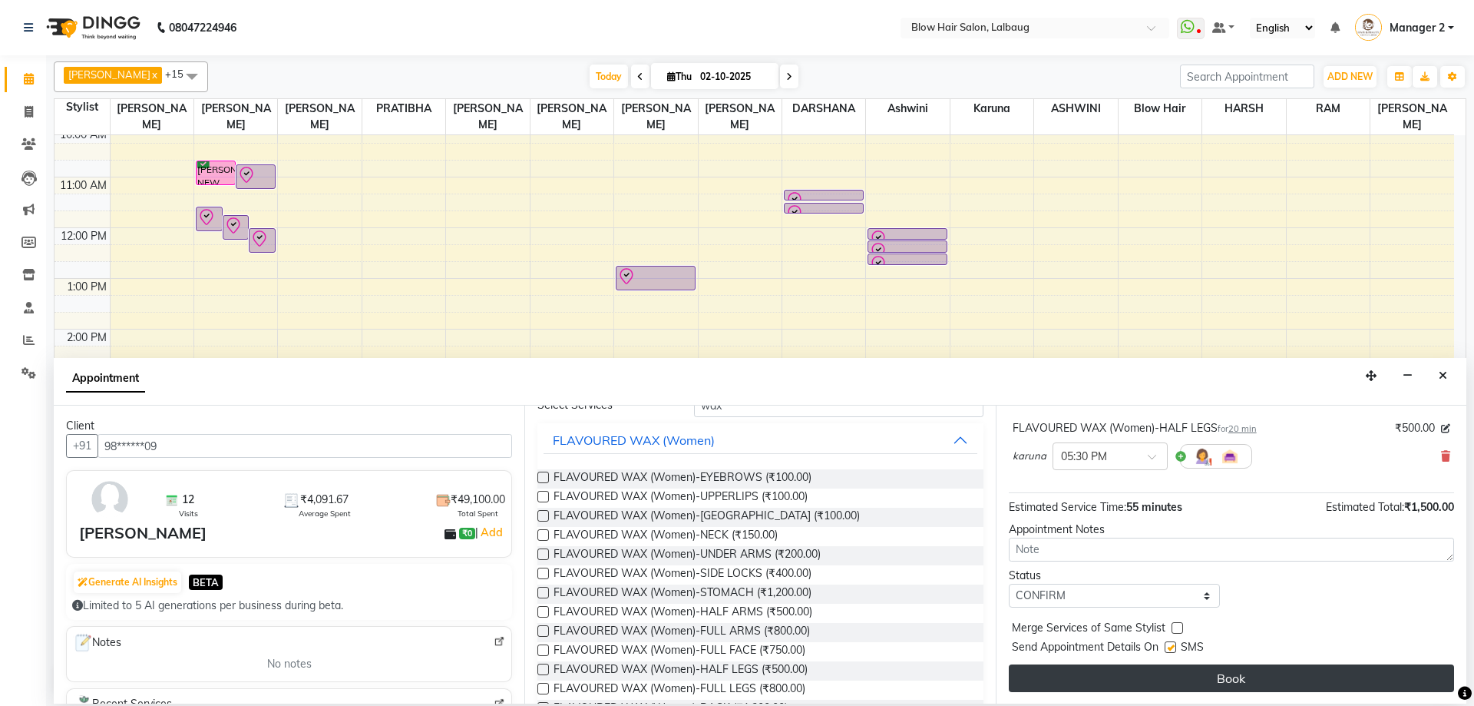
click at [1118, 679] on button "Book" at bounding box center [1231, 678] width 445 height 28
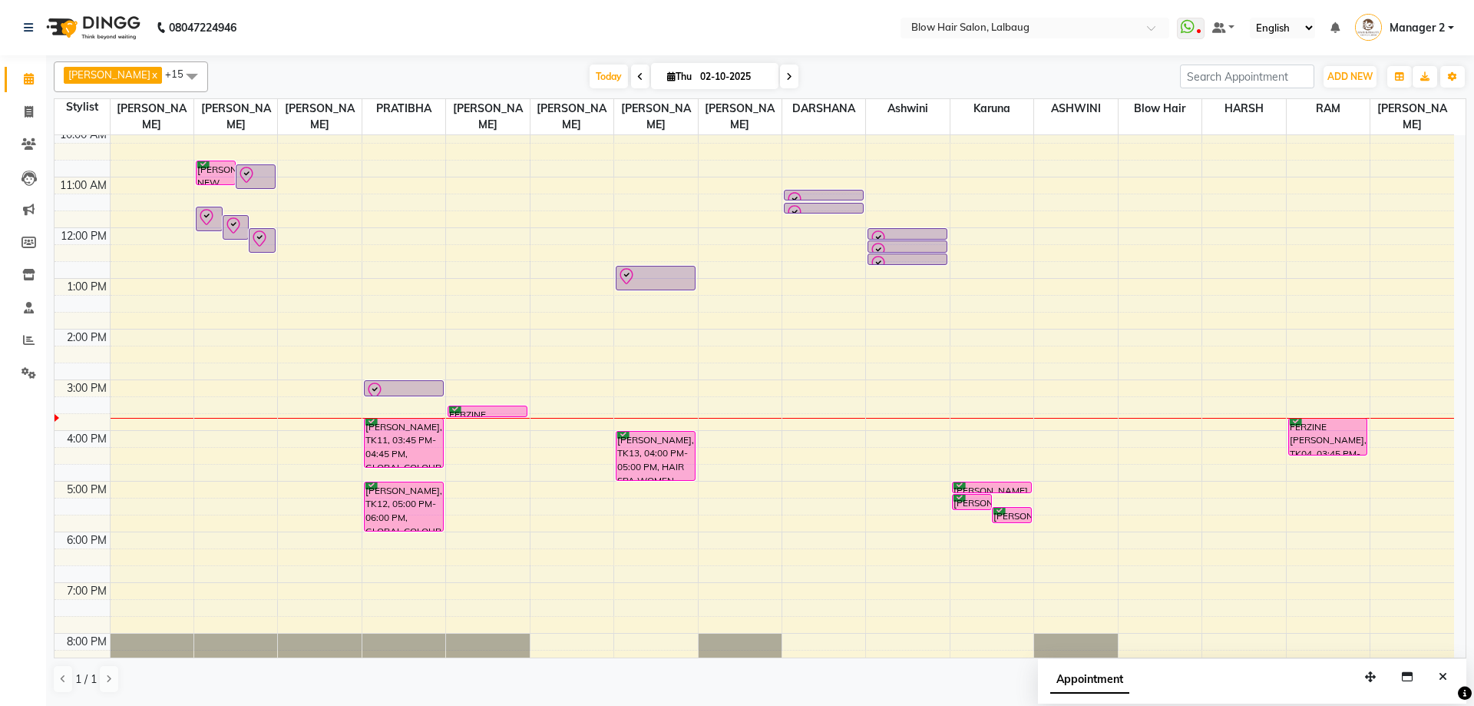
click at [786, 77] on icon at bounding box center [789, 76] width 6 height 9
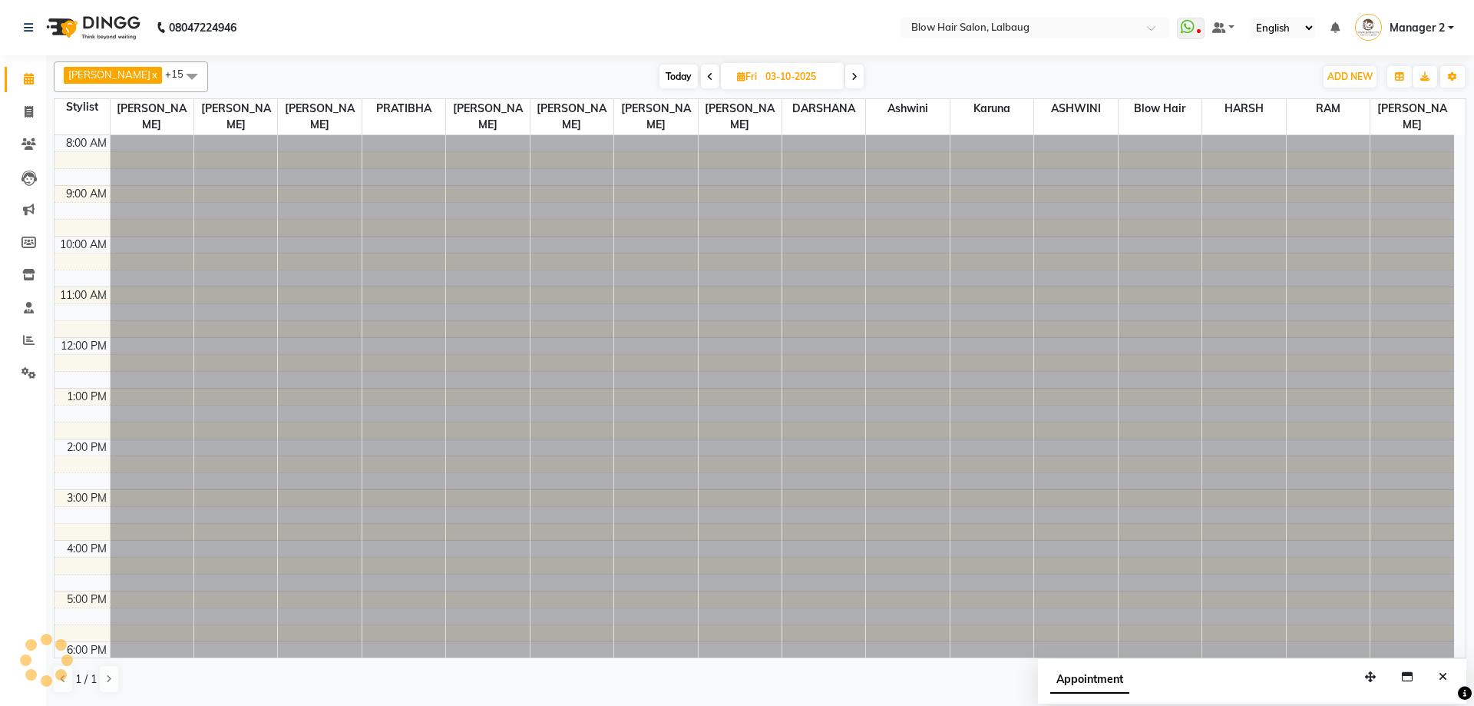
scroll to position [187, 0]
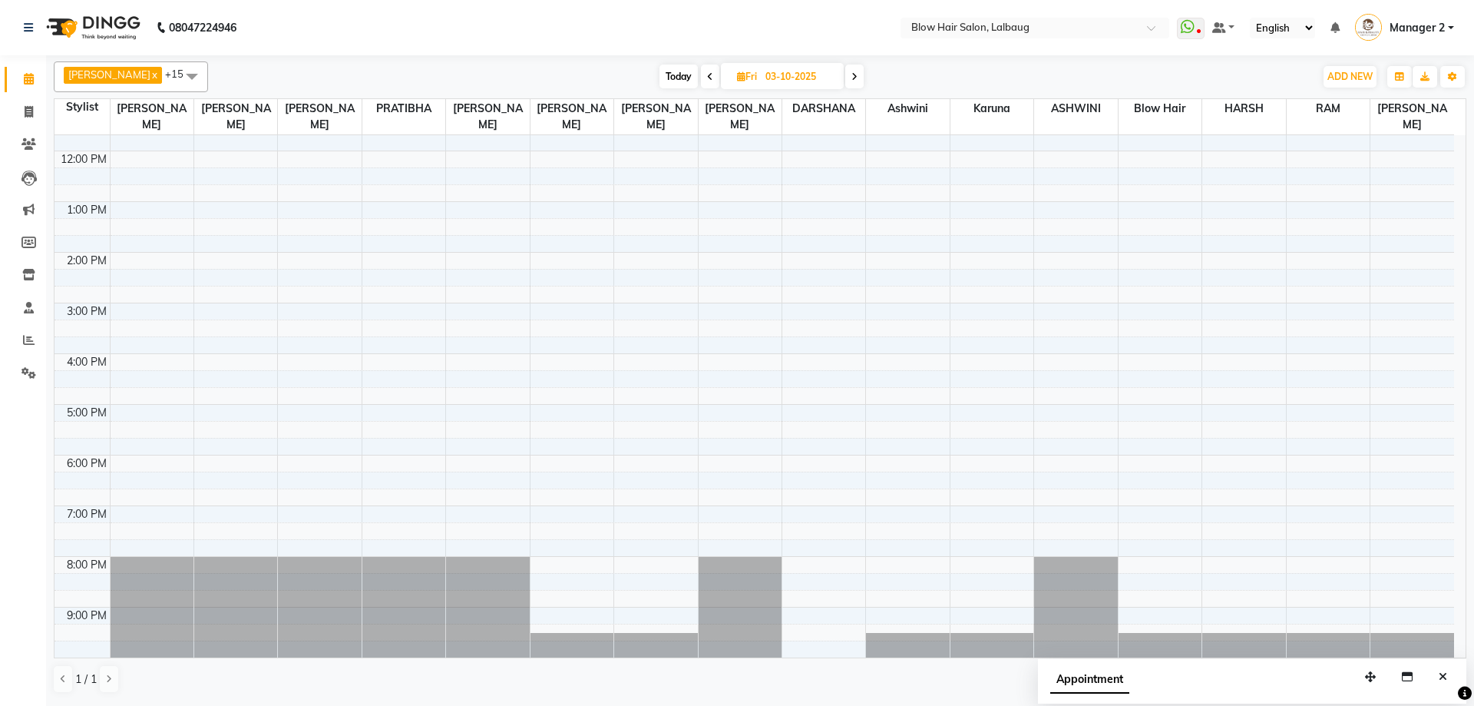
drag, startPoint x: 693, startPoint y: 72, endPoint x: 677, endPoint y: 94, distance: 28.0
click at [701, 72] on span at bounding box center [710, 77] width 18 height 24
type input "02-10-2025"
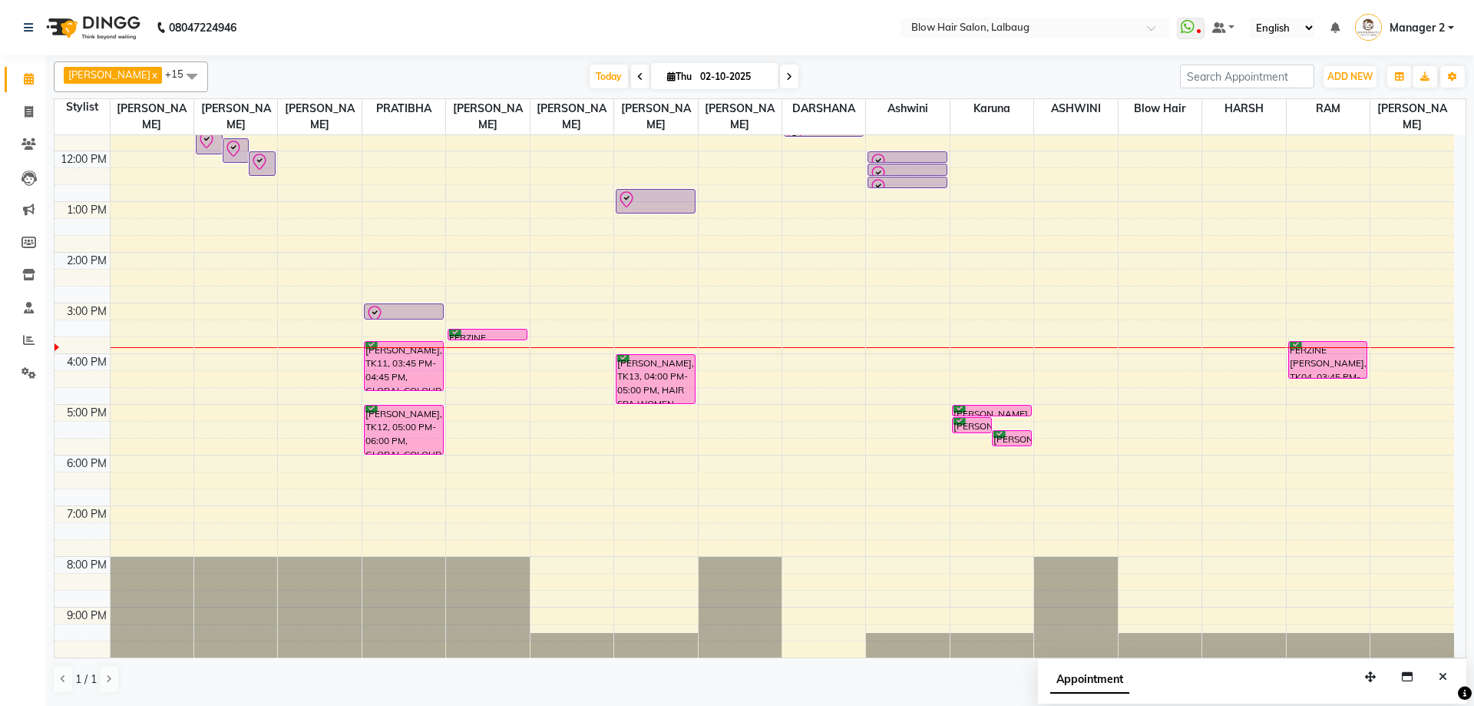
click at [213, 436] on div "8:00 AM 9:00 AM 10:00 AM 11:00 AM 12:00 PM 1:00 PM 2:00 PM 3:00 PM 4:00 PM 5:00…" at bounding box center [755, 303] width 1400 height 709
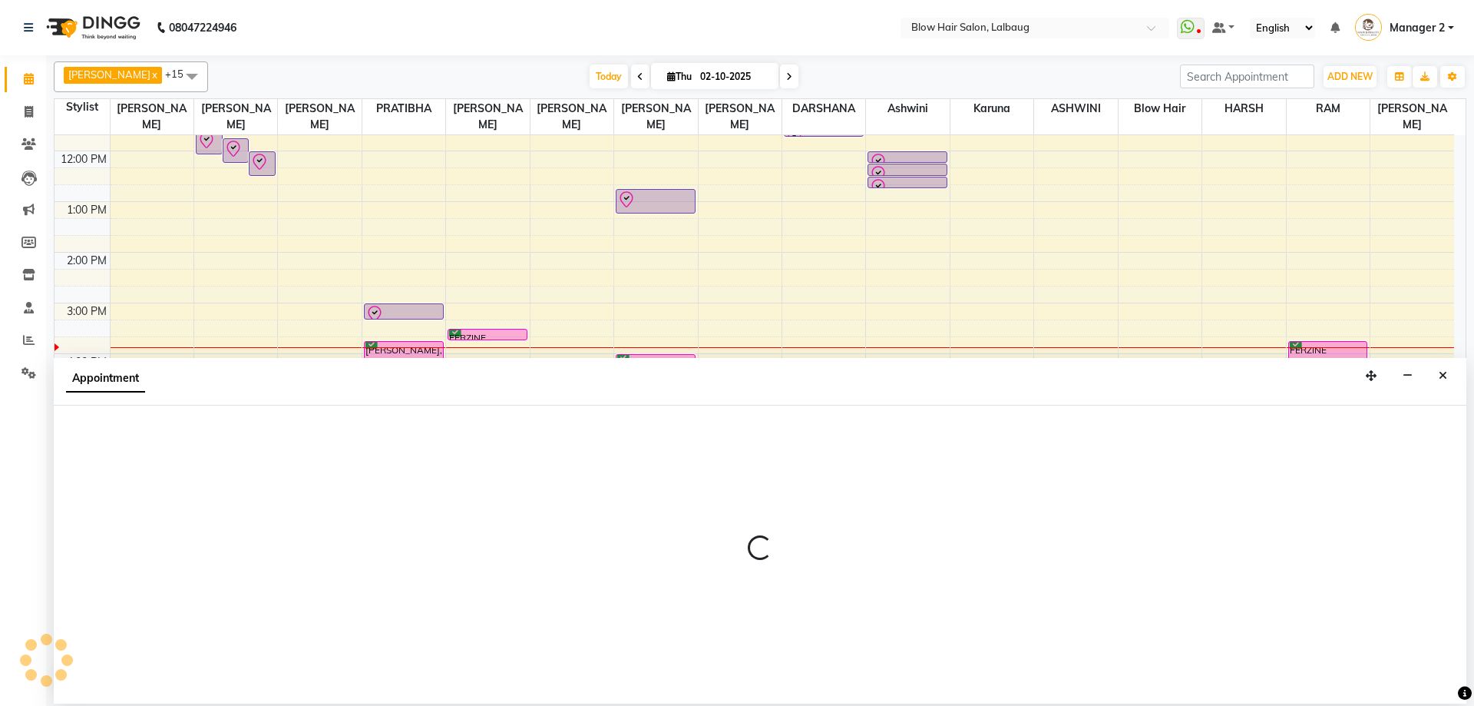
select select "33342"
select select "1035"
select select "tentative"
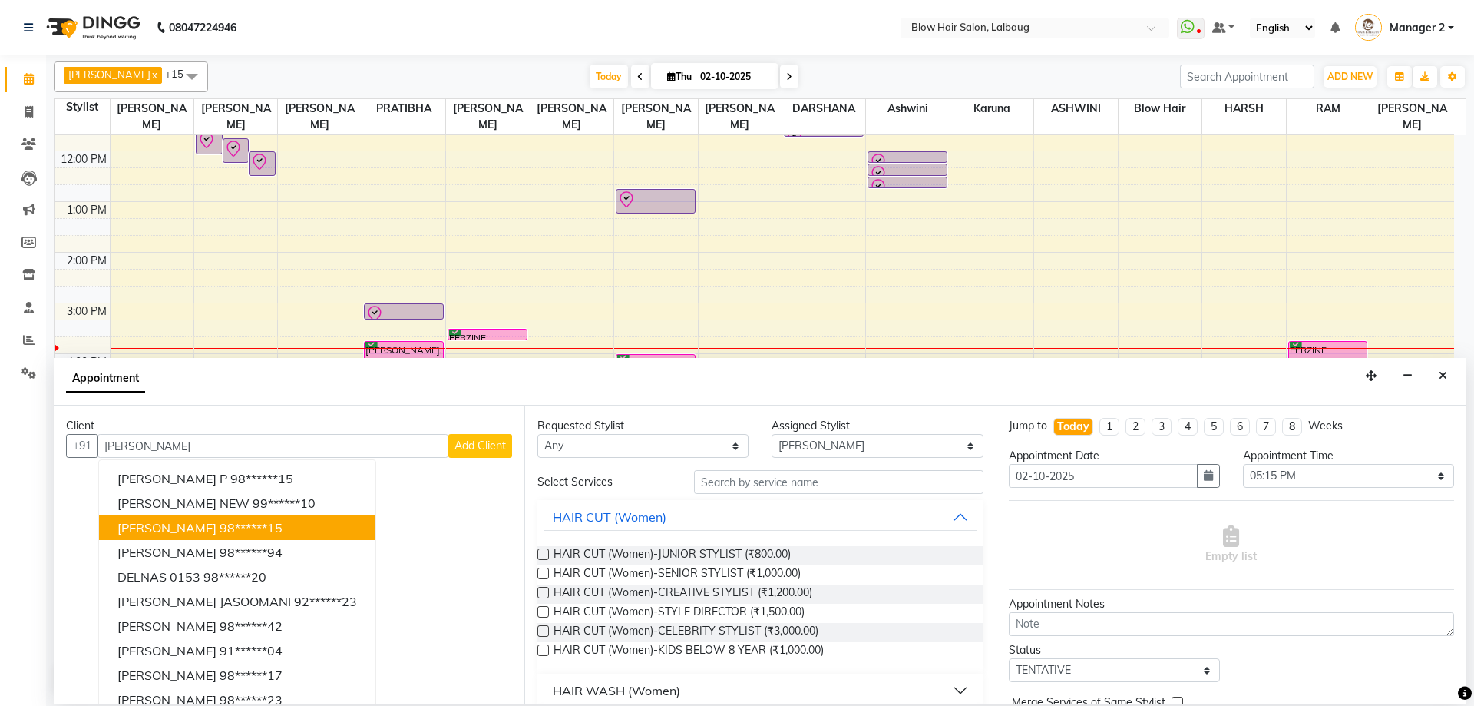
click at [169, 535] on button "[PERSON_NAME] 98******15" at bounding box center [237, 527] width 276 height 25
type input "98******15"
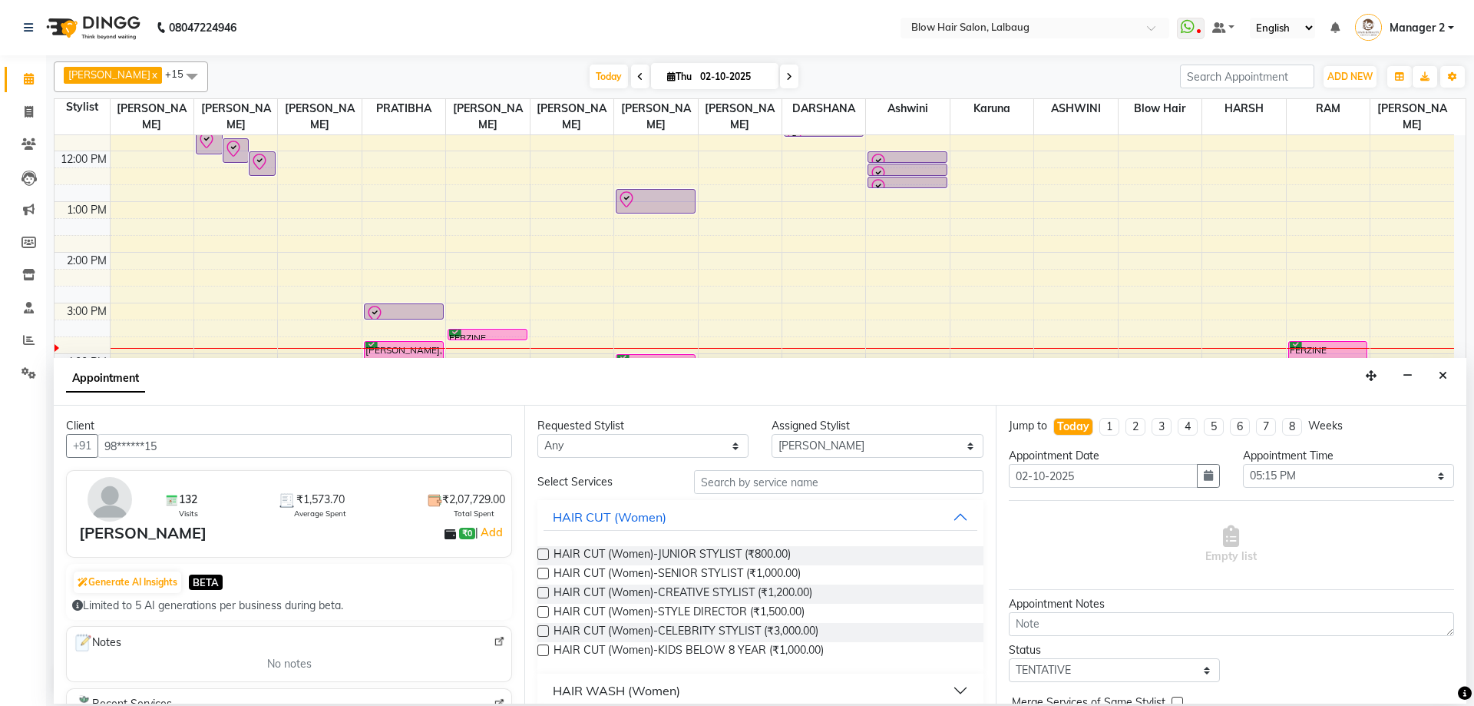
drag, startPoint x: 183, startPoint y: 454, endPoint x: 0, endPoint y: 498, distance: 187.9
click at [0, 498] on app-home "08047224946 Select Location × Blow Hair Salon, Lalbaug WhatsApp Status ✕ Status…" at bounding box center [737, 351] width 1474 height 703
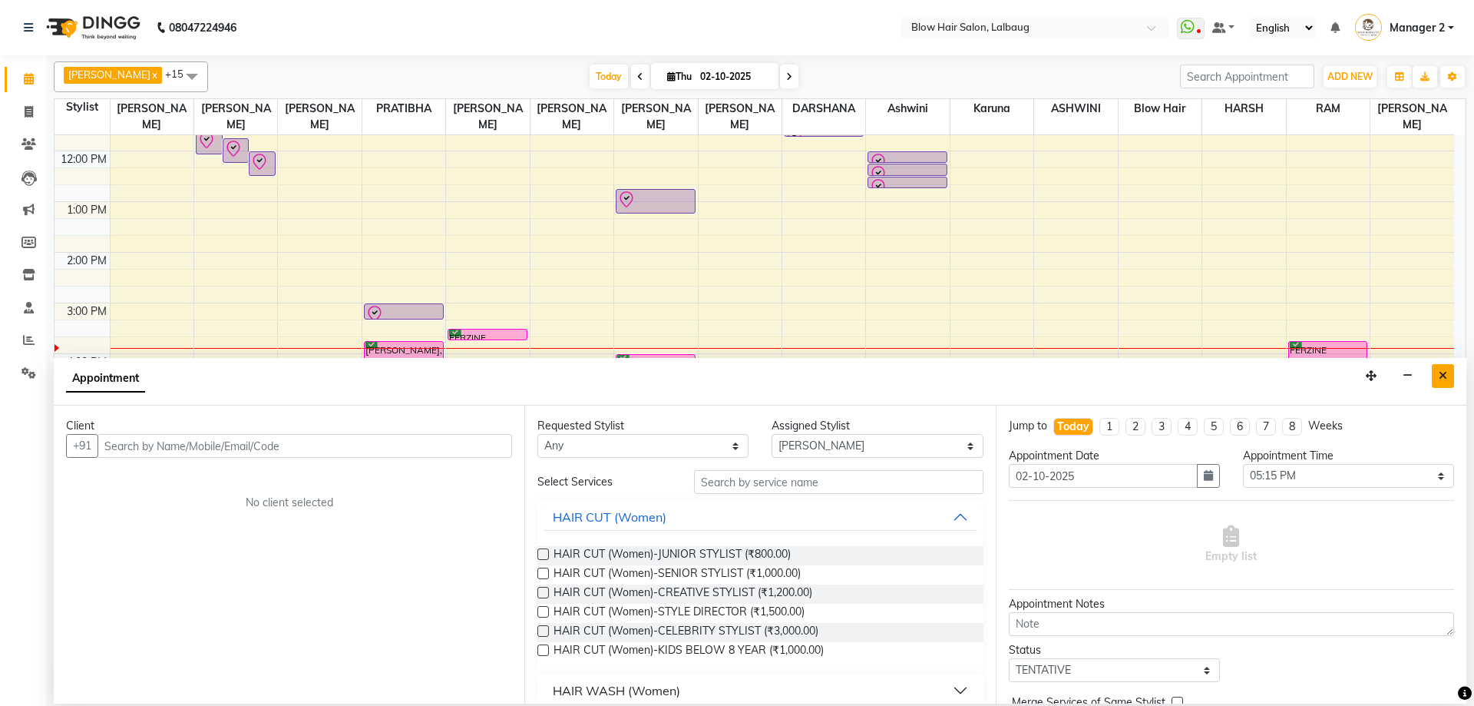
click at [1450, 374] on button "Close" at bounding box center [1443, 376] width 22 height 24
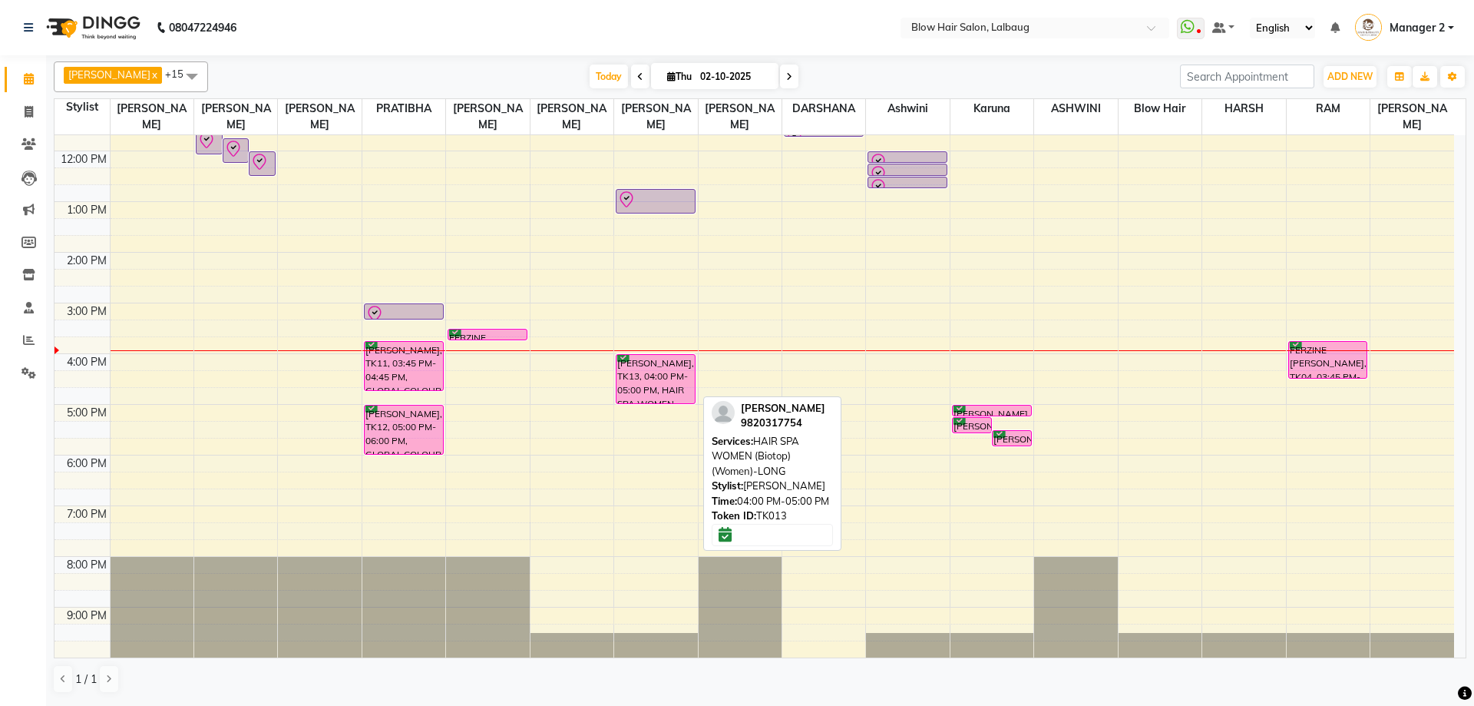
click at [635, 379] on div "[PERSON_NAME], TK13, 04:00 PM-05:00 PM, HAIR SPA WOMEN (Biotop) (Women)-LONG" at bounding box center [656, 379] width 78 height 48
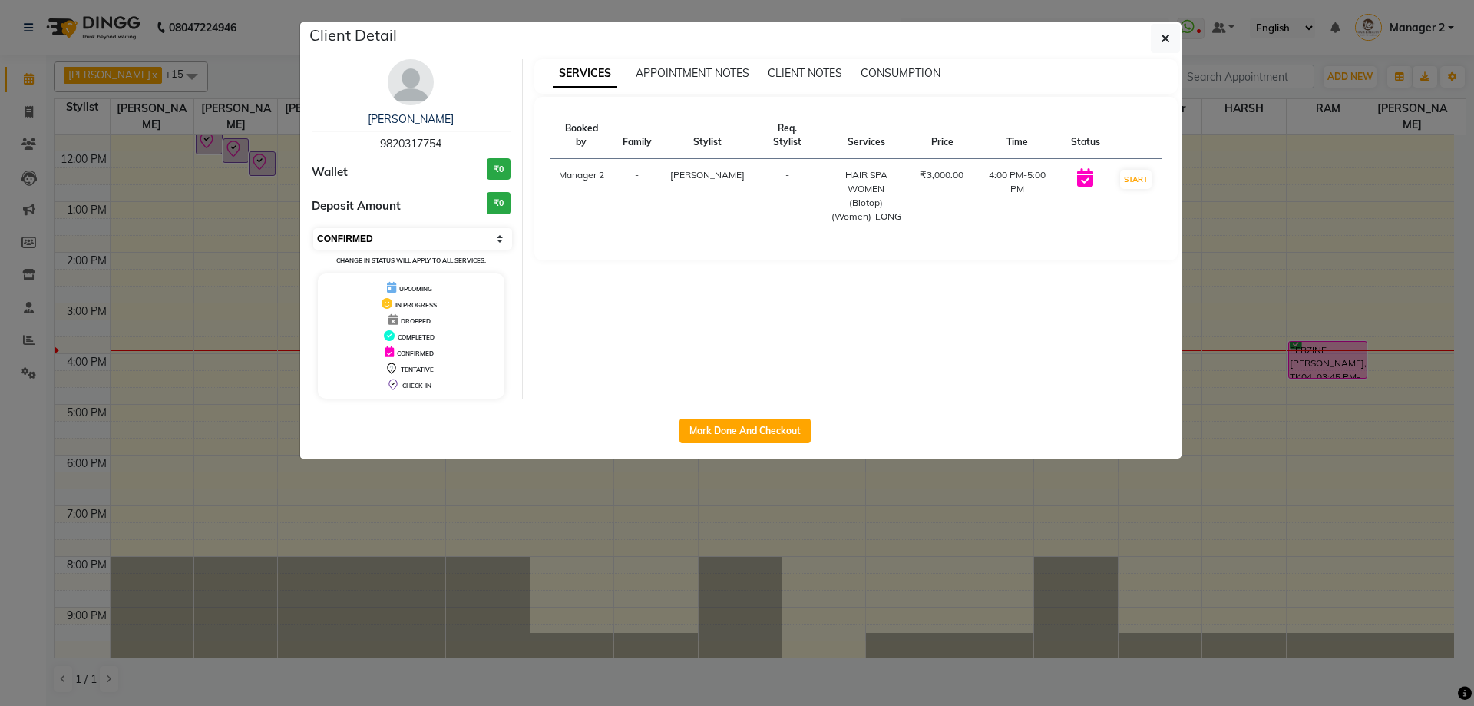
click at [317, 228] on select "Select IN SERVICE CONFIRMED TENTATIVE CHECK IN MARK DONE DROPPED UPCOMING" at bounding box center [412, 239] width 199 height 22
select select "8"
click at [313, 228] on select "Select IN SERVICE CONFIRMED TENTATIVE CHECK IN MARK DONE DROPPED UPCOMING" at bounding box center [412, 239] width 199 height 22
click at [1166, 52] on div "Client Detail" at bounding box center [745, 38] width 874 height 33
click at [1156, 49] on button "button" at bounding box center [1165, 38] width 29 height 29
